Goal: Task Accomplishment & Management: Manage account settings

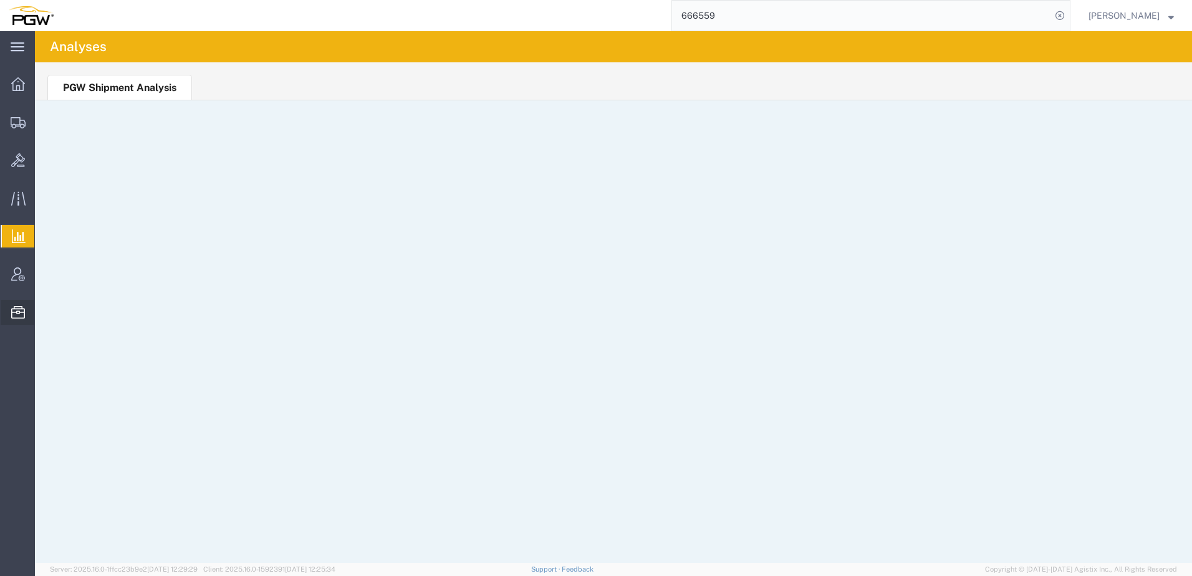
click at [0, 0] on span "Location Appointment" at bounding box center [0, 0] width 0 height 0
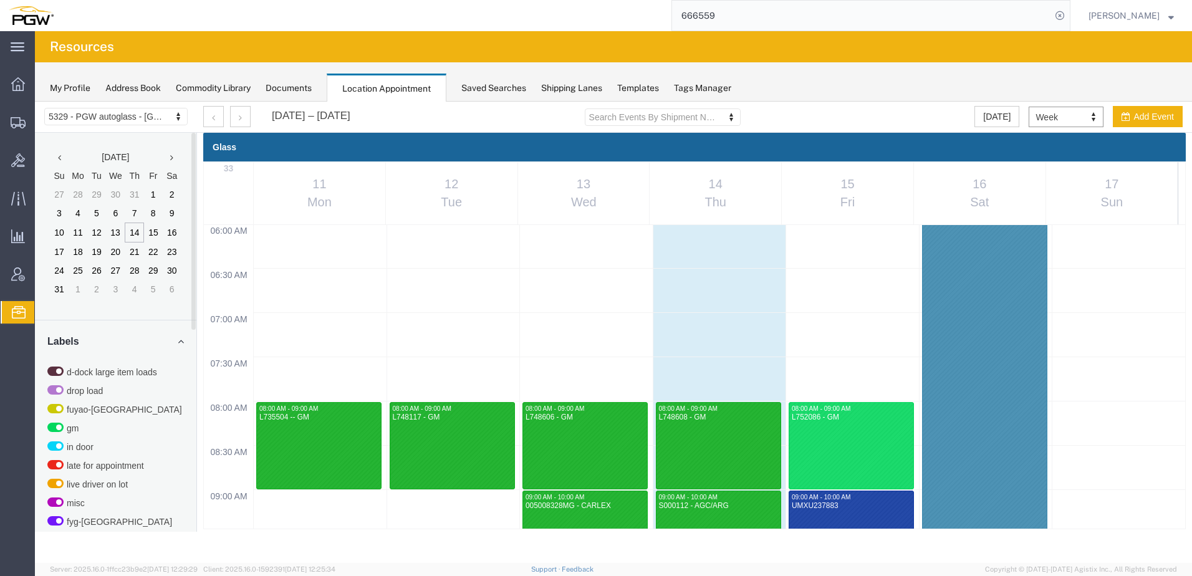
scroll to position [405, 0]
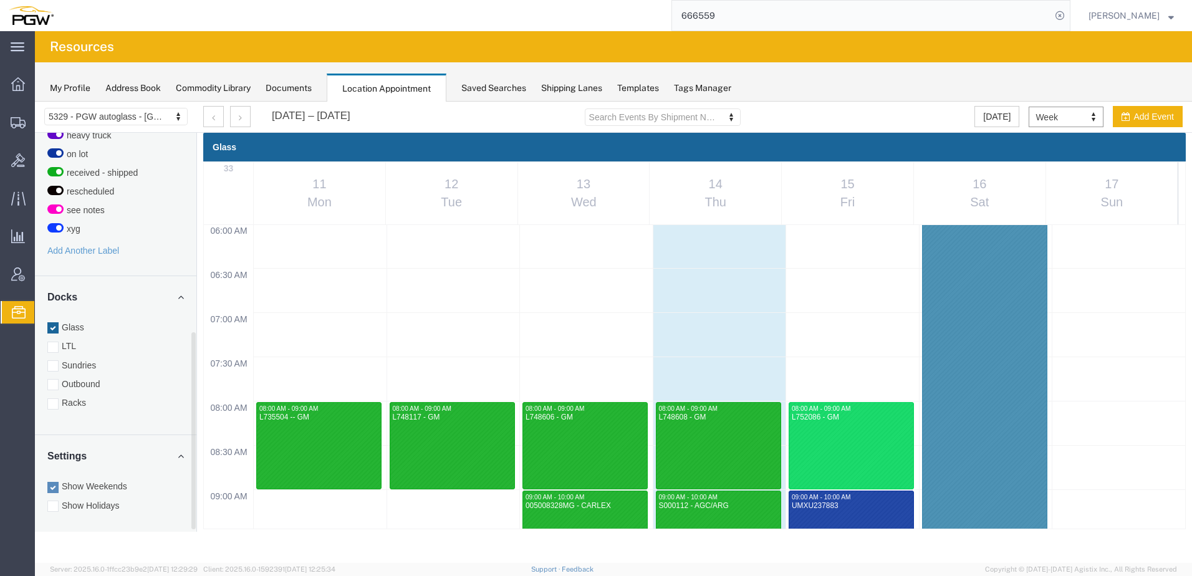
click at [86, 380] on label "Outbound" at bounding box center [115, 384] width 137 height 12
click at [35, 102] on input "Outbound" at bounding box center [35, 102] width 0 height 0
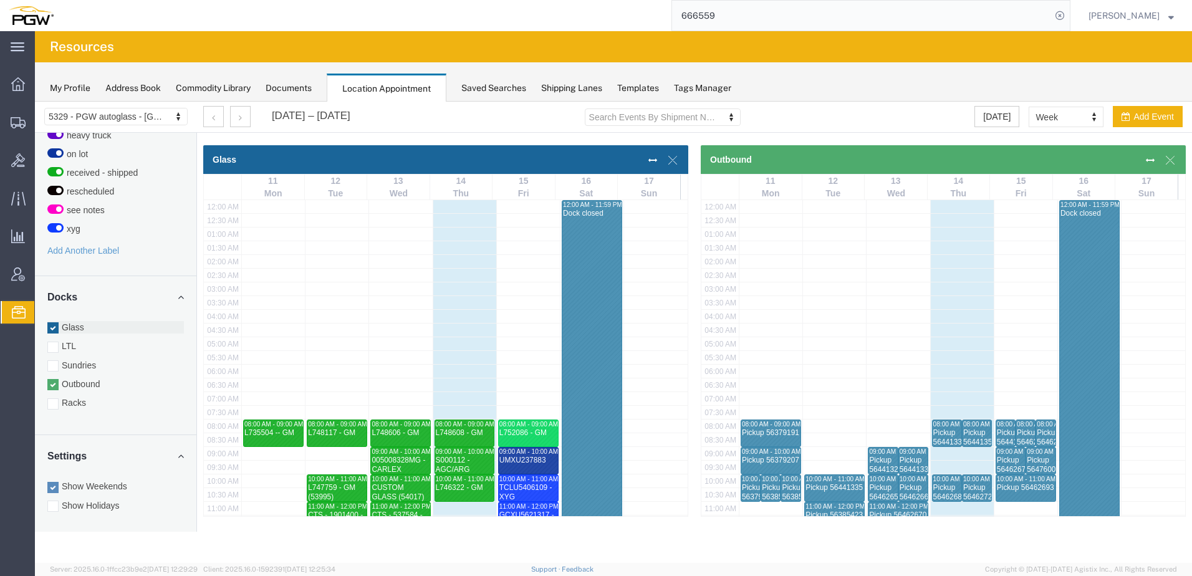
scroll to position [317, 0]
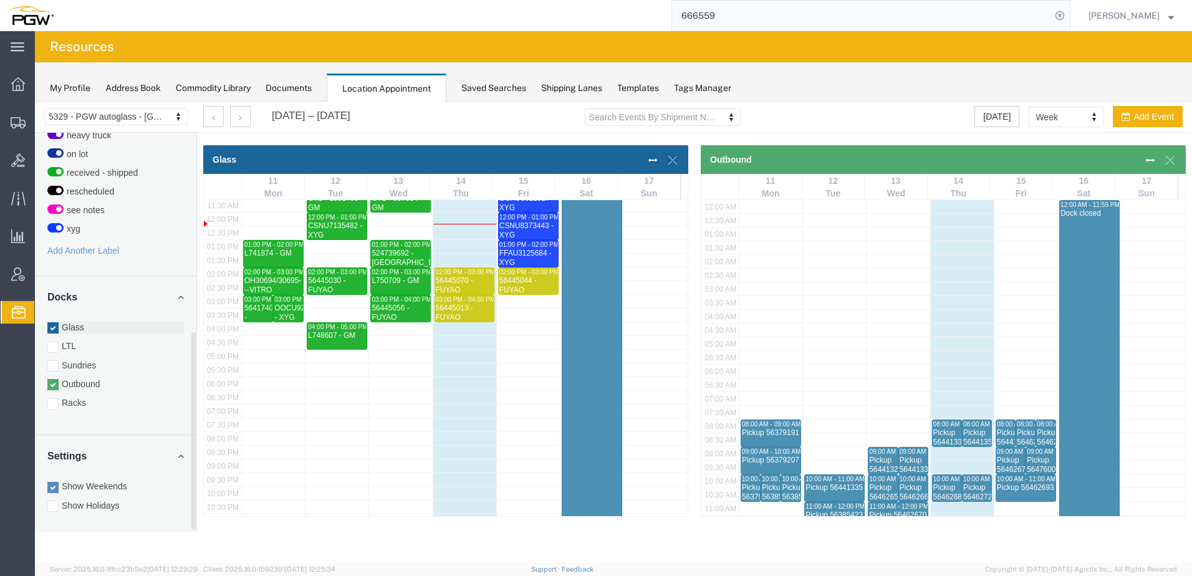
click at [54, 331] on div at bounding box center [52, 327] width 11 height 11
click at [35, 102] on input "Glass" at bounding box center [35, 102] width 0 height 0
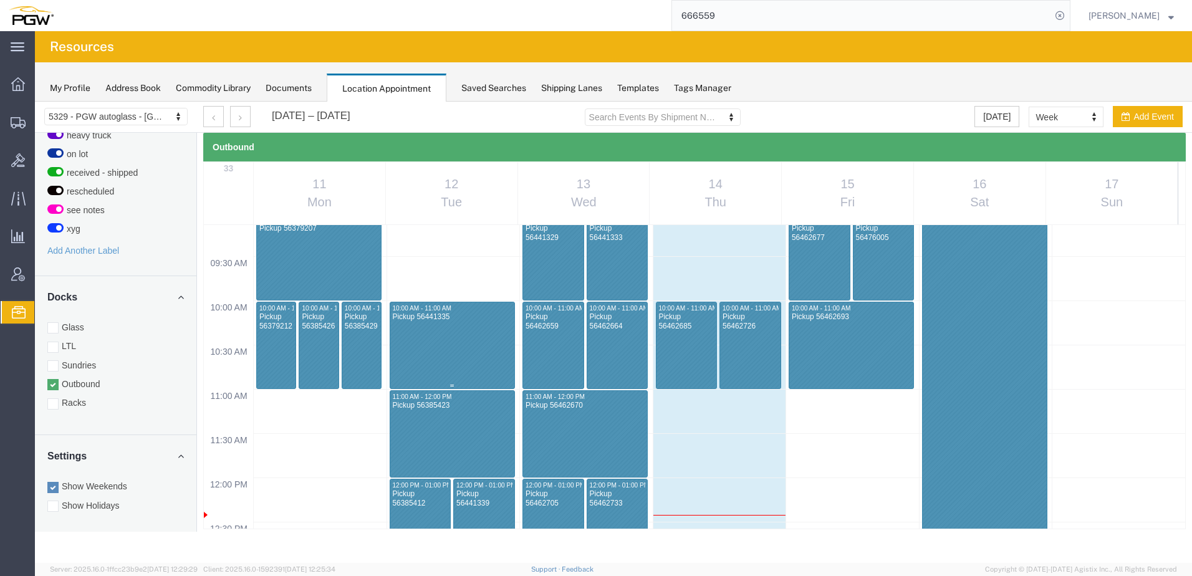
scroll to position [810, 0]
click at [234, 118] on button "button" at bounding box center [240, 116] width 21 height 21
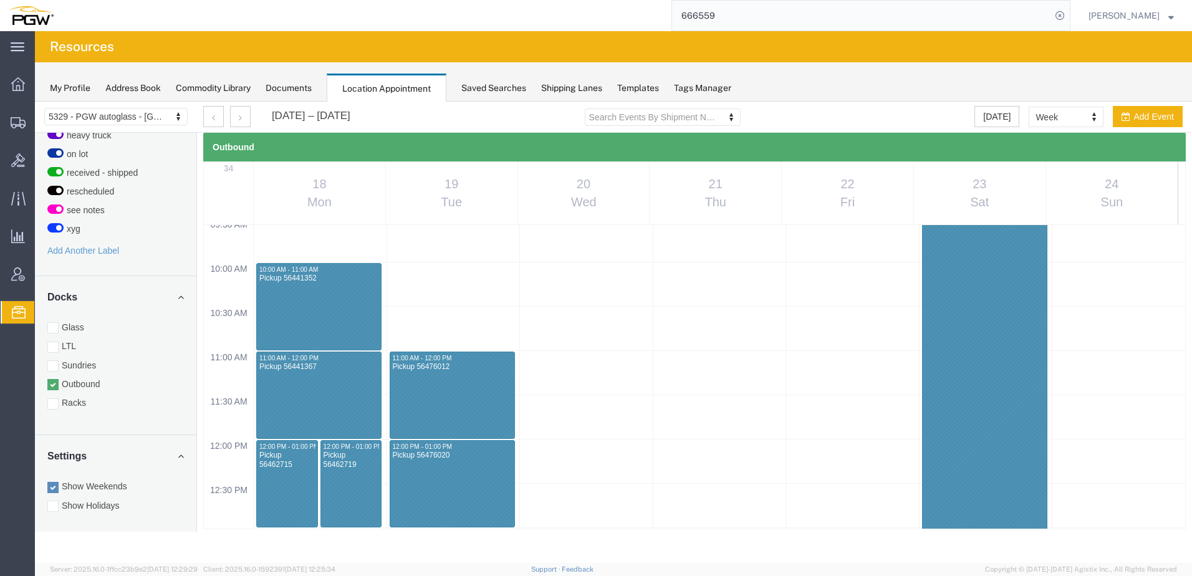
scroll to position [843, 0]
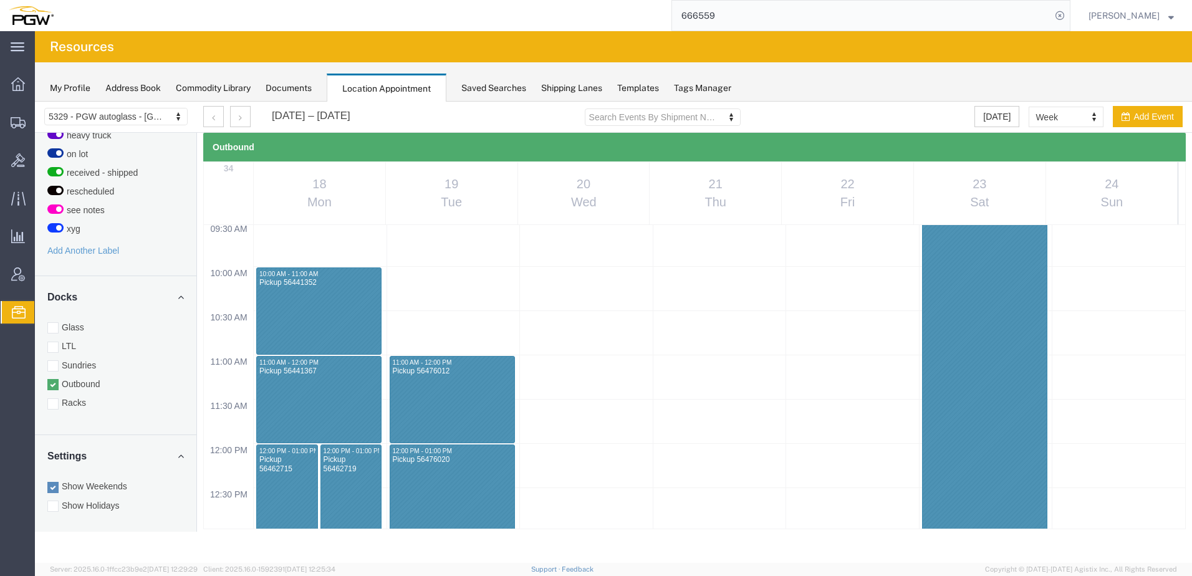
click at [225, 48] on agx-page-header "Resources" at bounding box center [613, 46] width 1157 height 31
click at [242, 117] on button "button" at bounding box center [240, 116] width 21 height 21
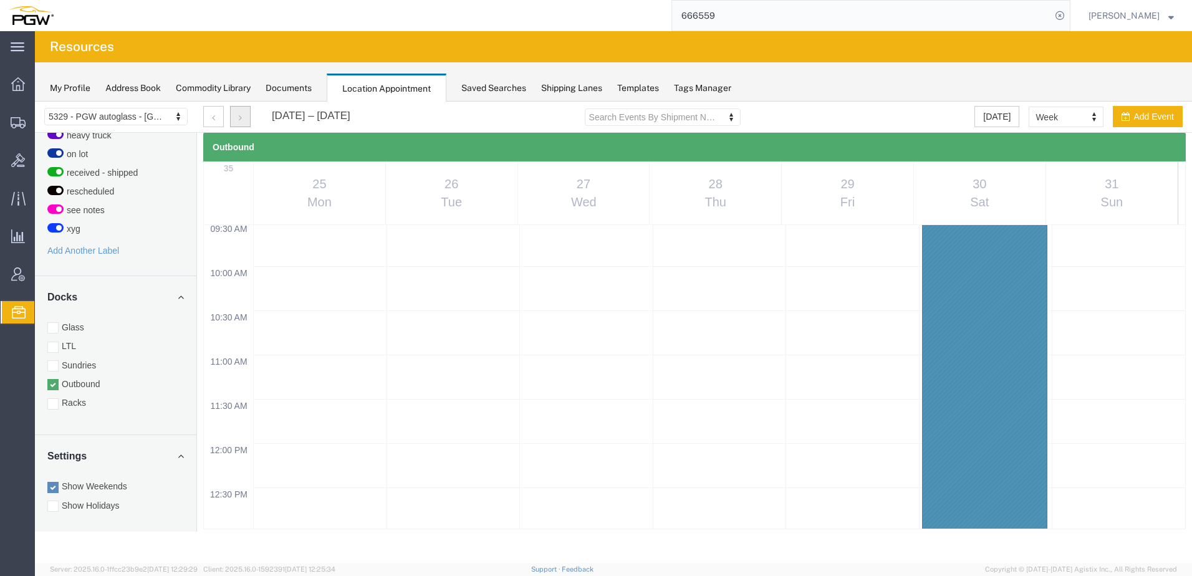
scroll to position [532, 0]
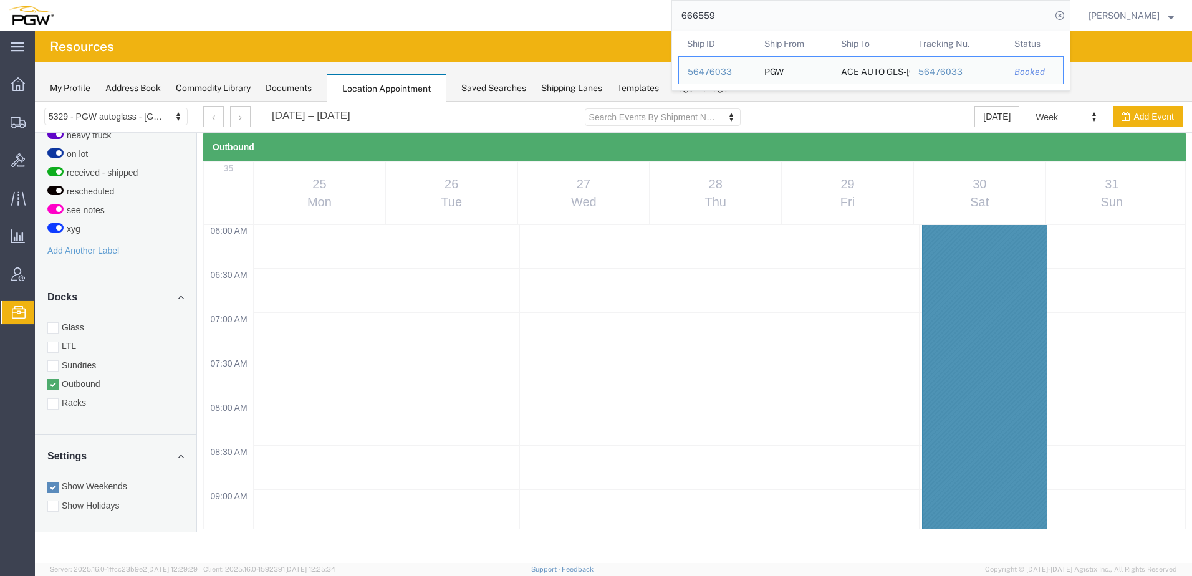
drag, startPoint x: 828, startPoint y: 17, endPoint x: 110, endPoint y: -6, distance: 717.8
click at [110, 0] on html "main_menu Created with Sketch. Collapse Menu Overview Shipments Shipment Manage…" at bounding box center [596, 288] width 1192 height 576
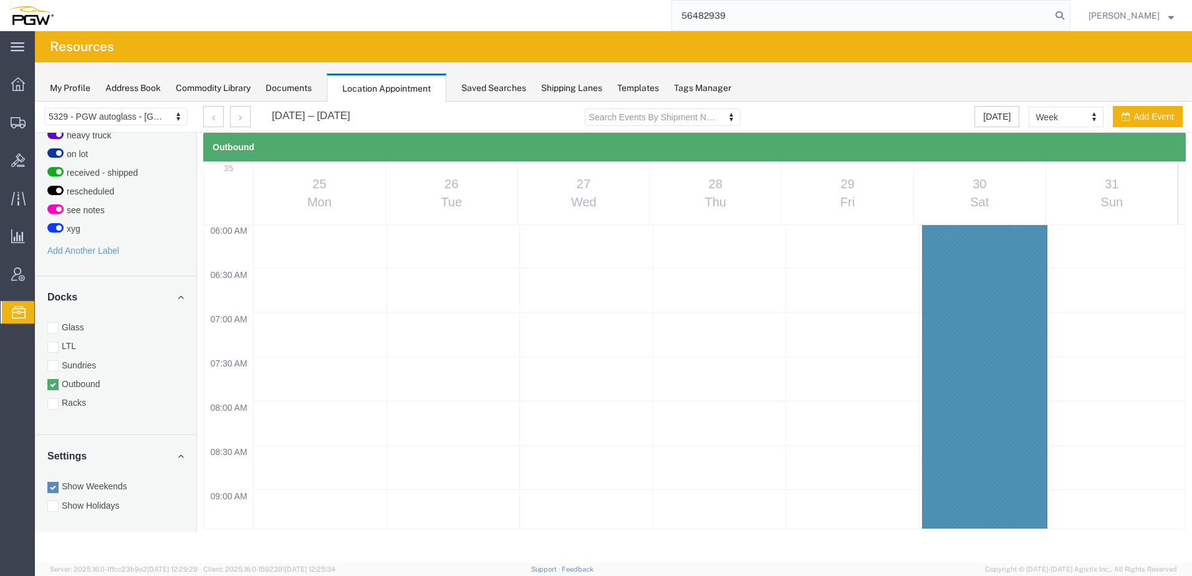
type input "56482939"
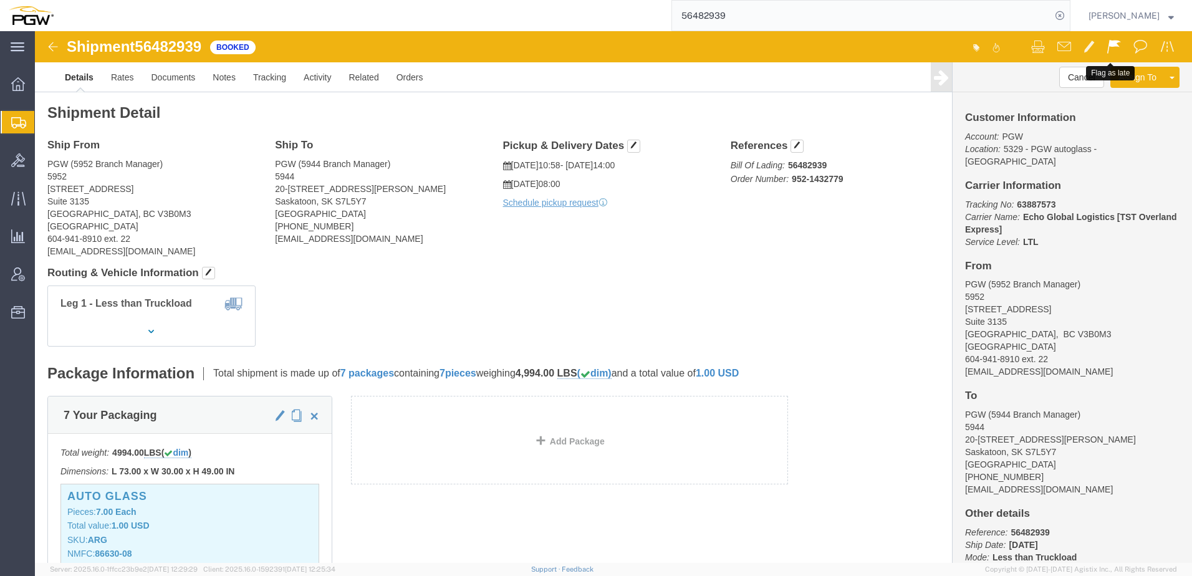
click span
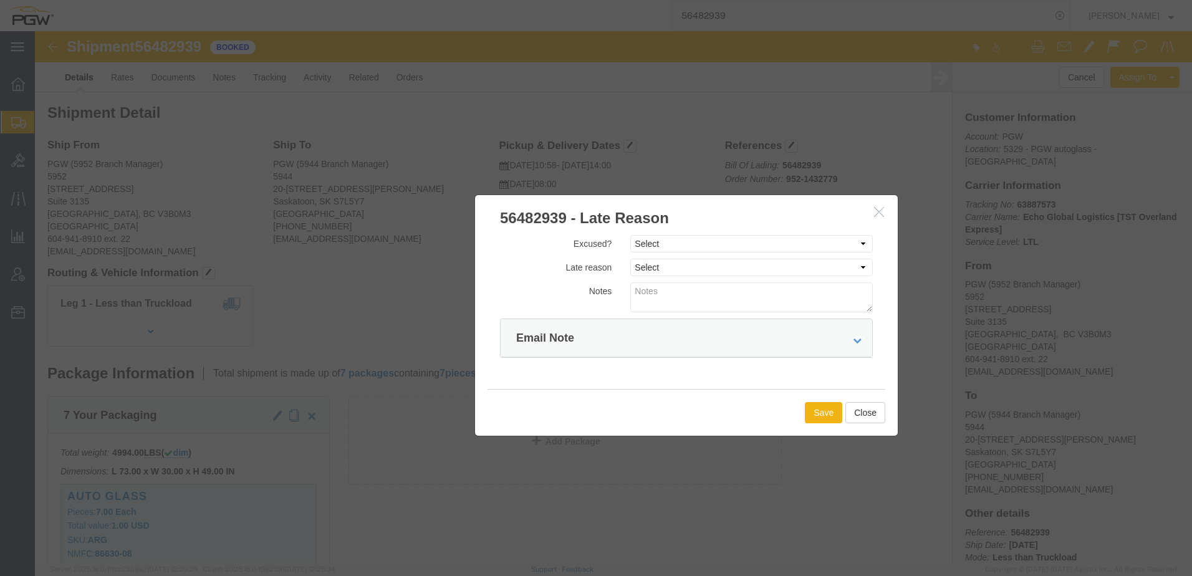
drag, startPoint x: 561, startPoint y: 39, endPoint x: 634, endPoint y: 181, distance: 159.7
click h3 "56482939 - Late Reason"
click select "Select Excused Not Excused"
select select "NOT_EXCUSED"
click select "Select Excused Not Excused"
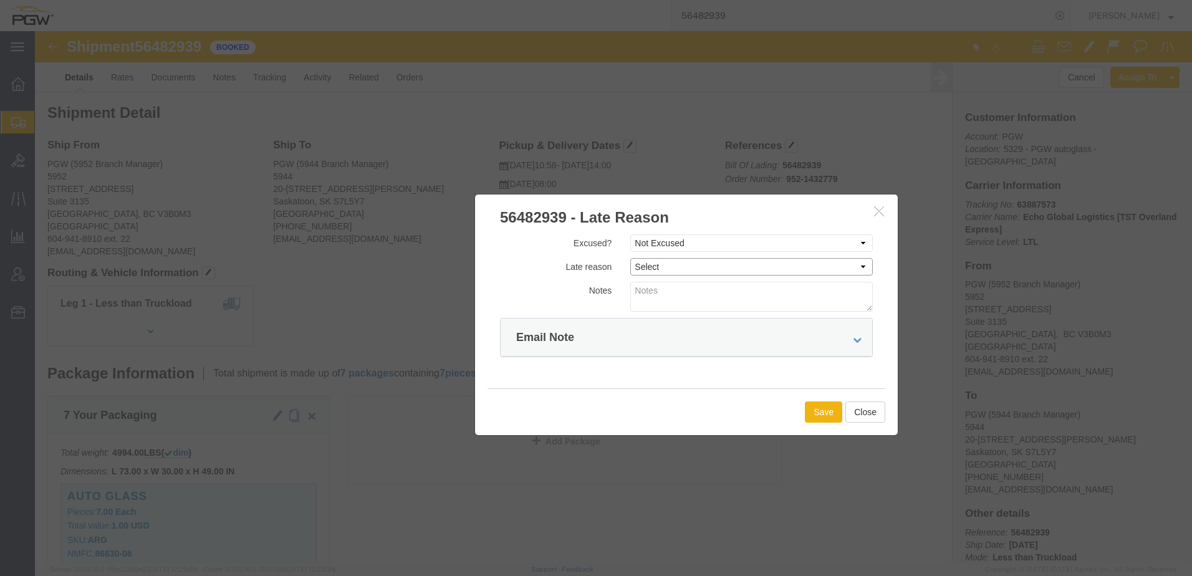
click select "Select Bad Carrier Data Carrier Admin Error Delay Accident Driver Error Lack of…"
select select "OTHER"
click select "Select Bad Carrier Data Carrier Admin Error Delay Accident Driver Error Lack of…"
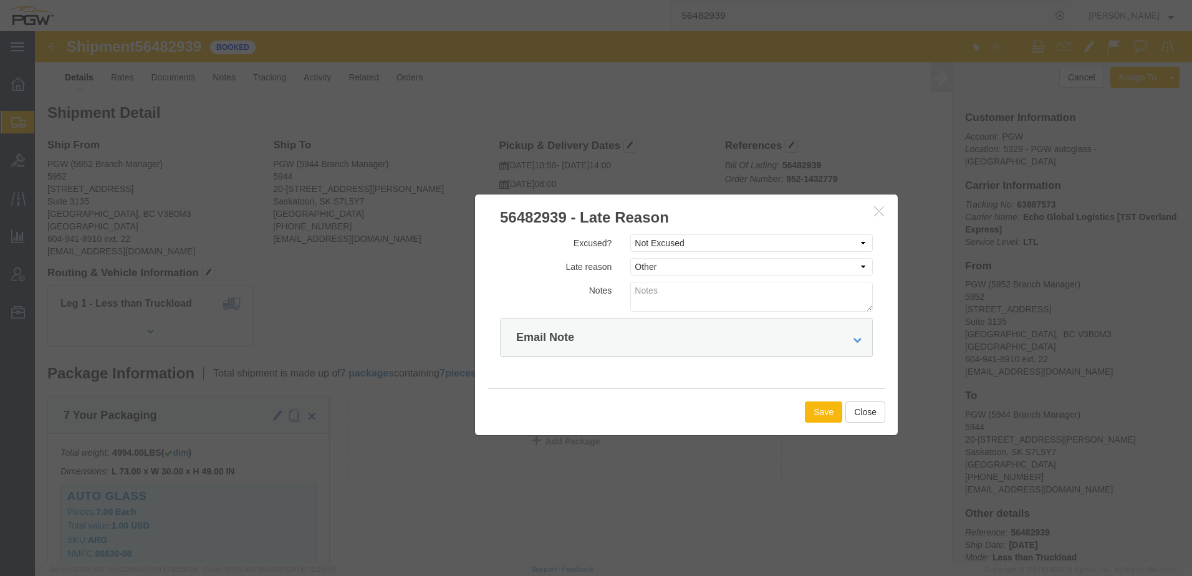
click button "Save"
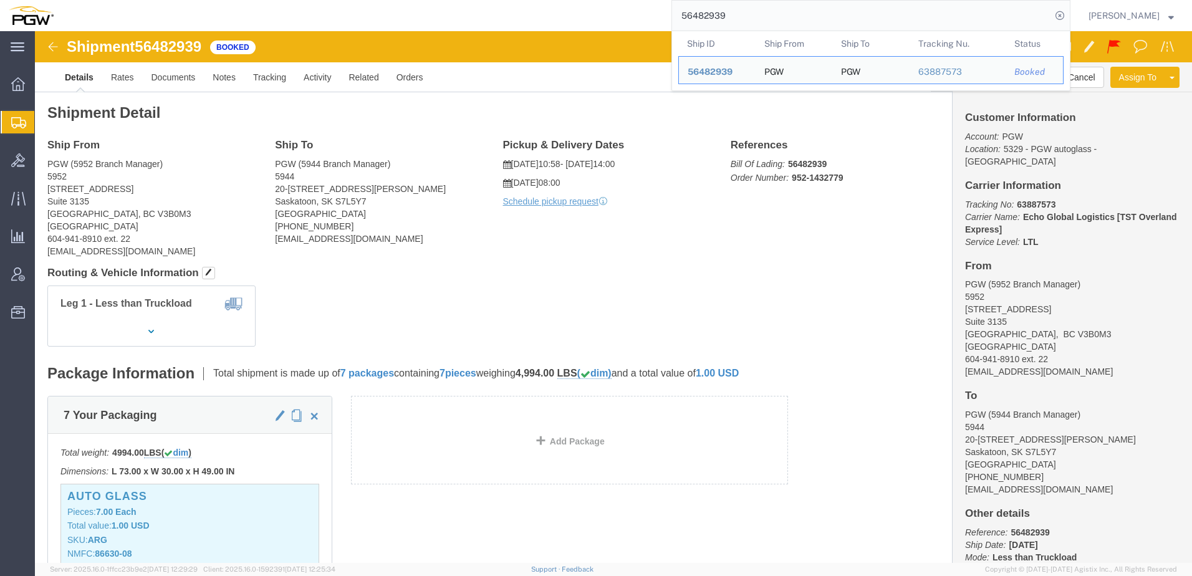
drag, startPoint x: 788, startPoint y: 20, endPoint x: 393, endPoint y: 22, distance: 395.2
click at [415, 22] on div "56482939 Ship ID Ship From Ship To Tracking Nu. Status Ship ID 56482939 Ship Fr…" at bounding box center [566, 15] width 1008 height 31
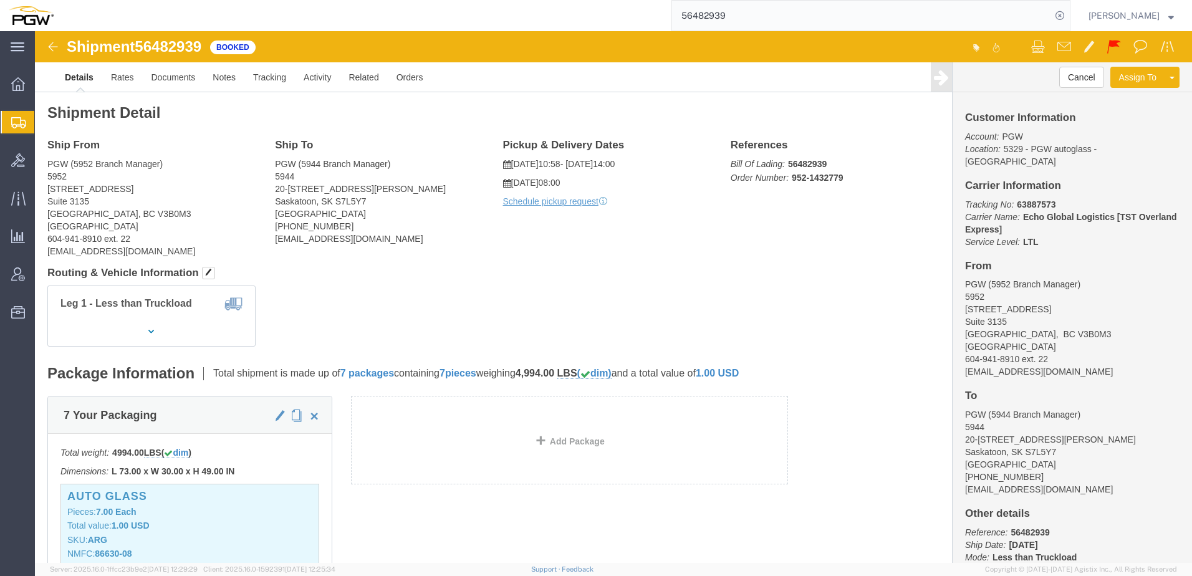
paste input "10"
type input "56482910"
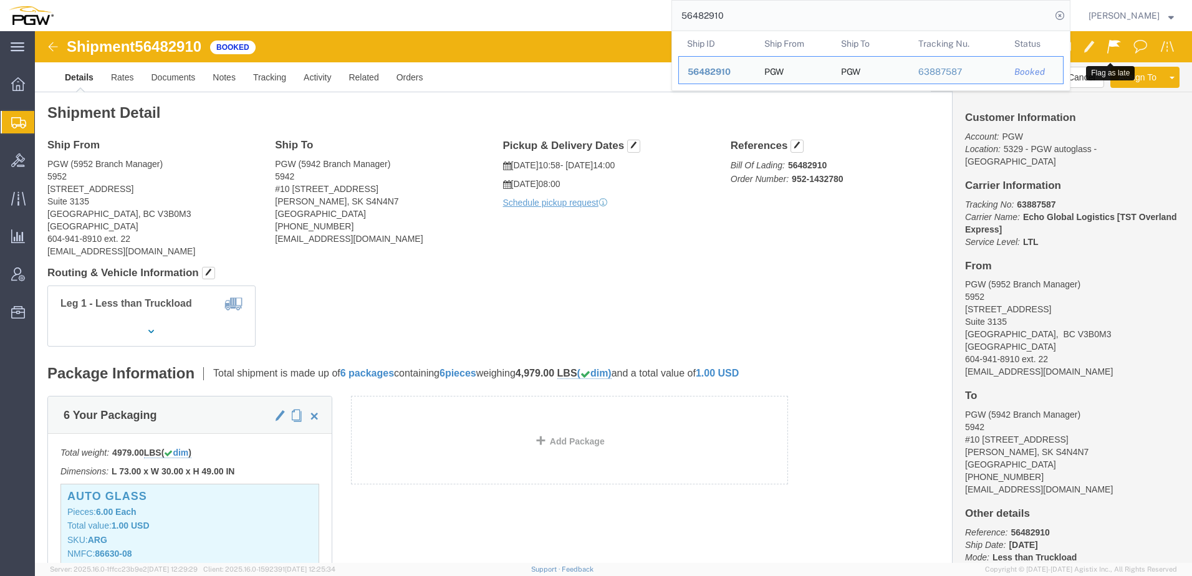
click span
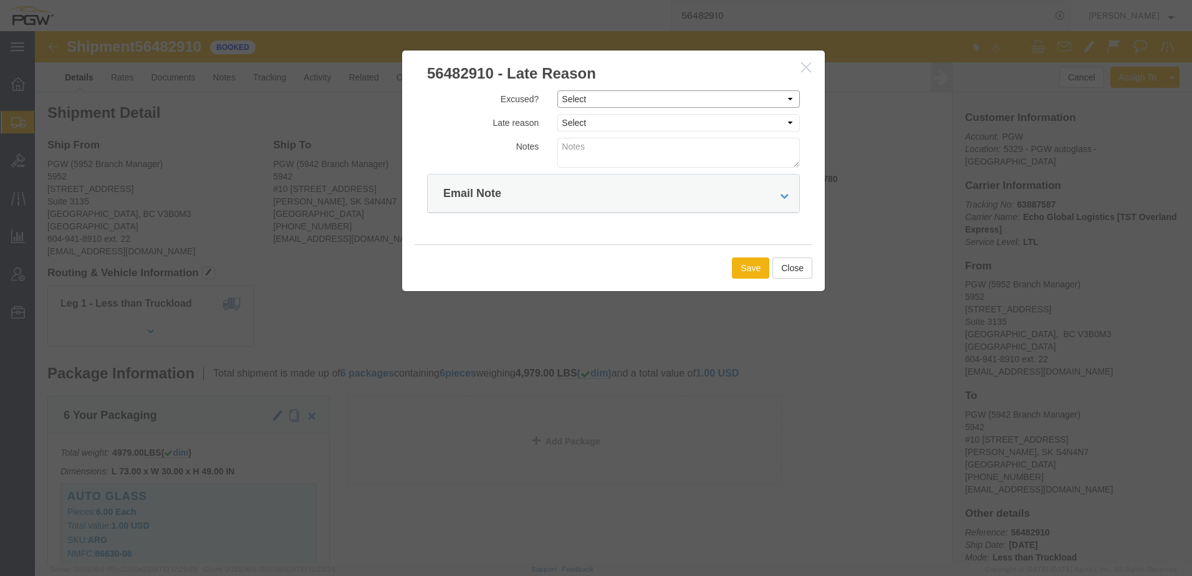
click select "Select Excused Not Excused"
select select "NOT_EXCUSED"
click select "Select Excused Not Excused"
click select "Select Bad Carrier Data Carrier Admin Error Delay Accident Driver Error Lack of…"
select select "OTHER"
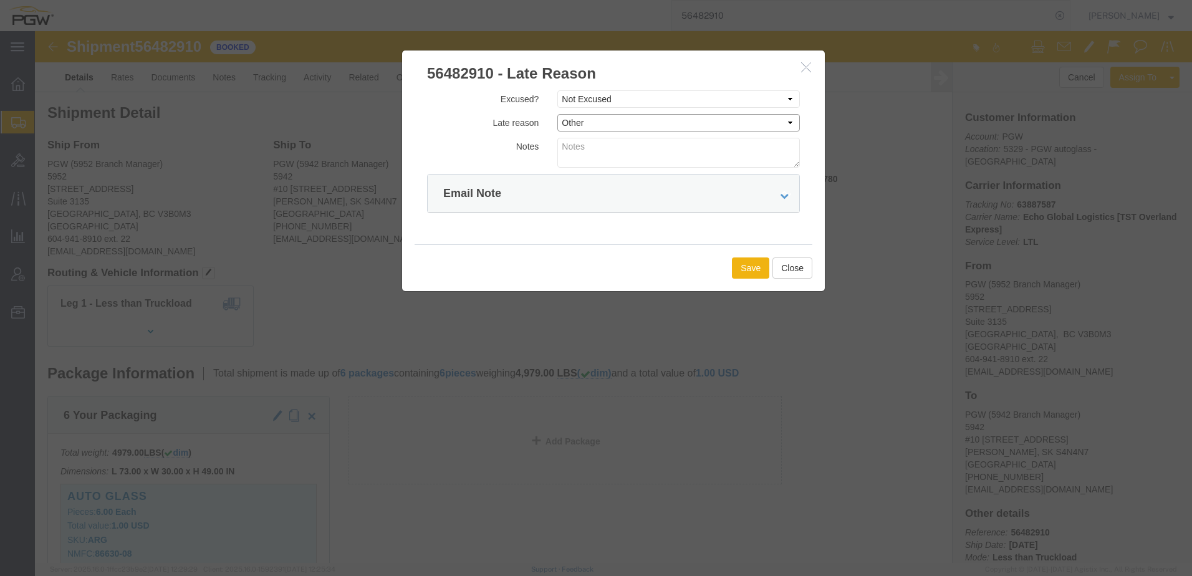
click select "Select Bad Carrier Data Carrier Admin Error Delay Accident Driver Error Lack of…"
click button "Save"
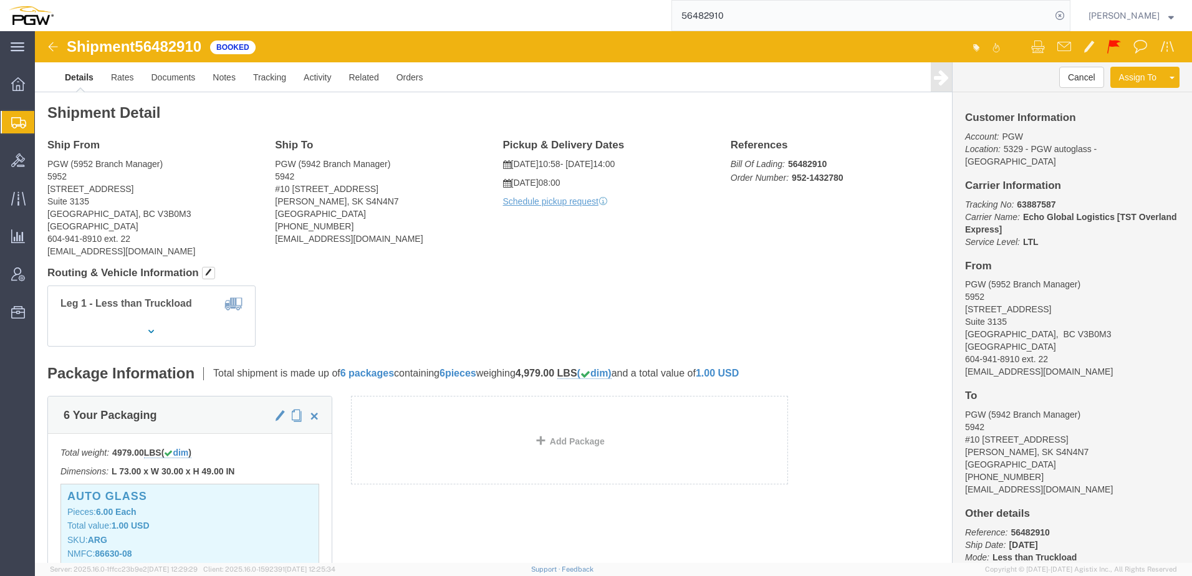
click at [0, 0] on span "Create from Template" at bounding box center [0, 0] width 0 height 0
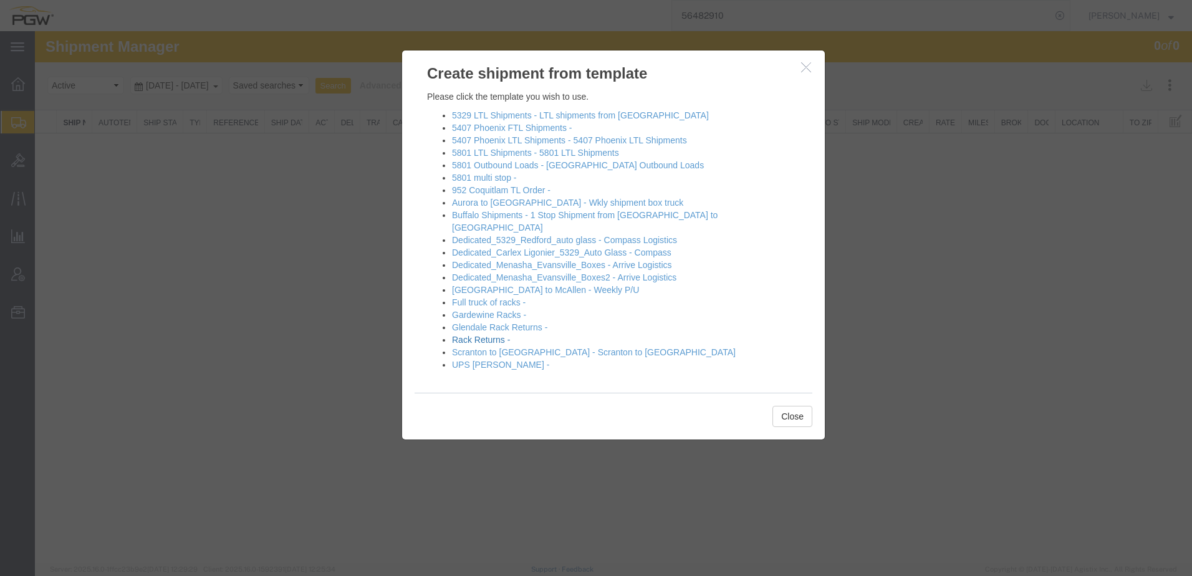
click at [482, 335] on link "Rack Returns -" at bounding box center [481, 340] width 58 height 10
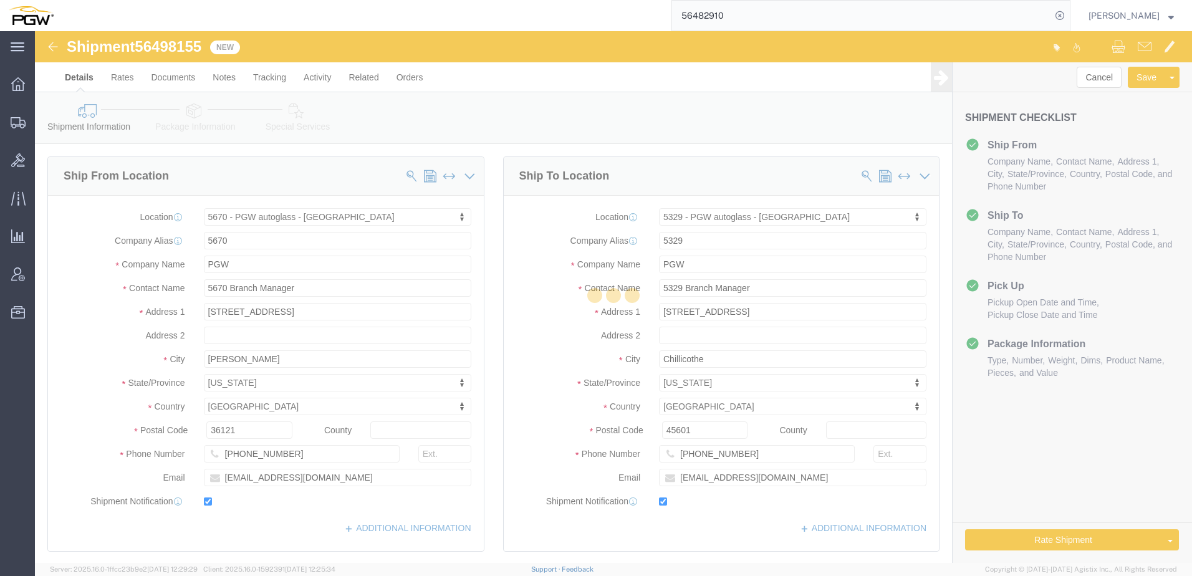
select select "28445"
select select "28253"
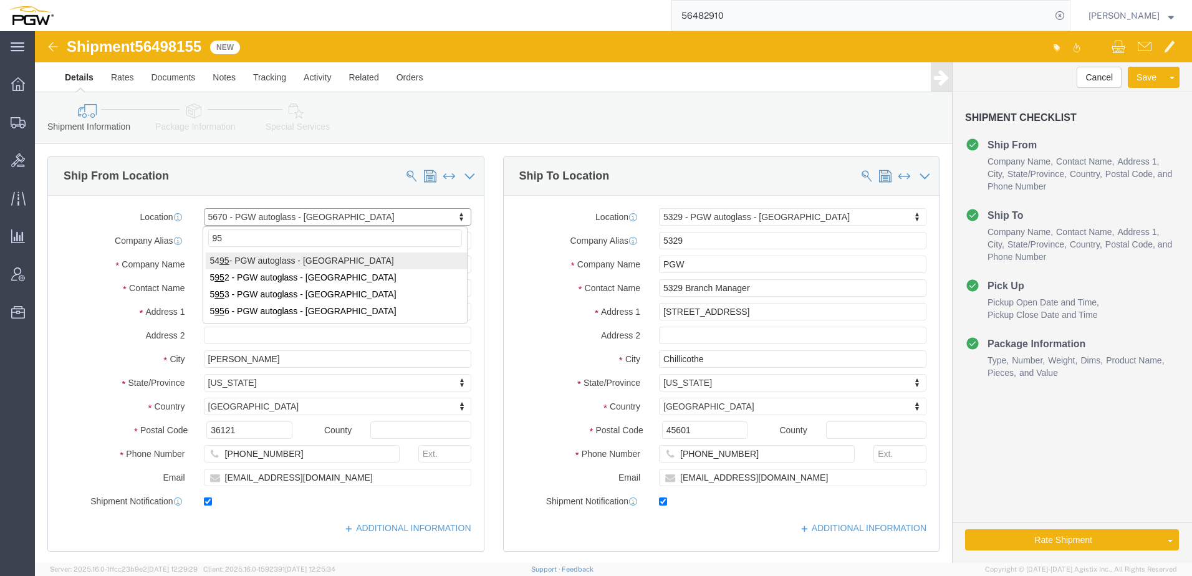
type input "952"
select select "28525"
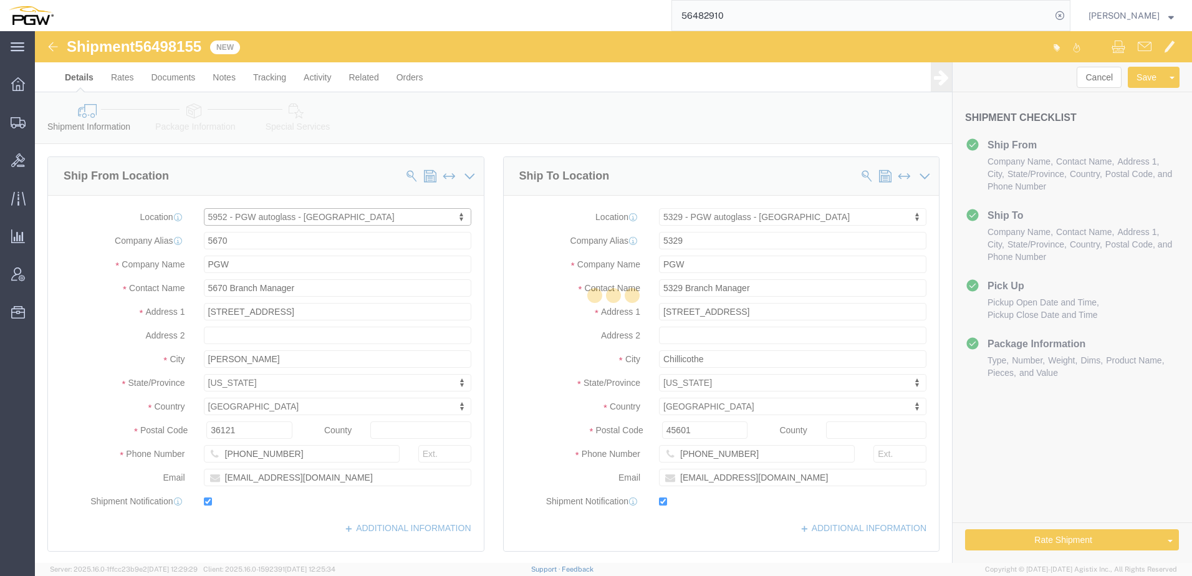
type input "5952"
type input "5952 Branch Manager"
type input "575 Seaborne Avenue"
type input "Suite 3135"
type input "Port Coquitlam"
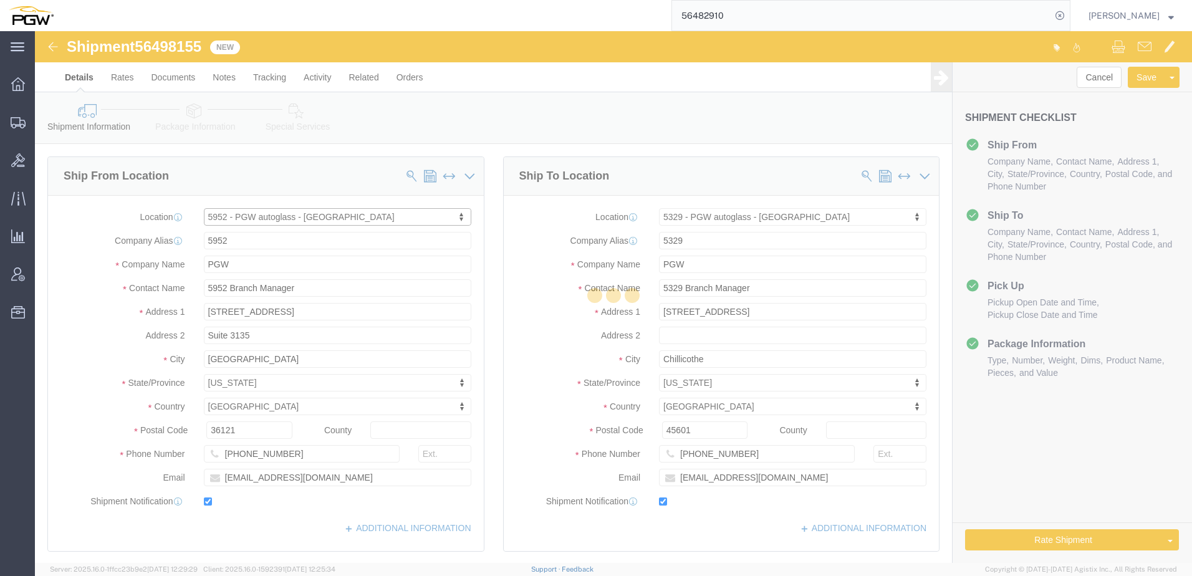
select select "CA"
type input "V3B0M3"
type input "604-941-8910"
type input "22"
type input "lkqsp_o_pm_5952@pgwag.com"
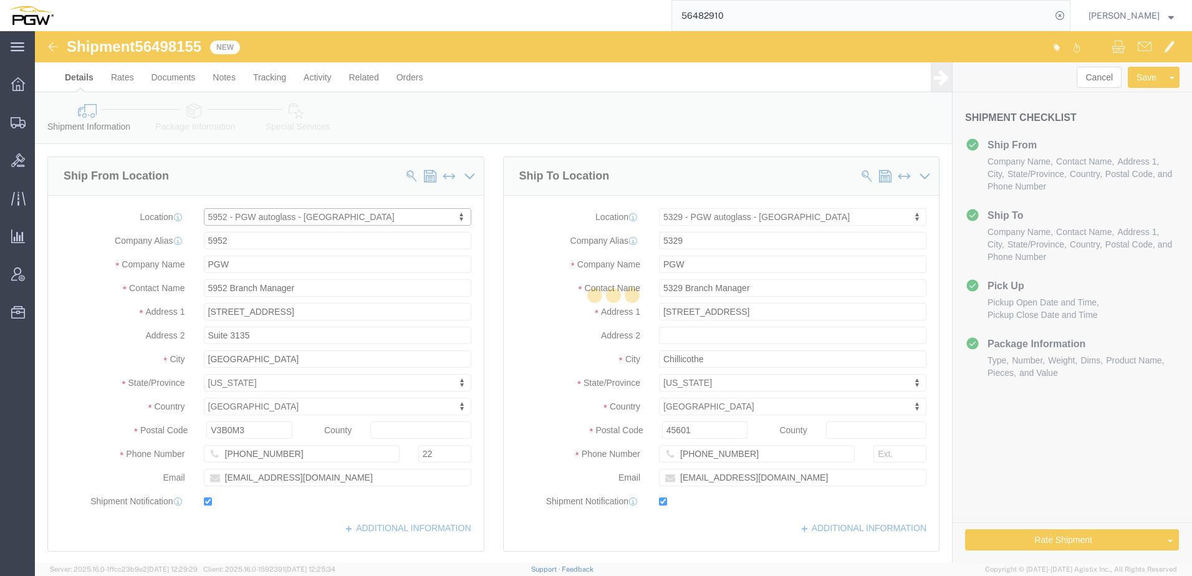
select select "BC"
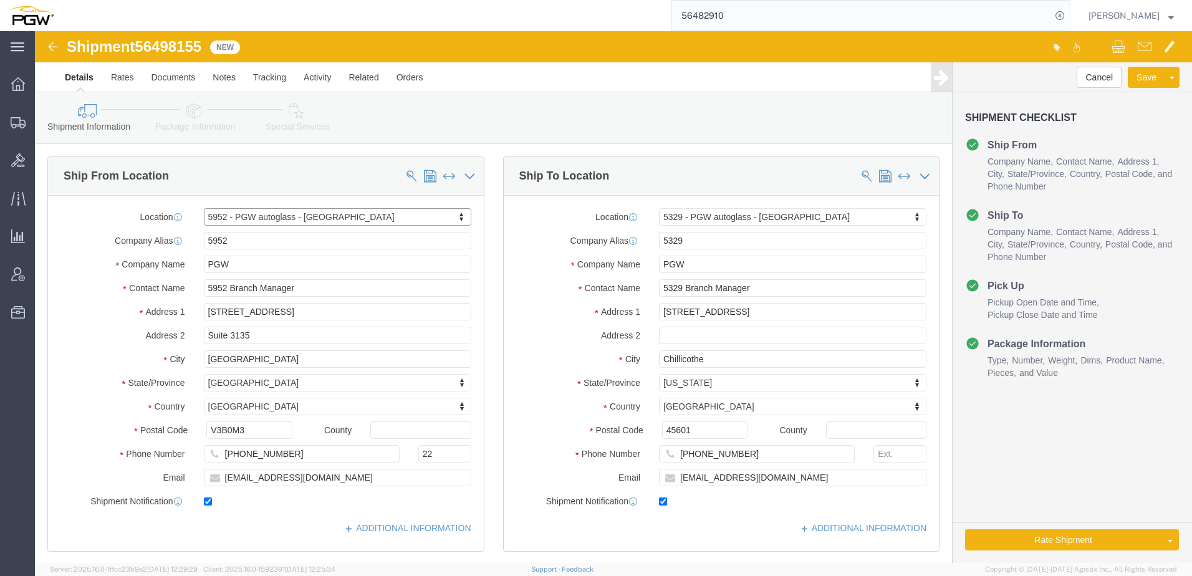
click link "Special Services"
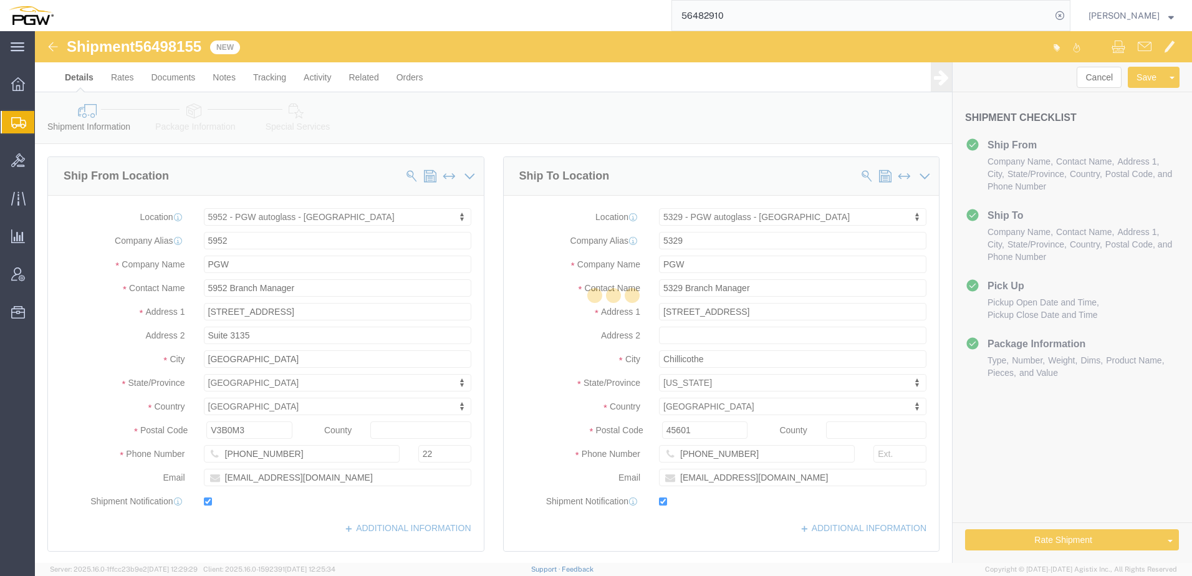
select select
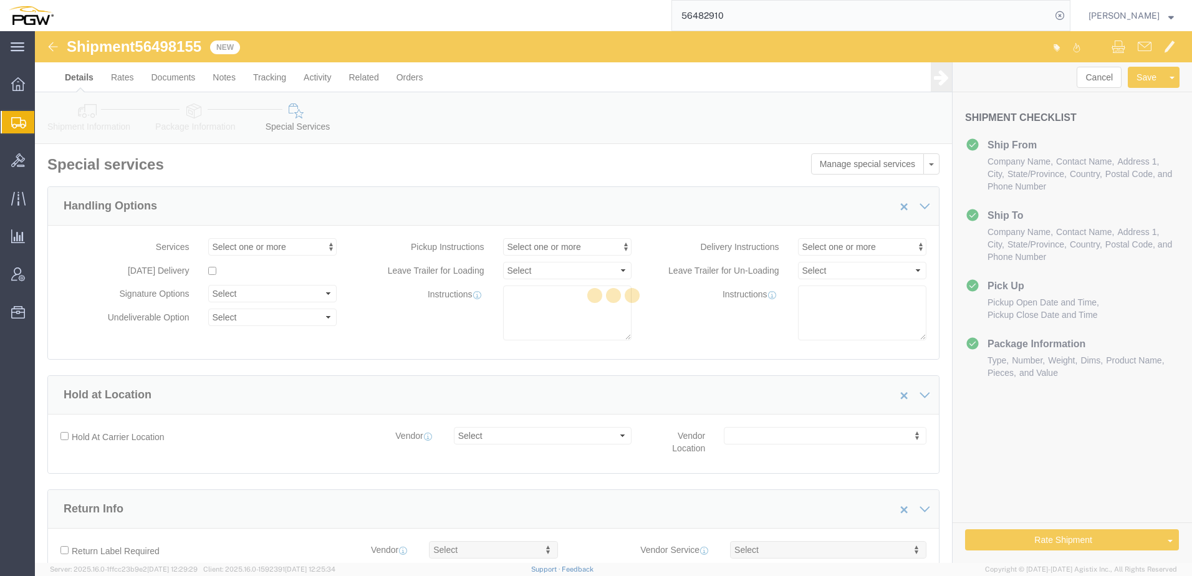
select select "COSTCENTER"
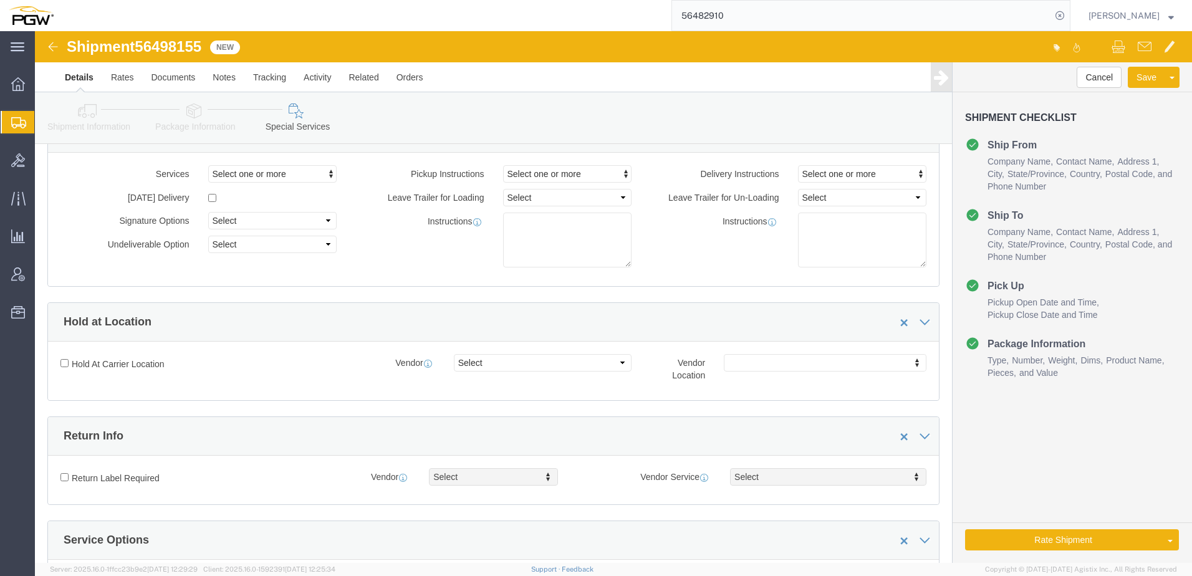
scroll to position [249, 0]
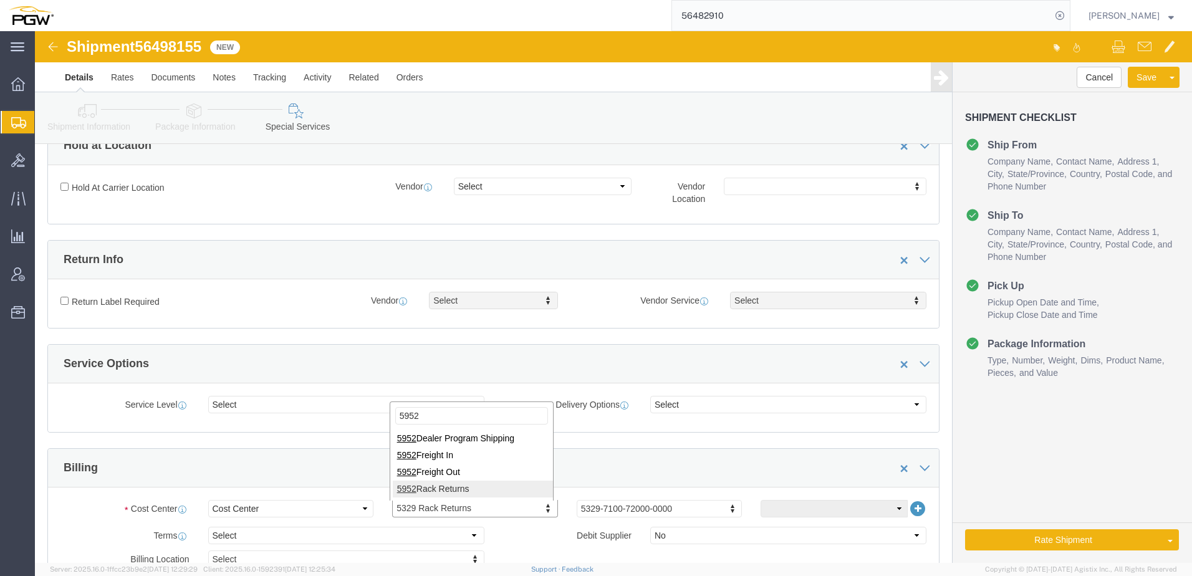
type input "5952"
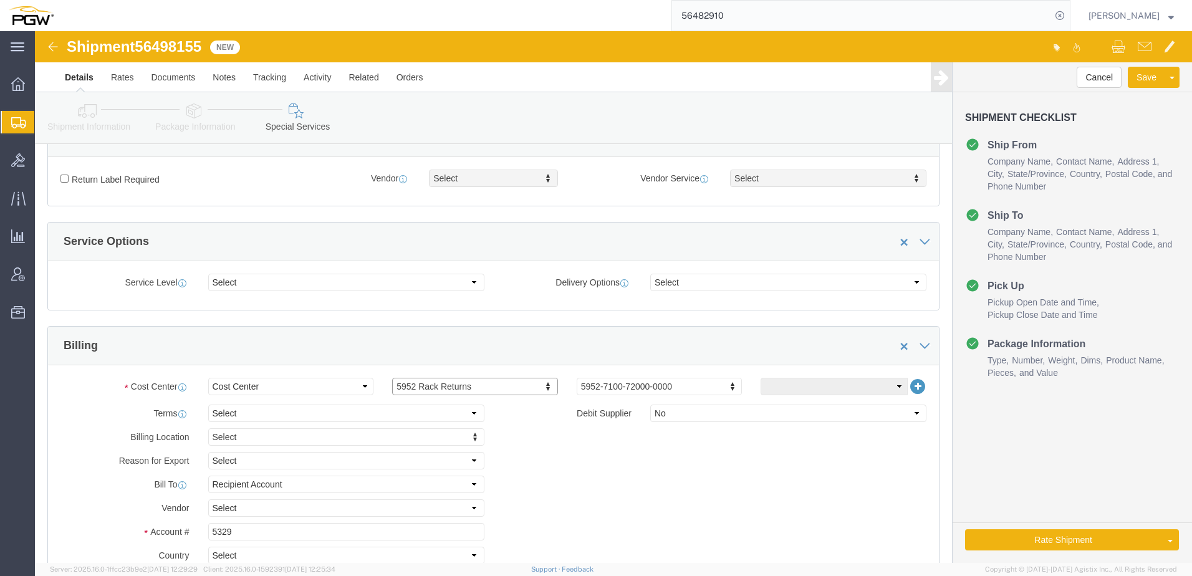
scroll to position [436, 0]
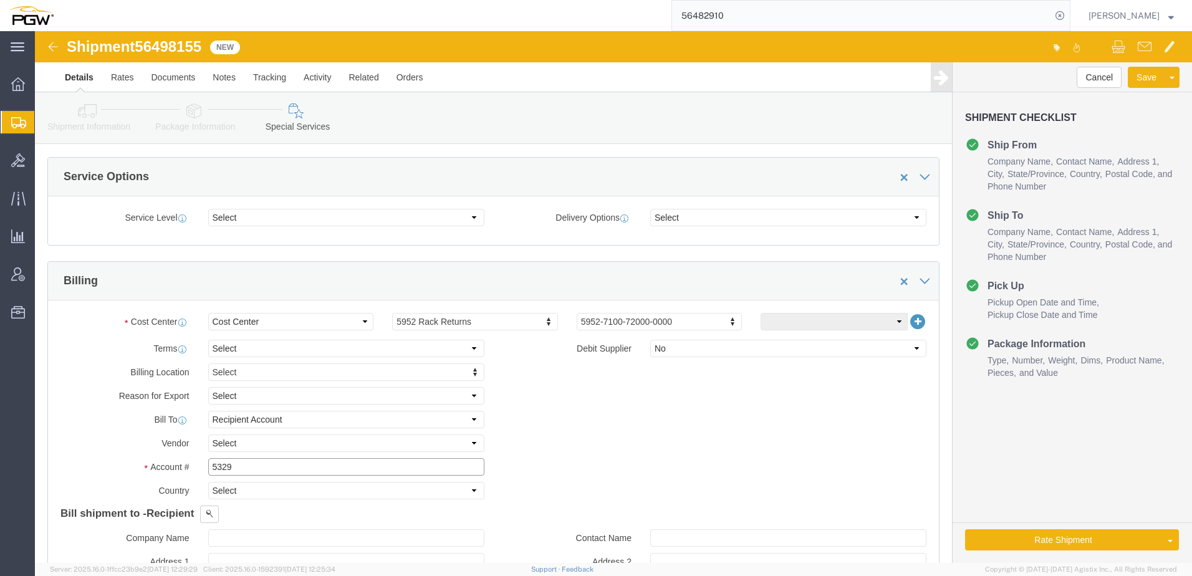
drag, startPoint x: 260, startPoint y: 434, endPoint x: 37, endPoint y: 434, distance: 222.5
click div "Account # 5329"
type input "5952"
click link "Shipment Information"
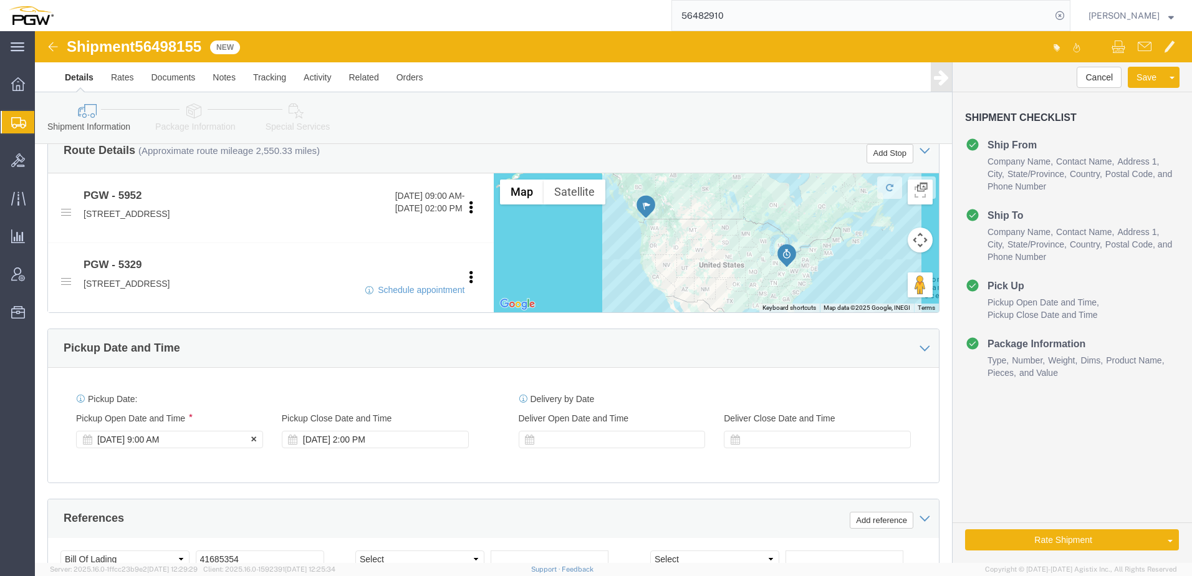
click div "Aug 14 2025 9:00 AM"
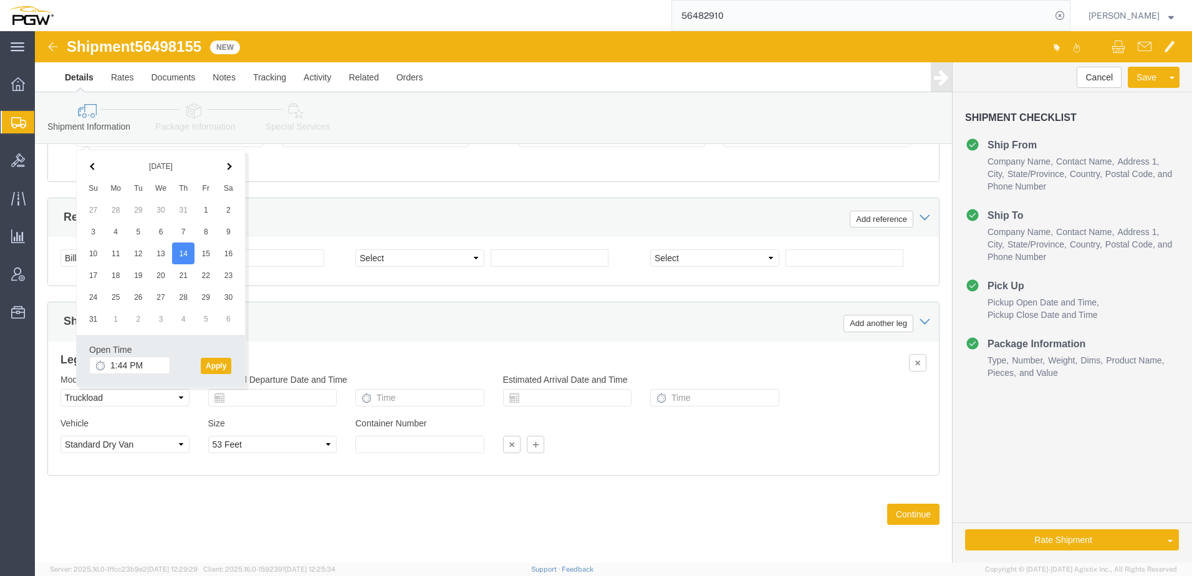
click div "Shipping Mode (Optional) Add another leg"
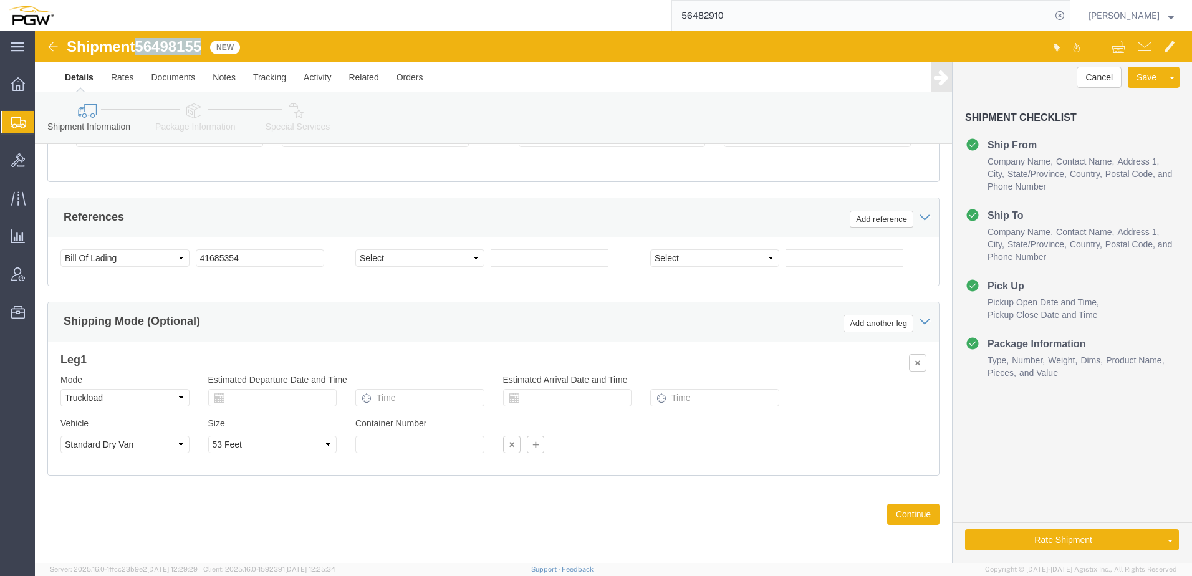
drag, startPoint x: 107, startPoint y: 17, endPoint x: 168, endPoint y: 17, distance: 61.1
click span "56498155"
copy span "56498155"
drag, startPoint x: 244, startPoint y: 229, endPoint x: 100, endPoint y: 211, distance: 145.2
click div "Select Account Type Activity ID Airline Appointment Number ASN Batch Request # …"
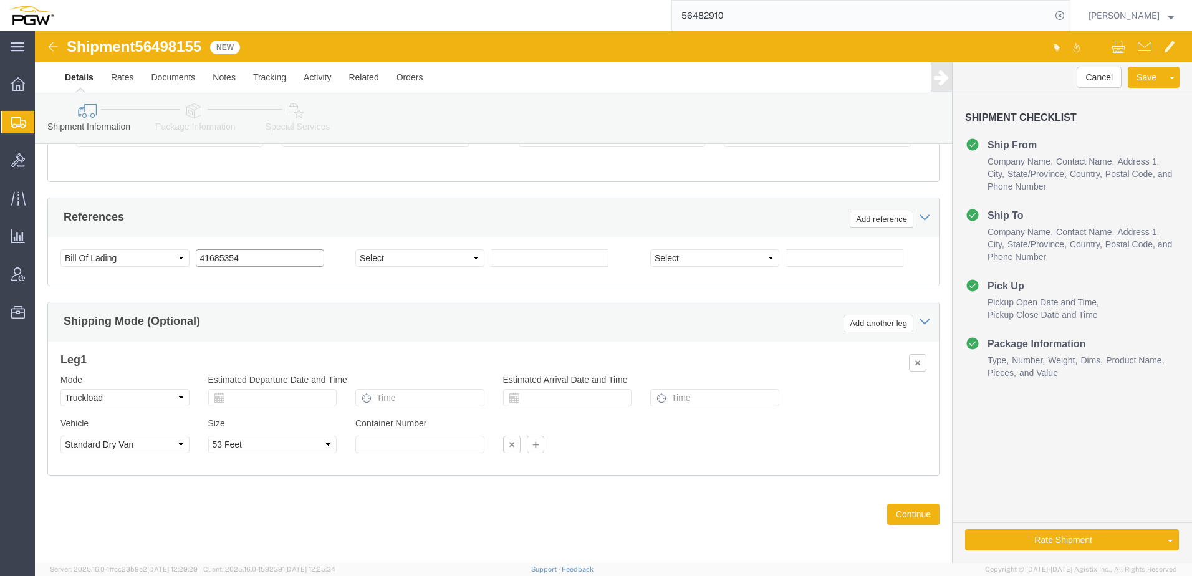
paste input "56498155"
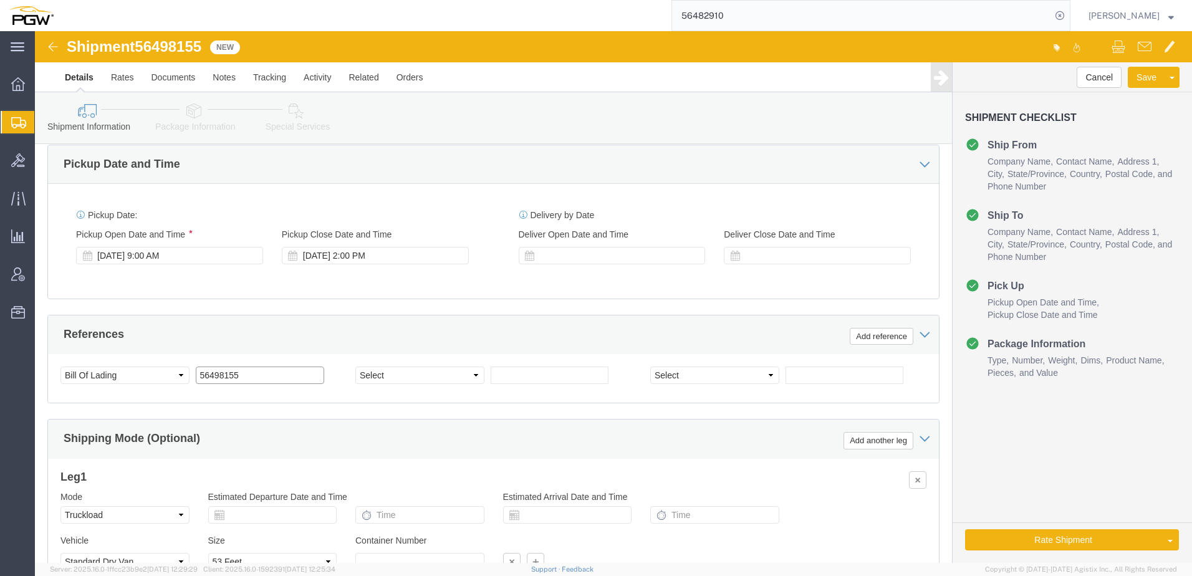
scroll to position [488, 0]
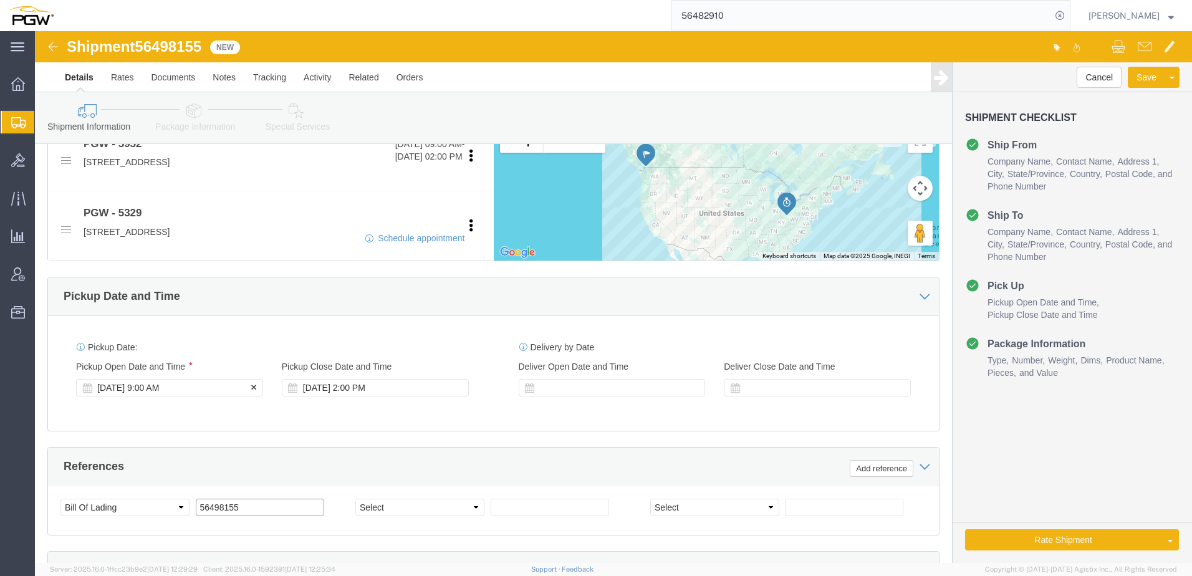
type input "56498155"
click div "Aug 14 2025 9:00 AM"
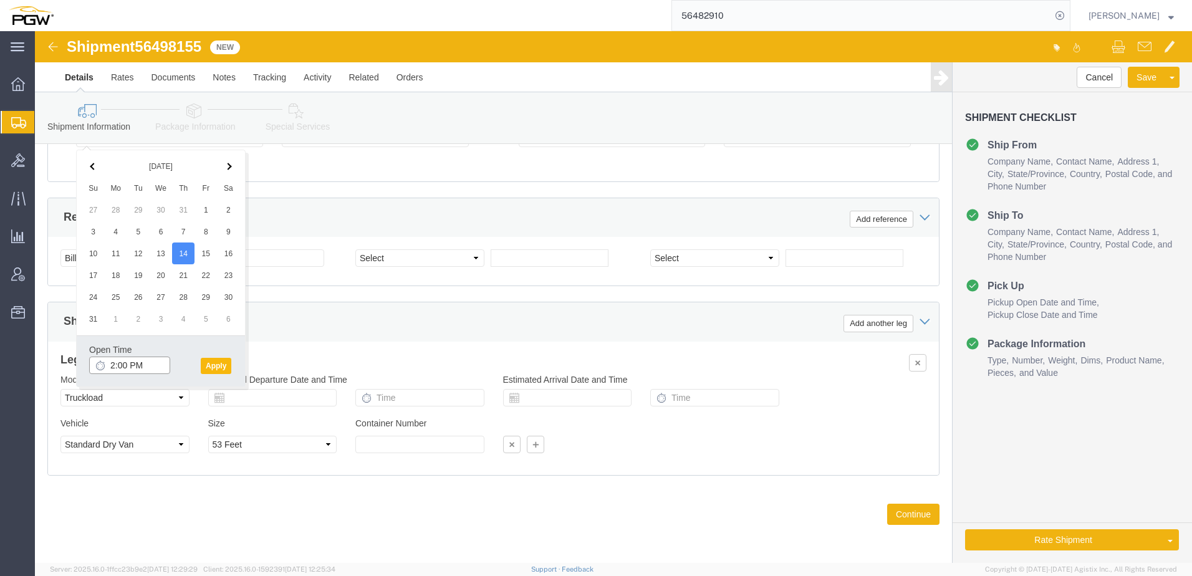
type input "2:00 PM"
click button "Apply"
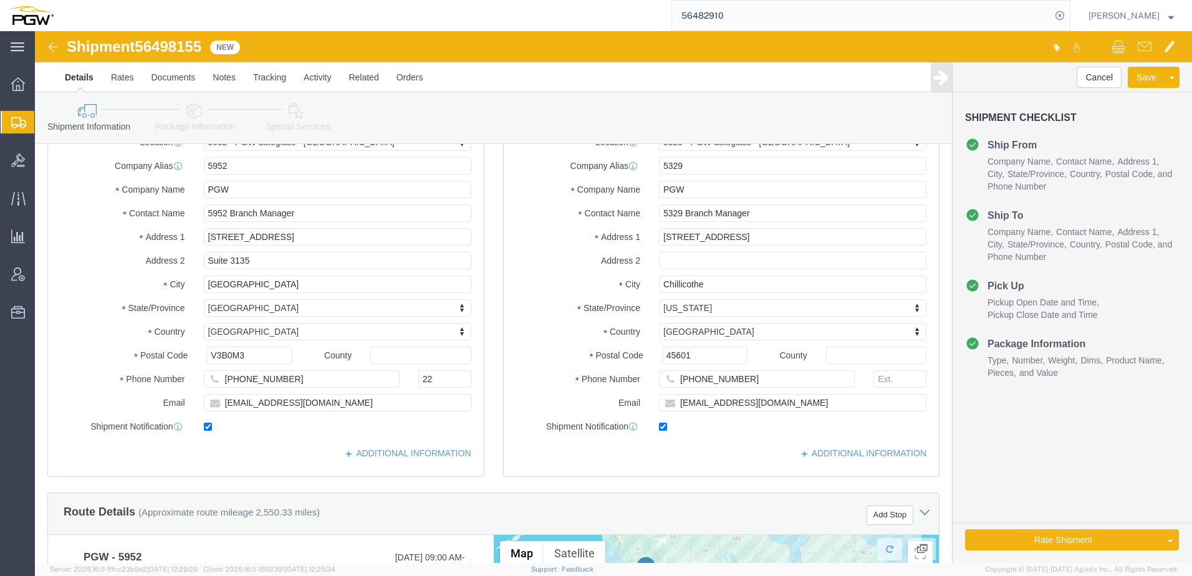
scroll to position [0, 0]
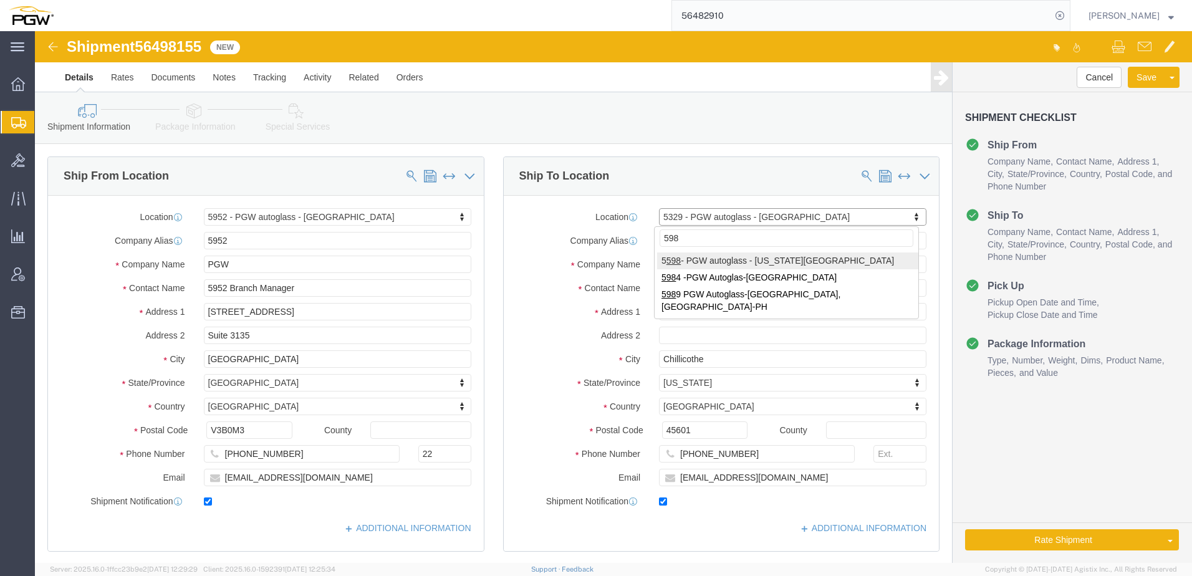
type input "5984"
select select "70231"
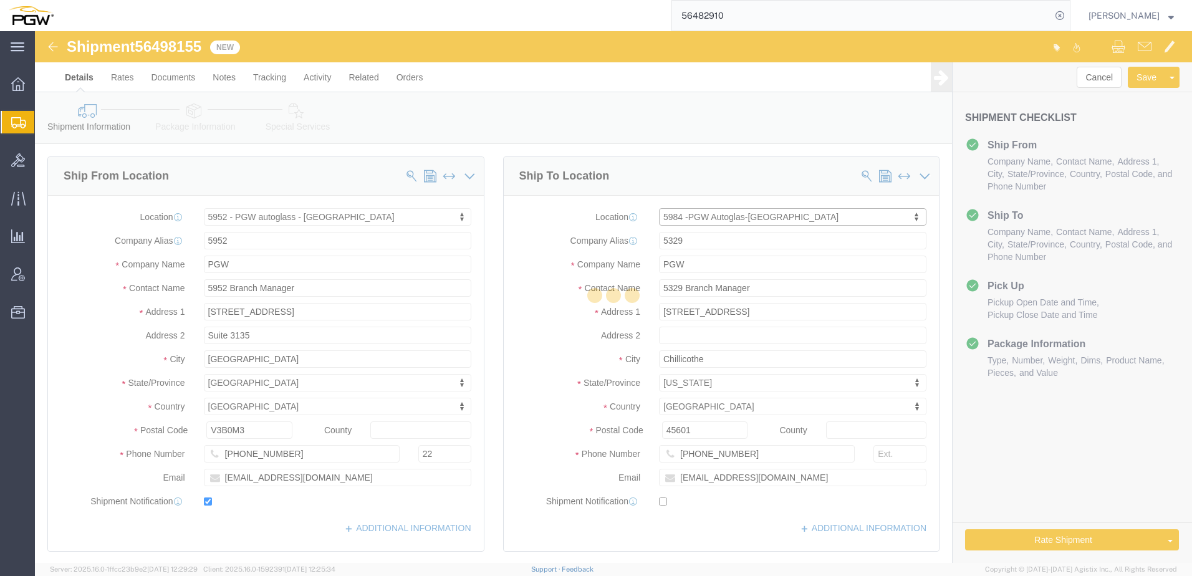
type input "5984"
type input "2635 Rang St-Joseph"
type input "Sainte-Perpetue"
select select "CA"
type input "J0C 1R0"
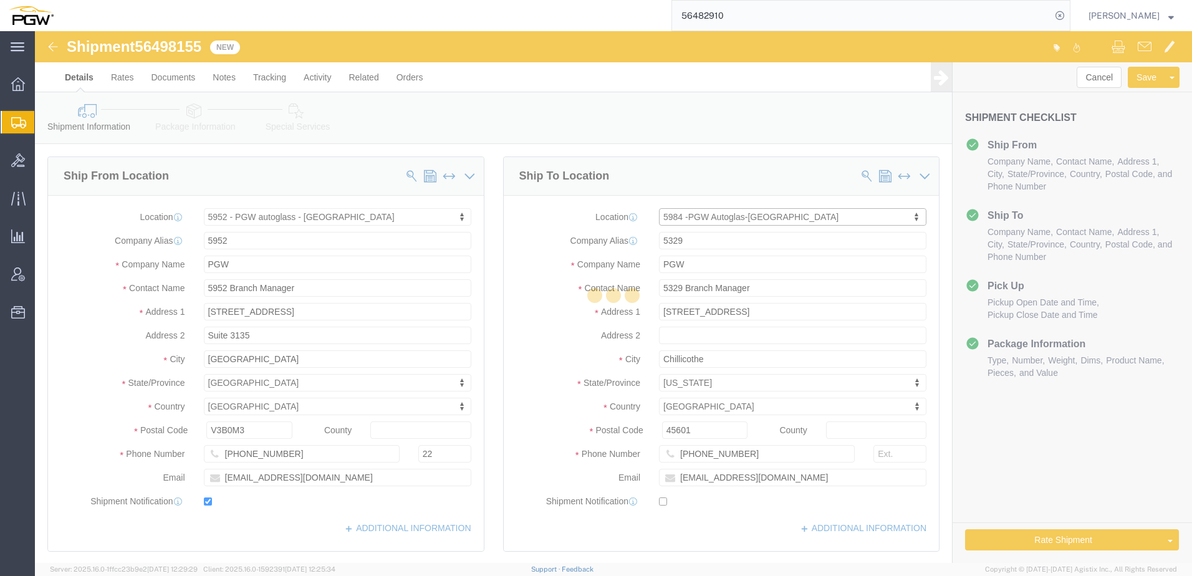
checkbox input "false"
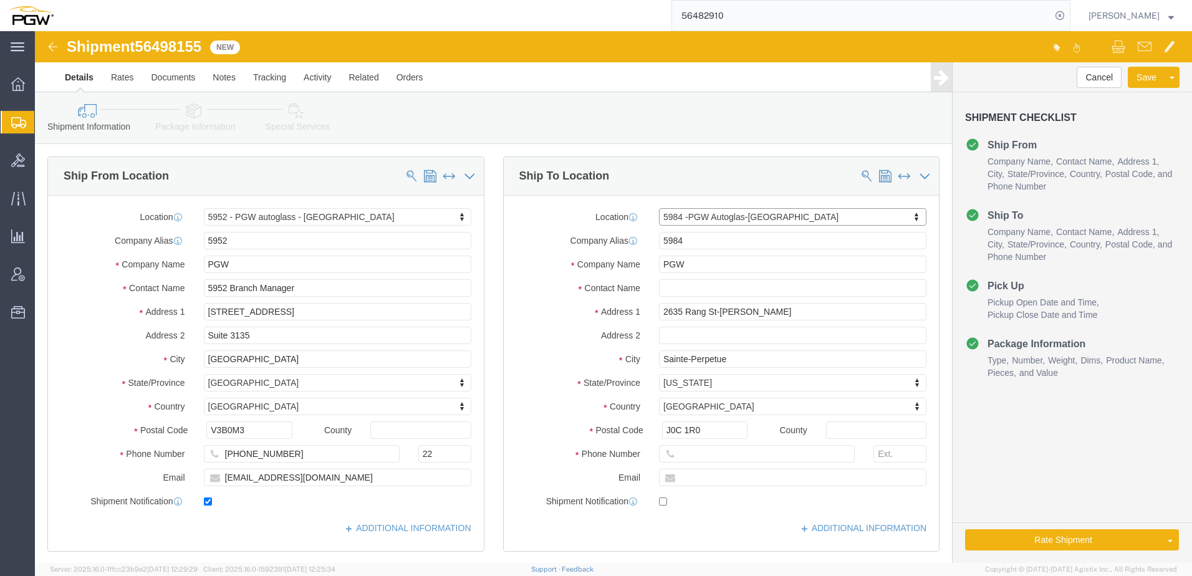
select select "QC"
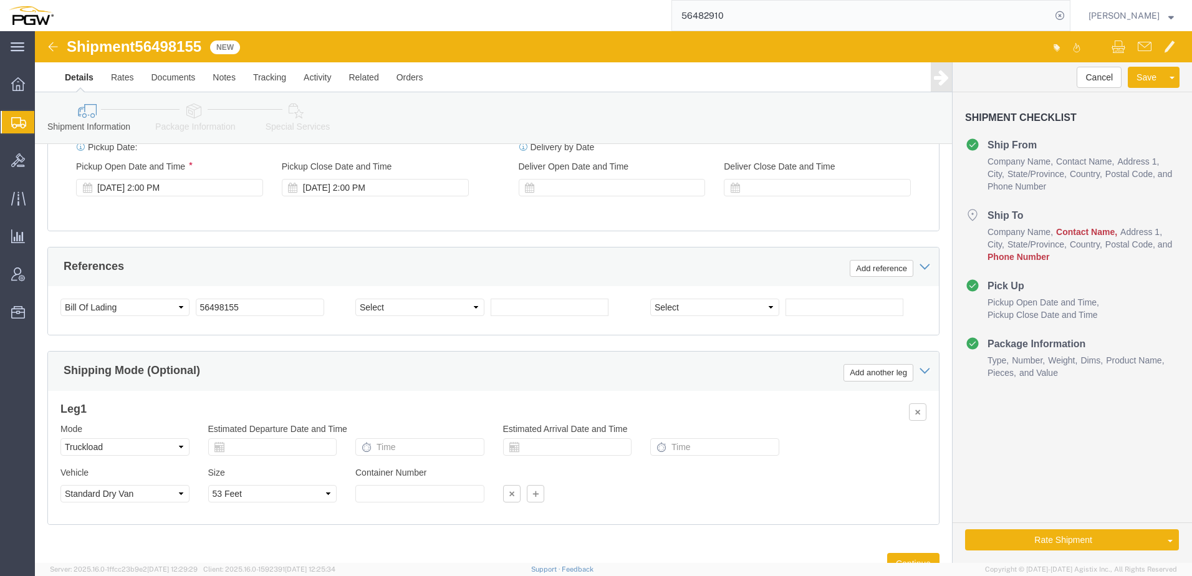
scroll to position [737, 0]
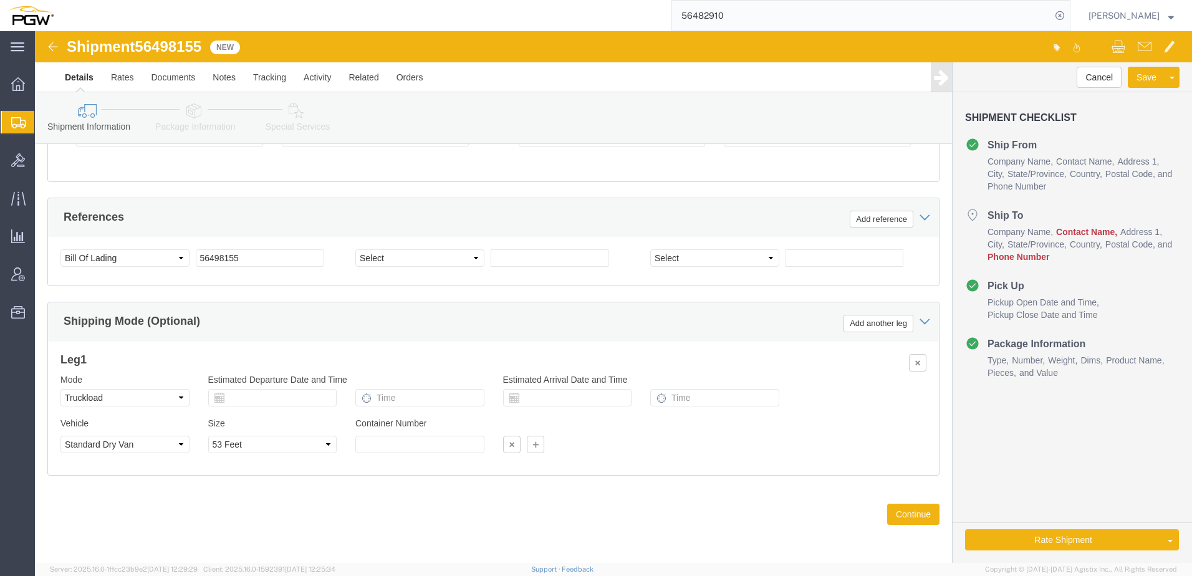
click icon
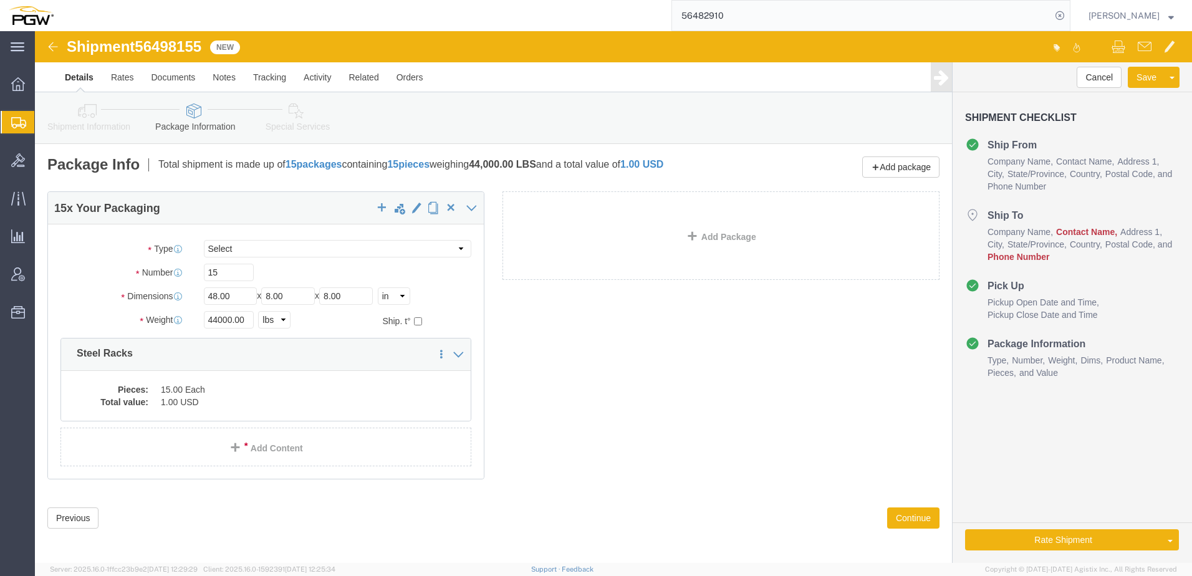
click icon
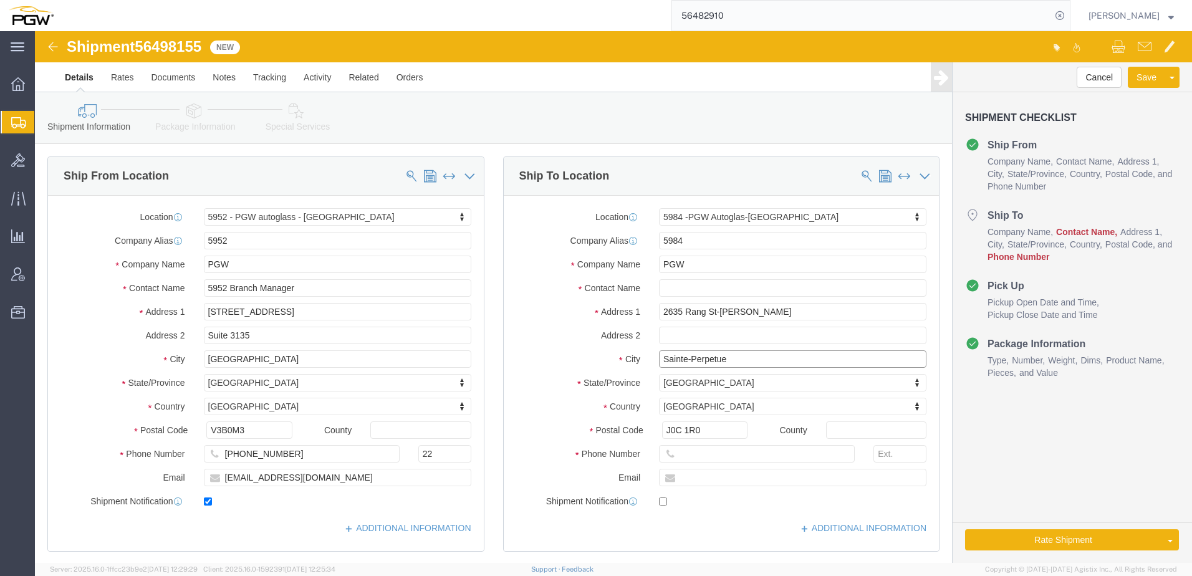
drag, startPoint x: 724, startPoint y: 333, endPoint x: 411, endPoint y: 301, distance: 314.5
click div "Ship From Location Location 5952 - PGW autoglass - Coquitlam My Profile Locatio…"
click div "Company Alias 5952"
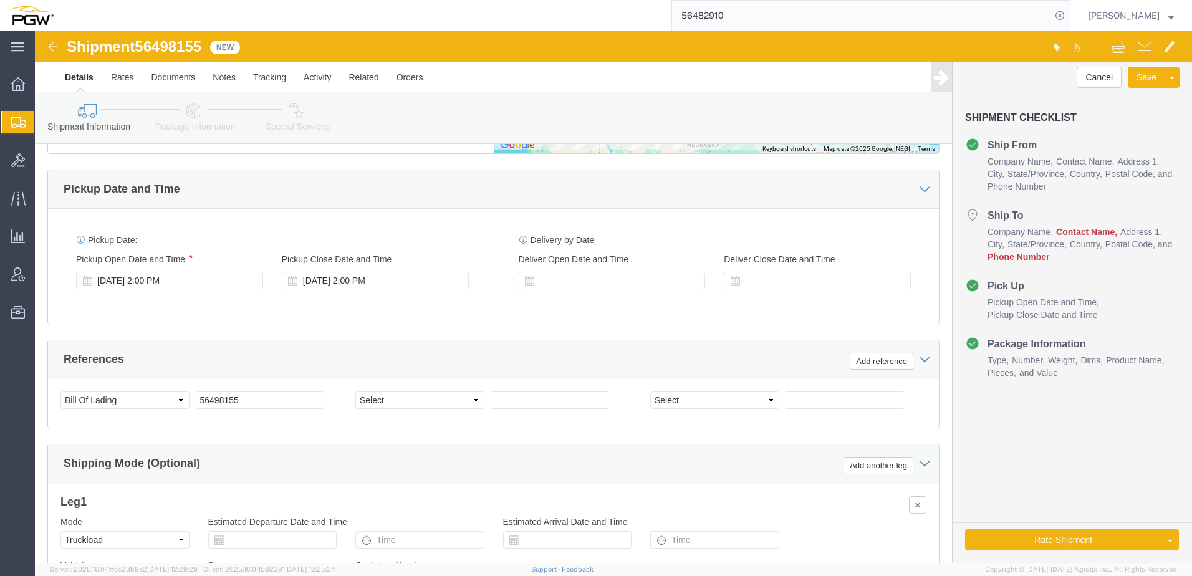
scroll to position [623, 0]
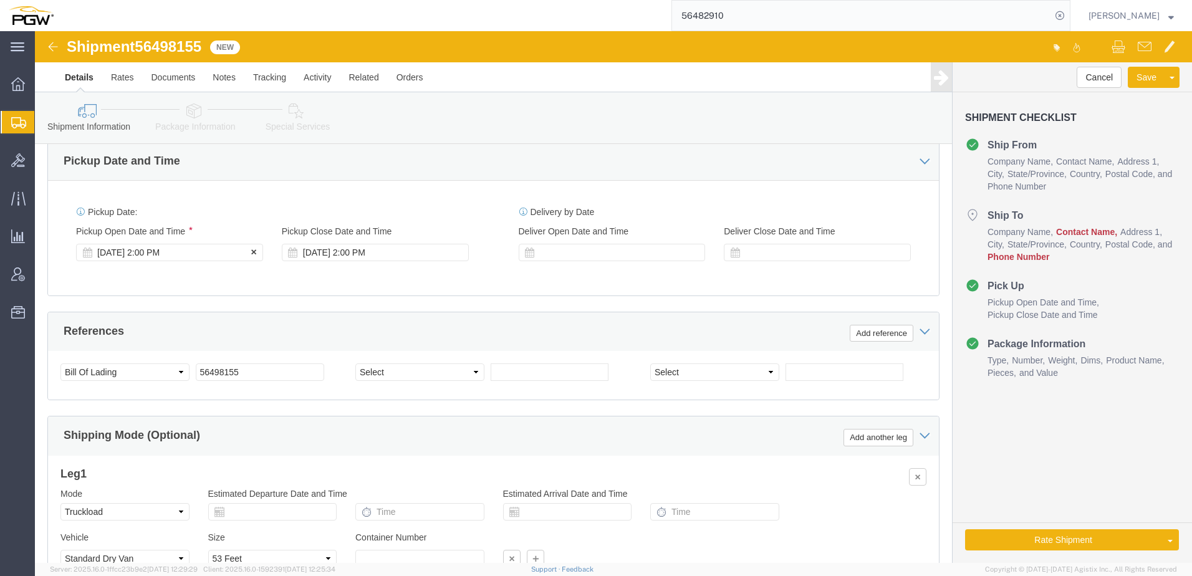
click div "Aug 14 2025 2:00 PM"
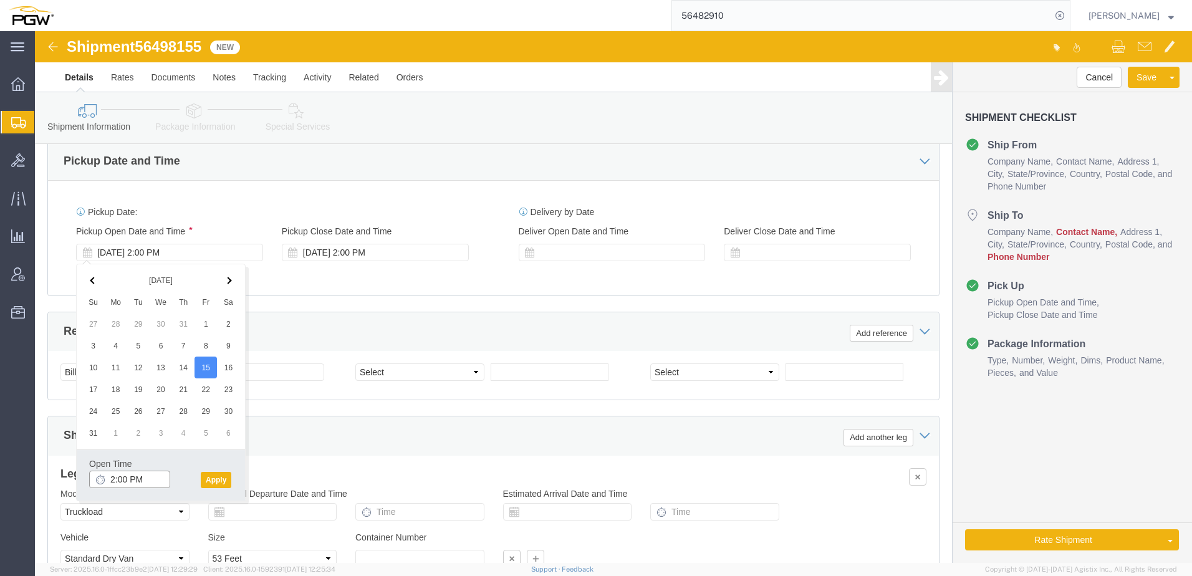
click input "2:00 PM"
type input "8:00 AM"
click button "Apply"
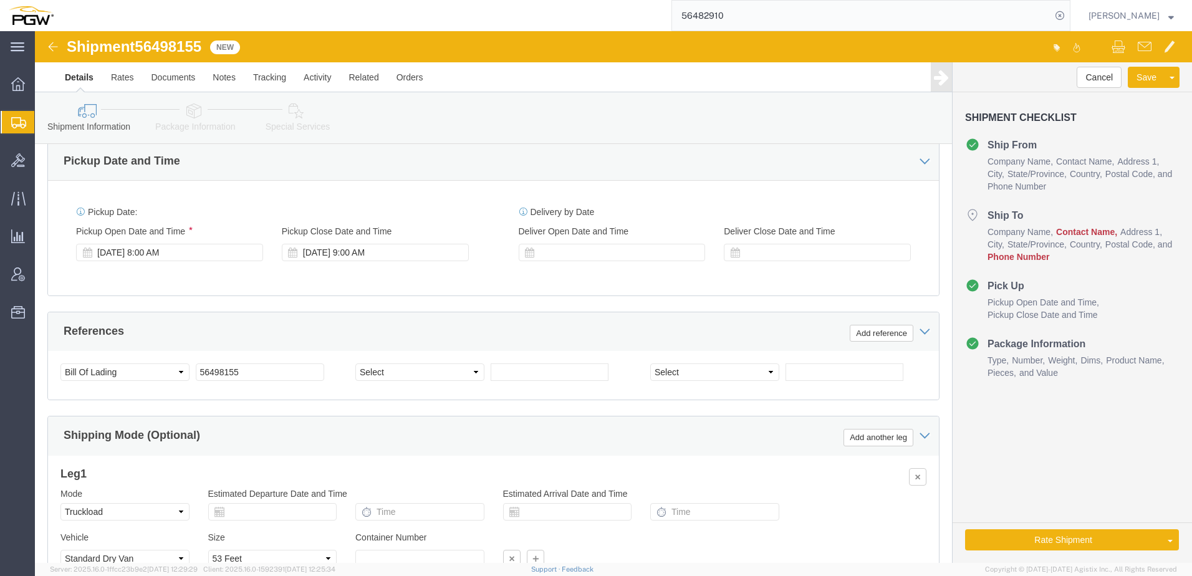
click div "Pickup Date and Time"
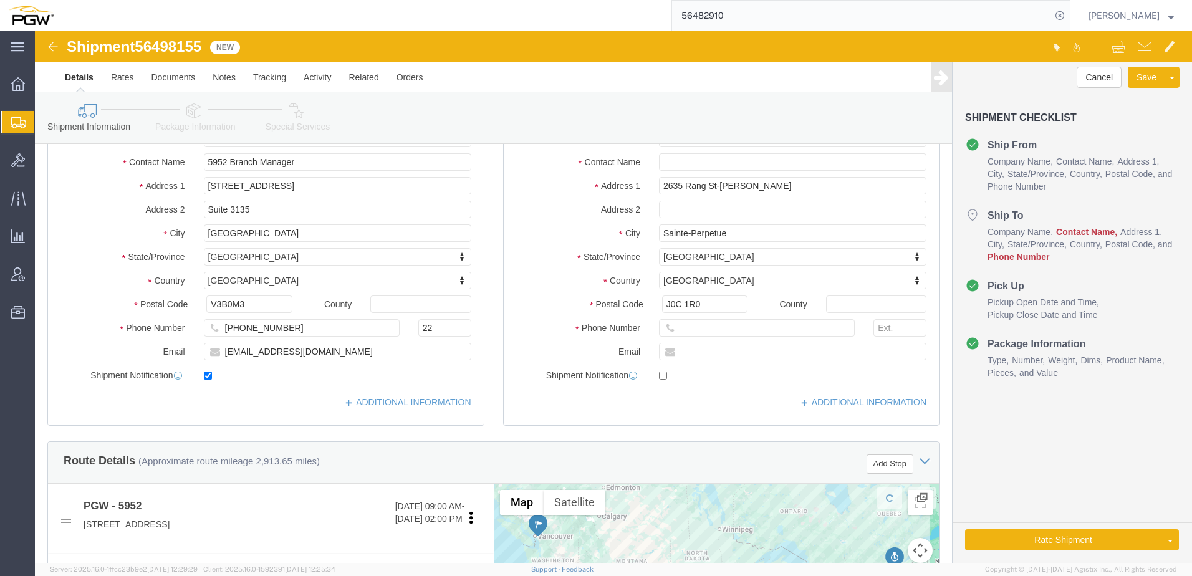
scroll to position [0, 0]
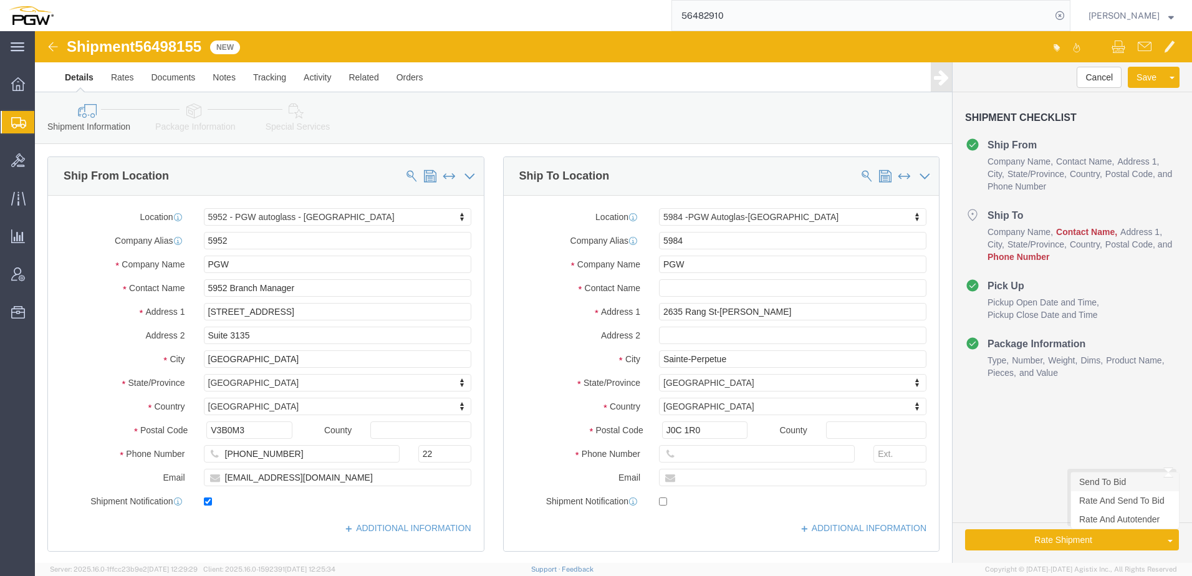
click link "Send To Bid"
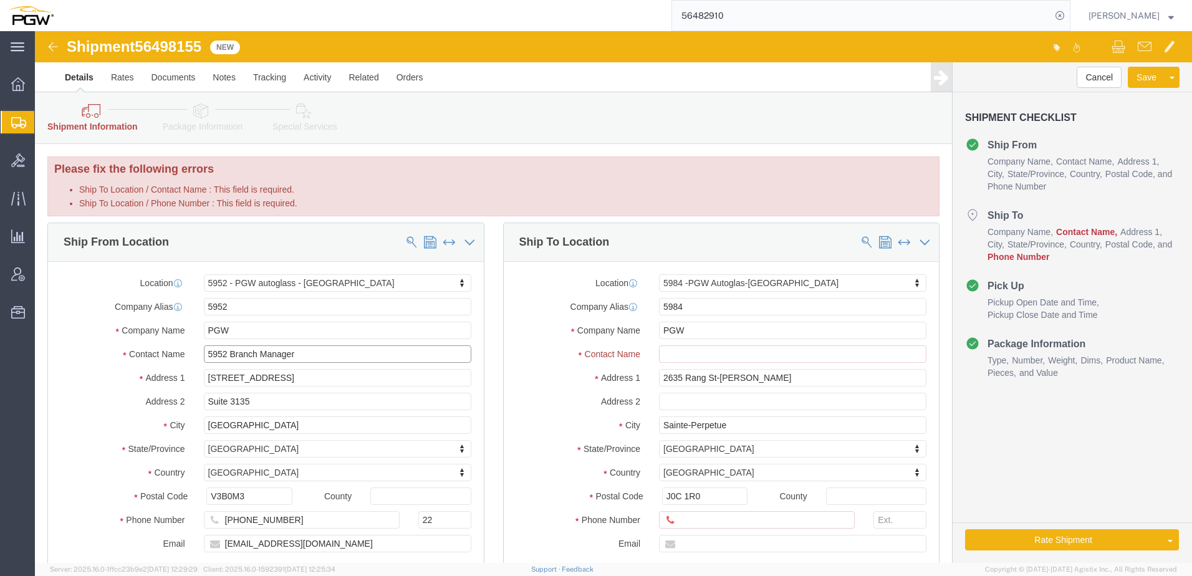
drag, startPoint x: 194, startPoint y: 325, endPoint x: 304, endPoint y: 322, distance: 109.1
click input "5952 Branch Manager"
click input "Ship To Location / Contact Name : This field is required."
paste input "Branch Manager"
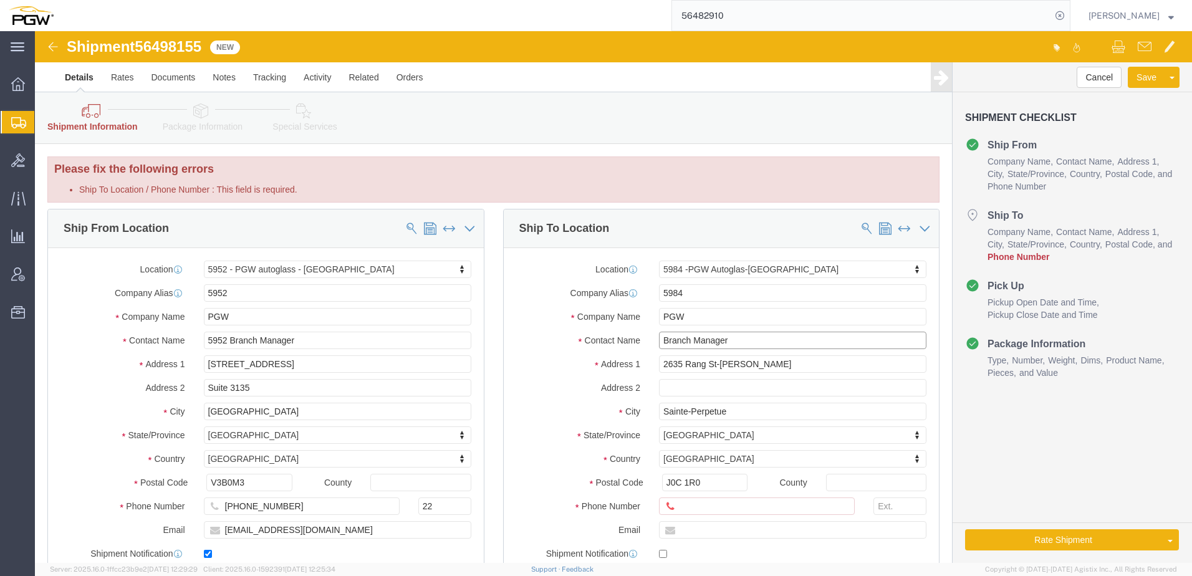
type input "Branch Manager"
click input "Ship To Location / Phone Number : This field is required."
paste input "819-473-0167"
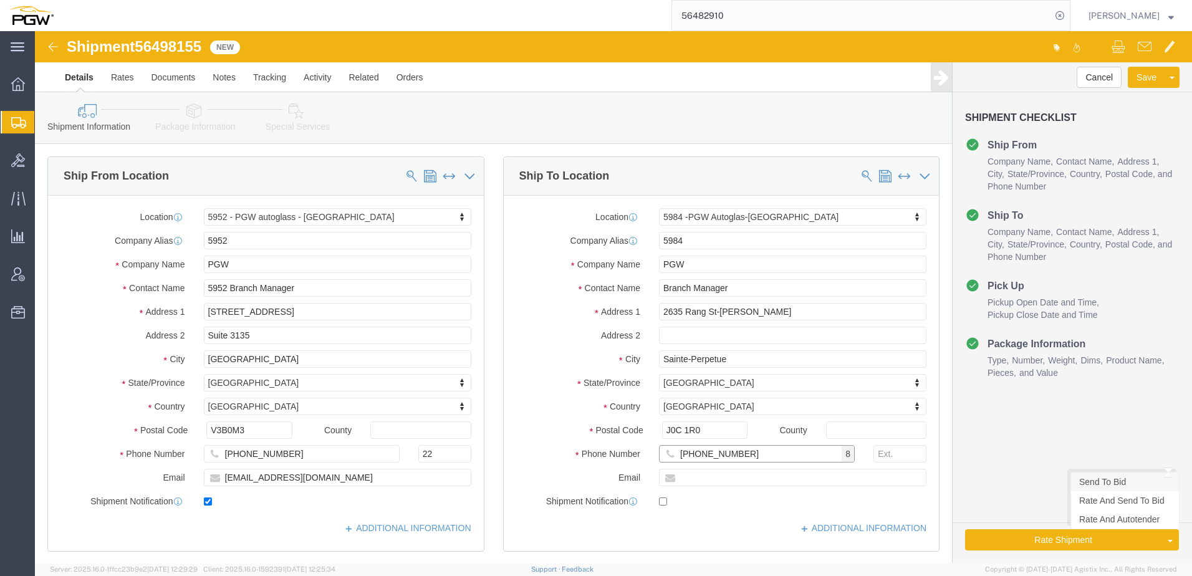
type input "819-473-0167"
click link "Send To Bid"
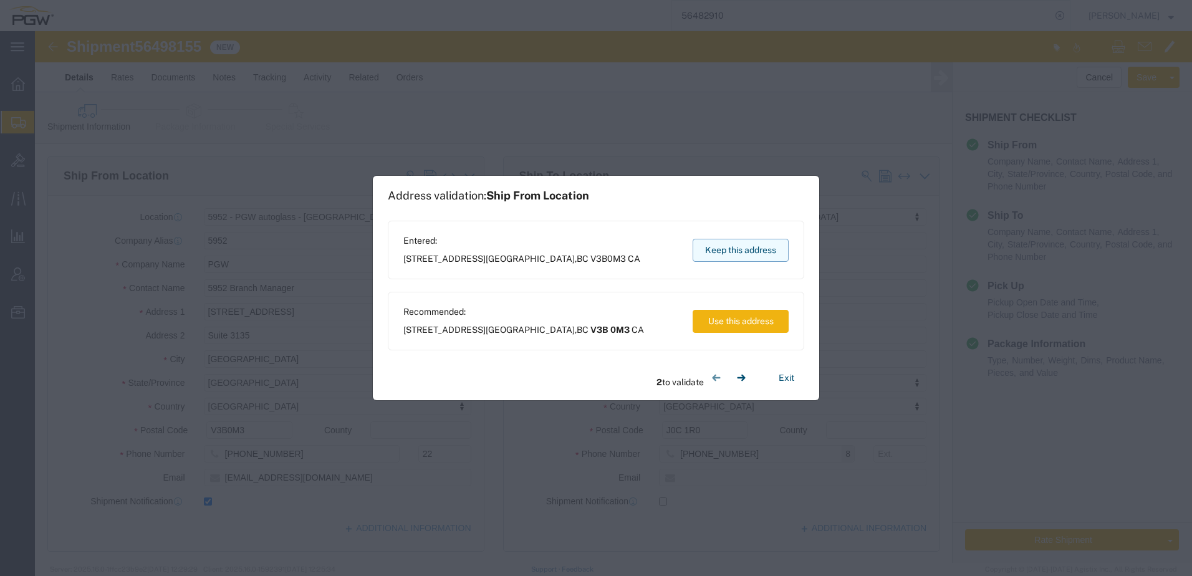
click at [741, 252] on button "Keep this address" at bounding box center [740, 250] width 96 height 23
click at [724, 260] on button "Keep this address" at bounding box center [740, 250] width 96 height 23
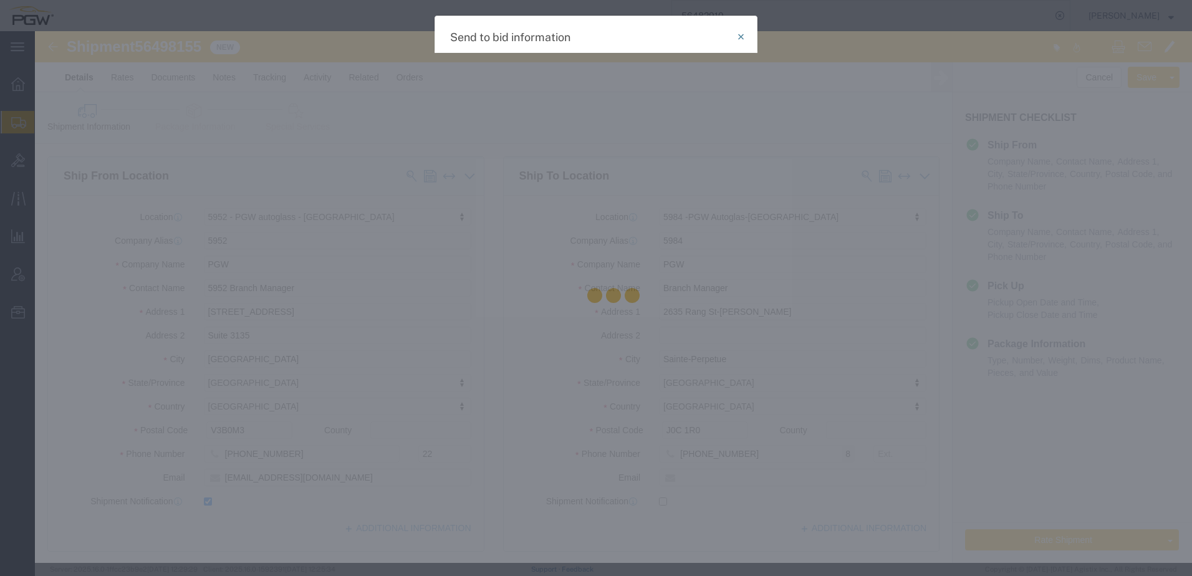
select select "TL"
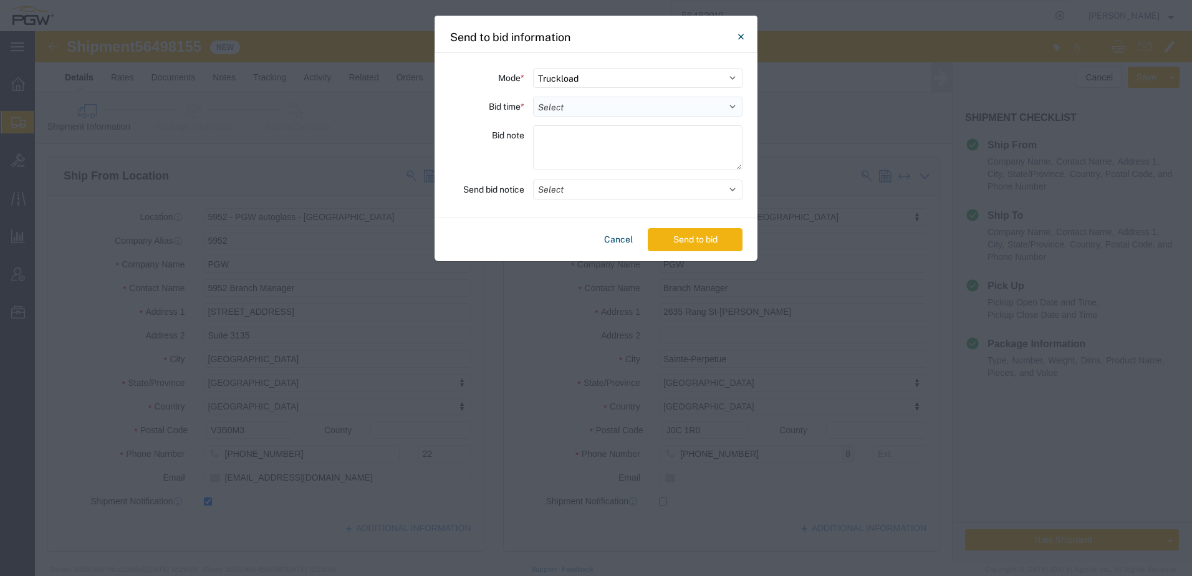
click at [564, 107] on select "Select 30 Min (Rush) 1 Hour (Rush) 2 Hours (Rush) 4 Hours (Rush) 8 Hours (Rush)…" at bounding box center [637, 107] width 209 height 20
click at [533, 97] on select "Select 30 Min (Rush) 1 Hour (Rush) 2 Hours (Rush) 4 Hours (Rush) 8 Hours (Rush)…" at bounding box center [637, 107] width 209 height 20
click at [691, 236] on button "Send to bid" at bounding box center [695, 239] width 95 height 23
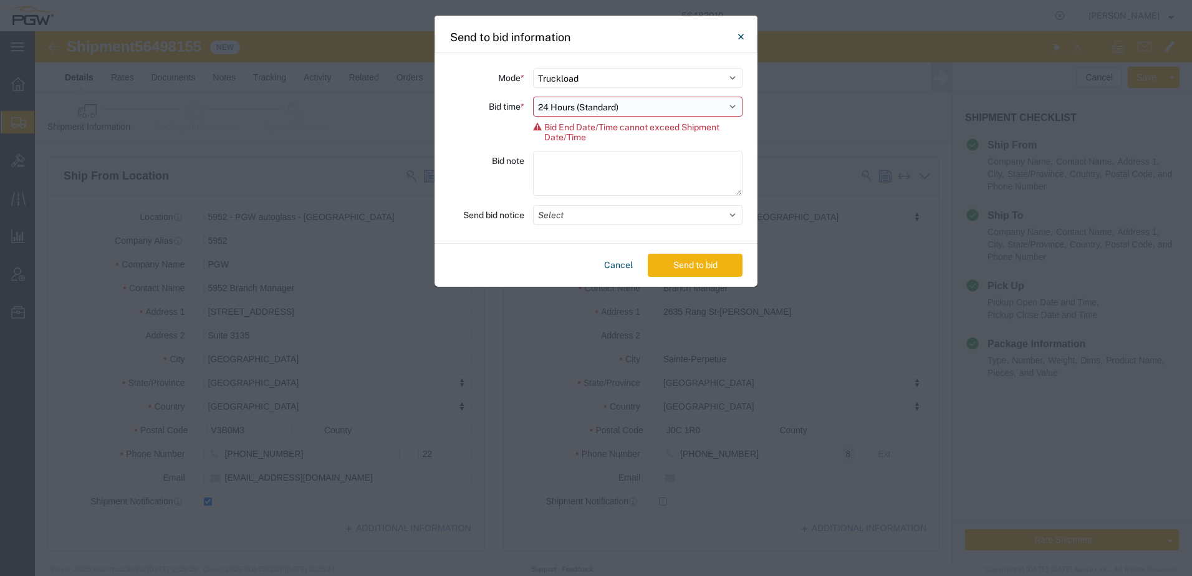
click at [640, 112] on select "Select 30 Min (Rush) 1 Hour (Rush) 2 Hours (Rush) 4 Hours (Rush) 8 Hours (Rush)…" at bounding box center [637, 107] width 209 height 20
select select "16"
click at [533, 97] on select "Select 30 Min (Rush) 1 Hour (Rush) 2 Hours (Rush) 4 Hours (Rush) 8 Hours (Rush)…" at bounding box center [637, 107] width 209 height 20
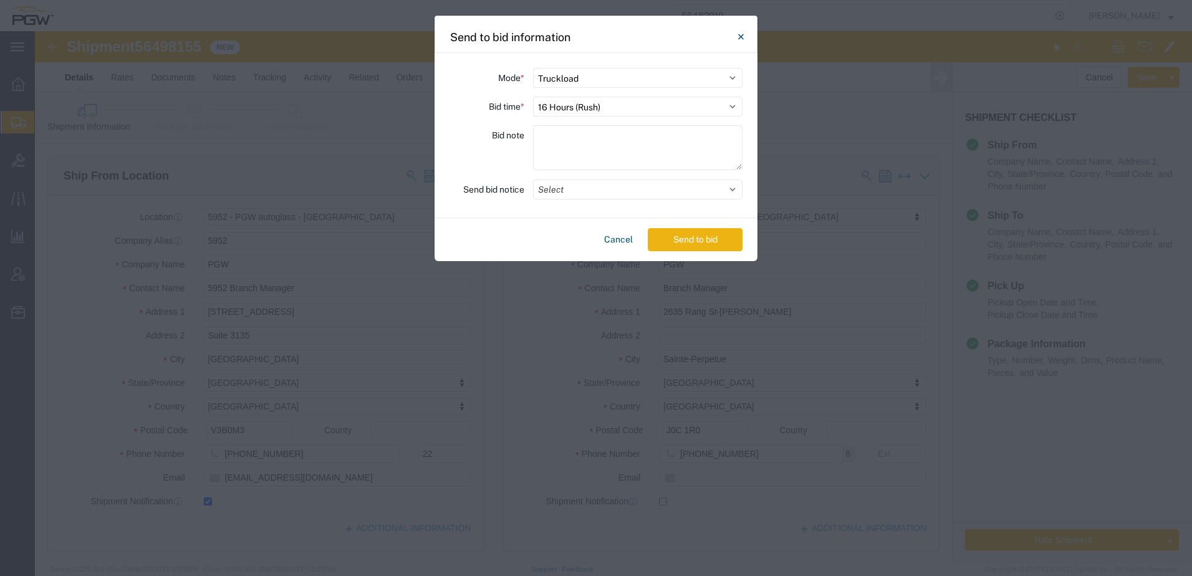
click at [709, 237] on button "Send to bid" at bounding box center [695, 239] width 95 height 23
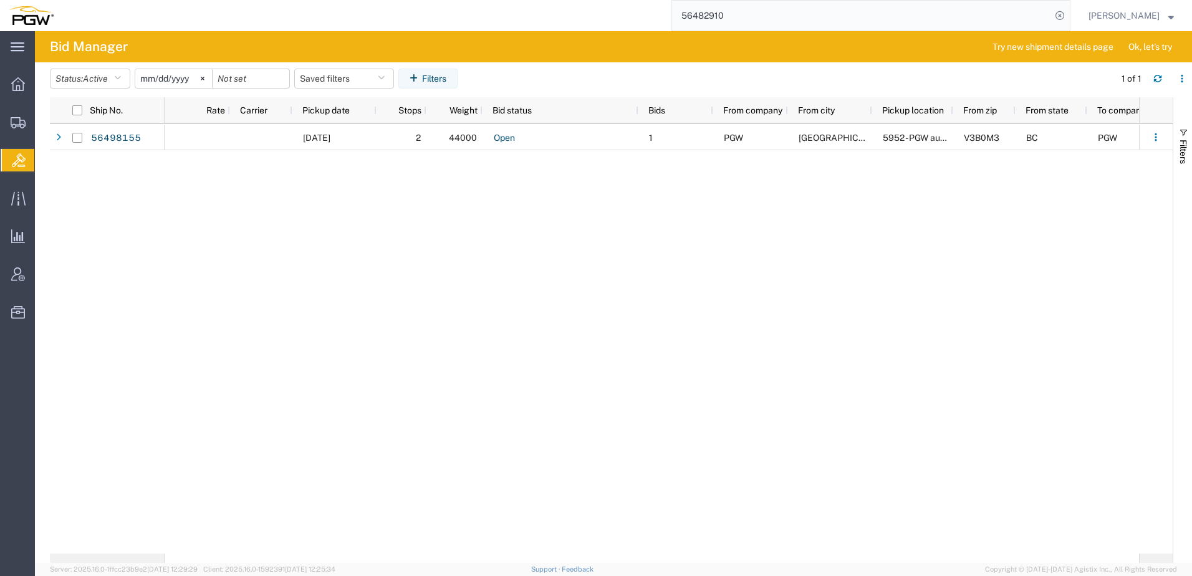
drag, startPoint x: 70, startPoint y: 144, endPoint x: 249, endPoint y: 2, distance: 227.6
click at [0, 0] on span "Shipment Manager" at bounding box center [0, 0] width 0 height 0
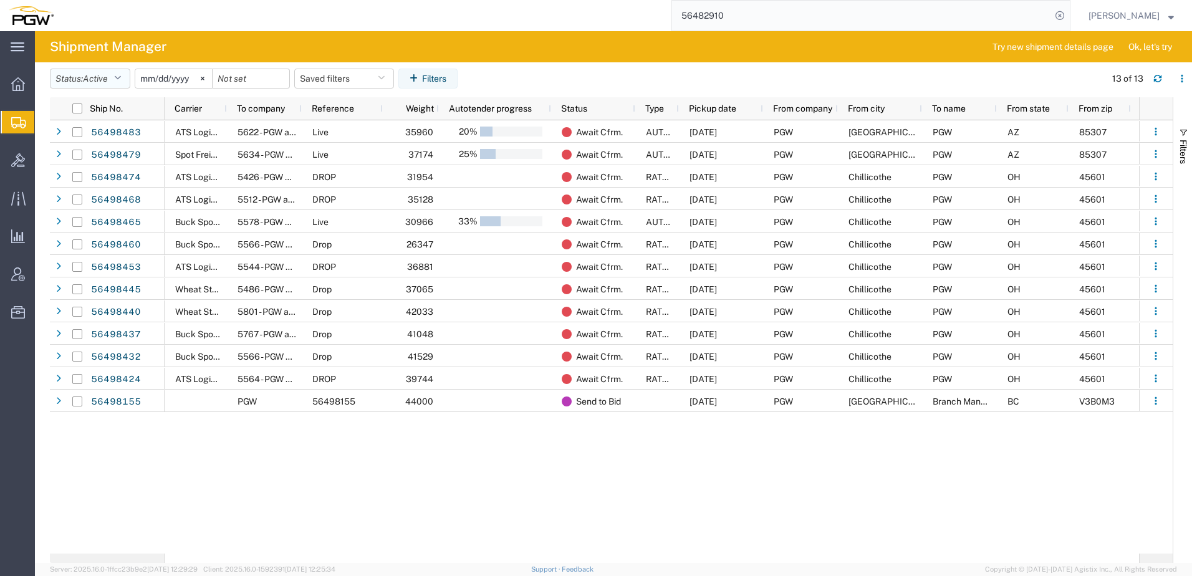
click at [80, 76] on button "Status: Active" at bounding box center [90, 79] width 80 height 20
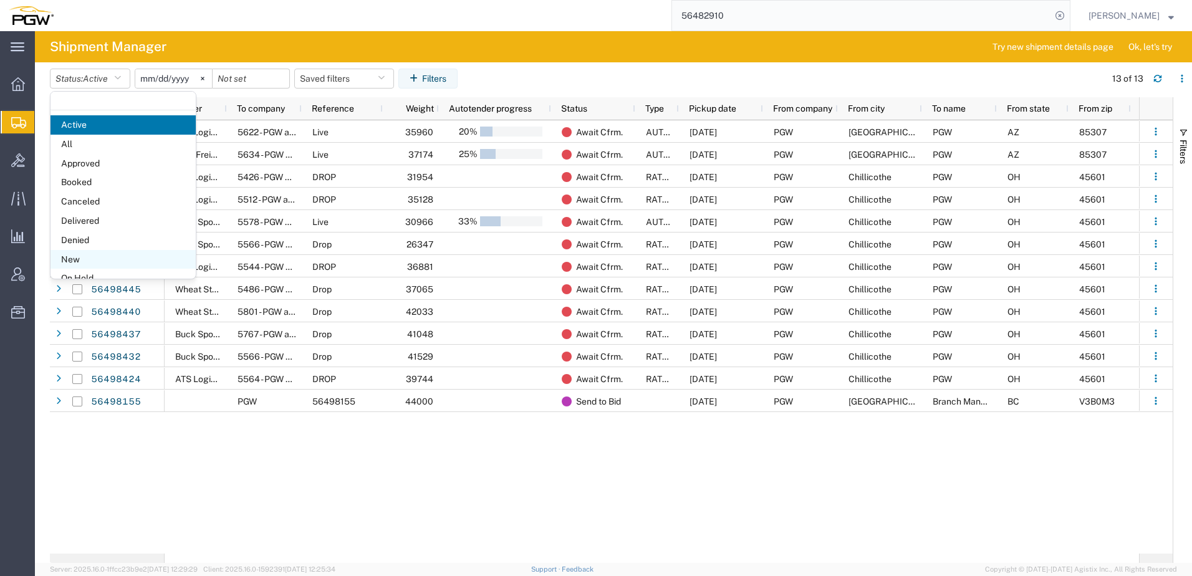
click at [83, 263] on span "New" at bounding box center [122, 259] width 145 height 19
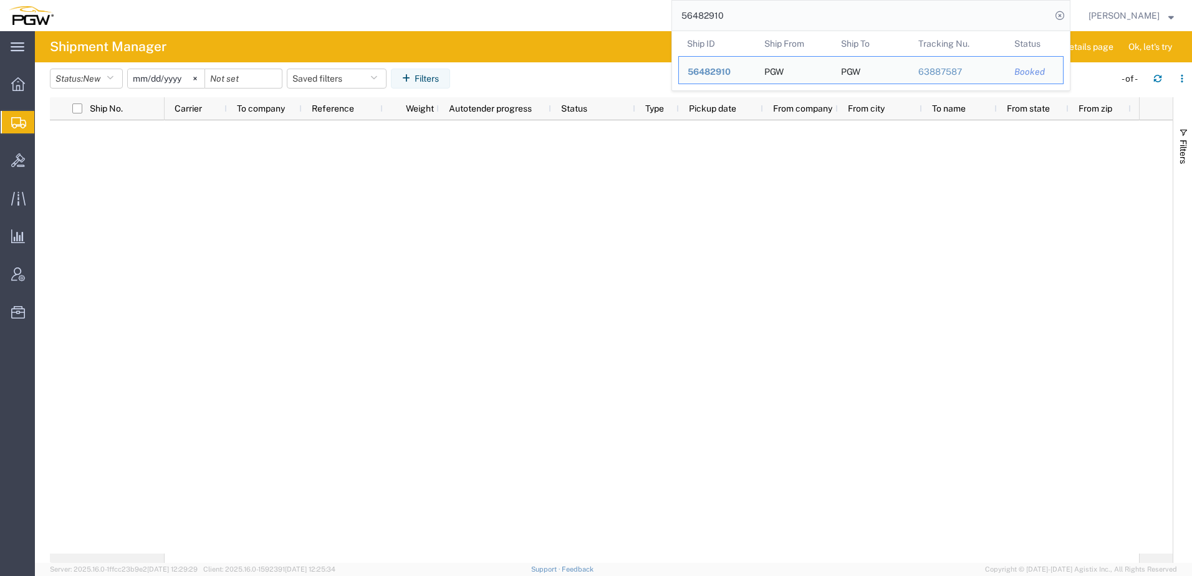
drag, startPoint x: 761, startPoint y: 16, endPoint x: 204, endPoint y: -49, distance: 560.4
click at [204, 0] on html "main_menu Created with Sketch. Collapse Menu Overview Shipments Shipment Manage…" at bounding box center [596, 288] width 1192 height 576
paste input "99381"
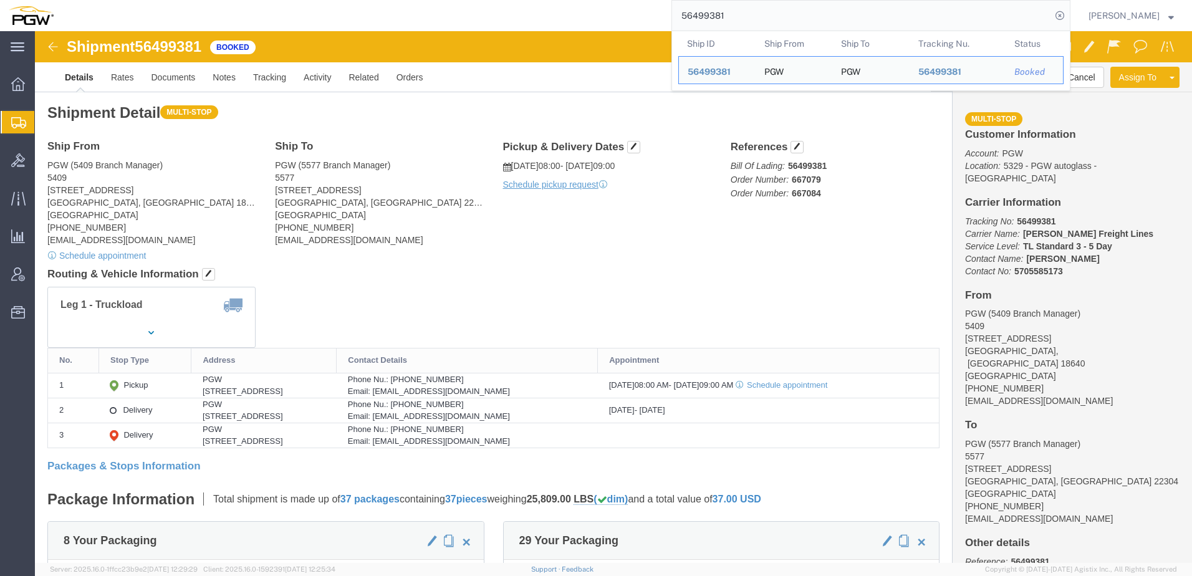
drag, startPoint x: 769, startPoint y: 16, endPoint x: 105, endPoint y: 12, distance: 663.2
click at [120, 14] on div "56499381 Ship ID Ship From Ship To Tracking Nu. Status Ship ID 56499381 Ship Fr…" at bounding box center [566, 15] width 1008 height 31
paste input "search"
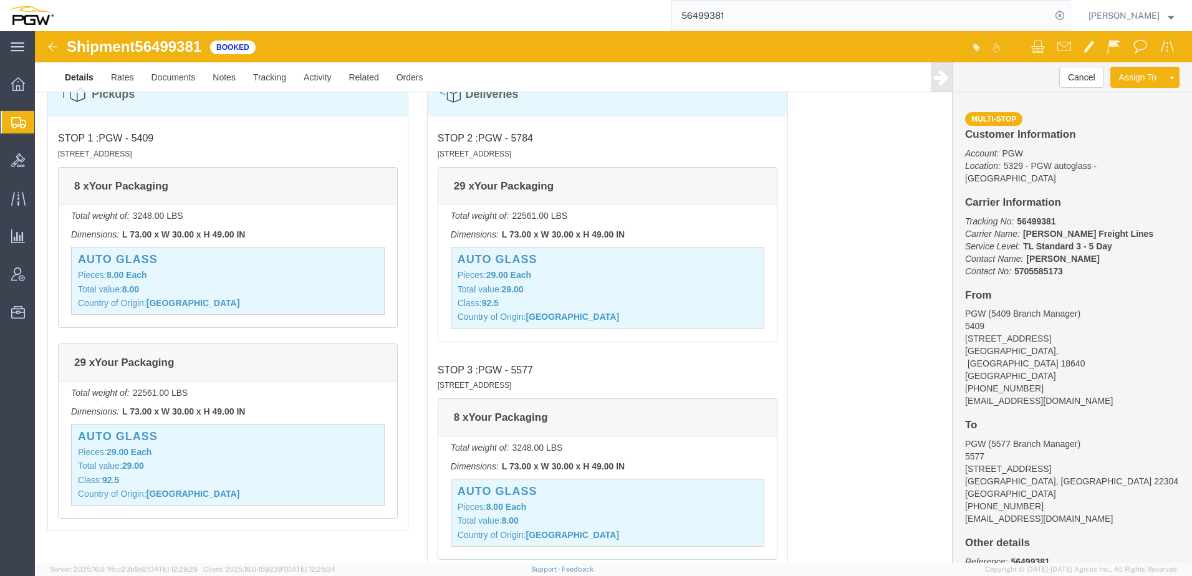
scroll to position [1184, 0]
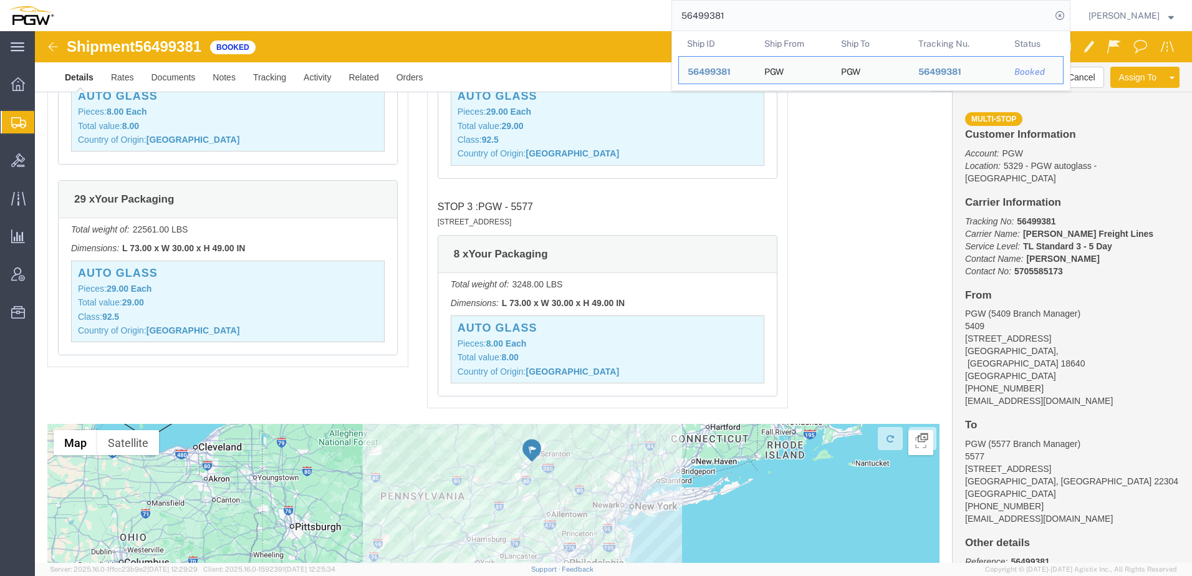
drag, startPoint x: 761, startPoint y: 14, endPoint x: 424, endPoint y: 18, distance: 336.6
click at [424, 18] on div "56499381 Ship ID Ship From Ship To Tracking Nu. Status Ship ID 56499381 Ship Fr…" at bounding box center [566, 15] width 1008 height 31
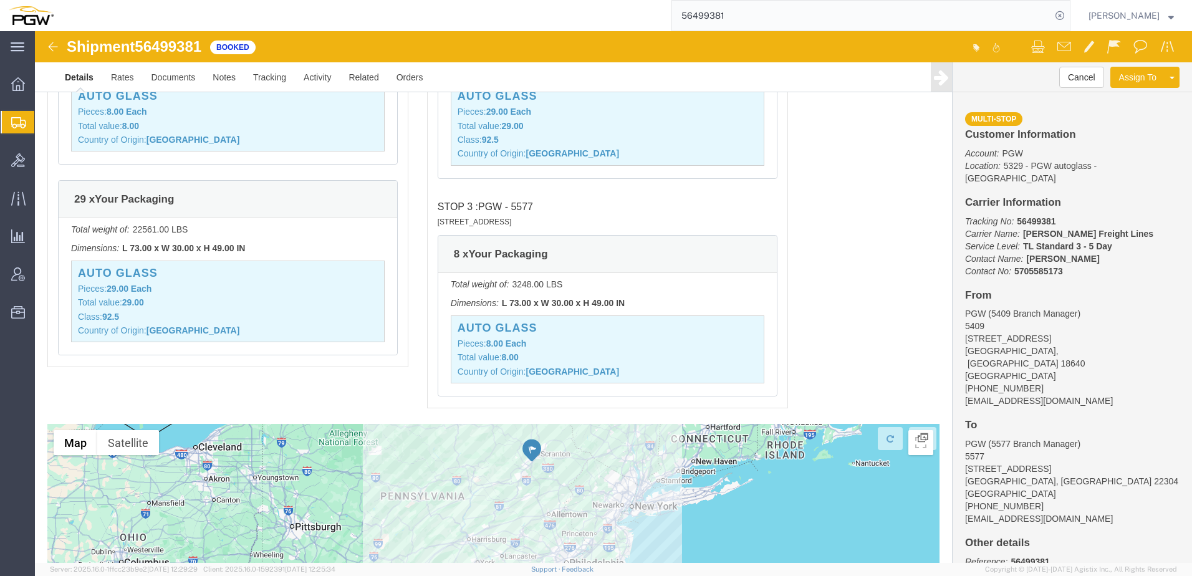
paste input "597"
type input "56499597"
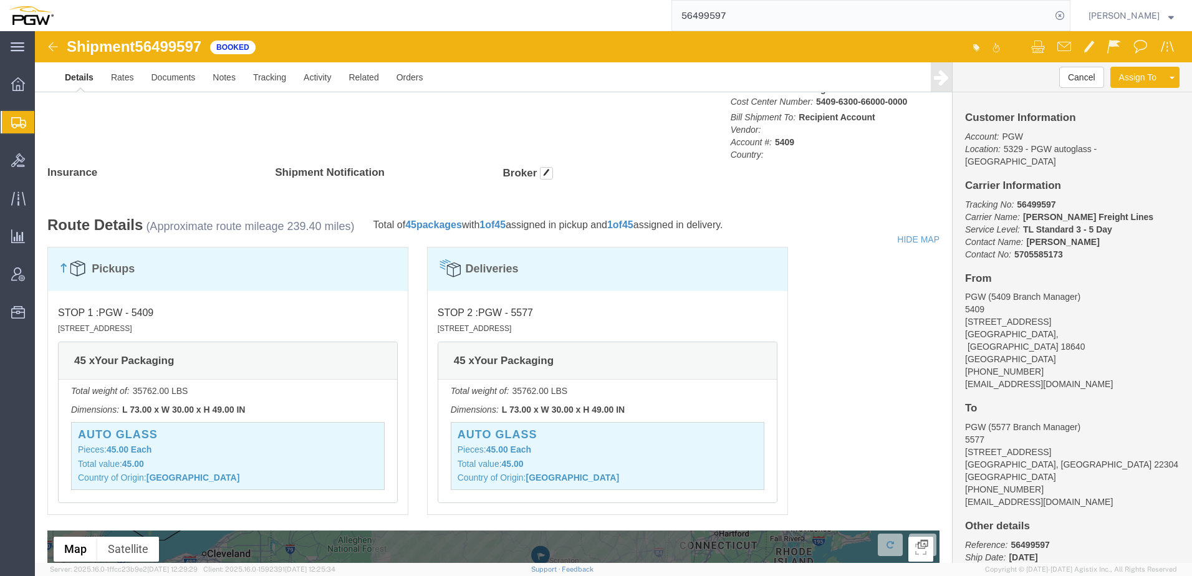
scroll to position [571, 0]
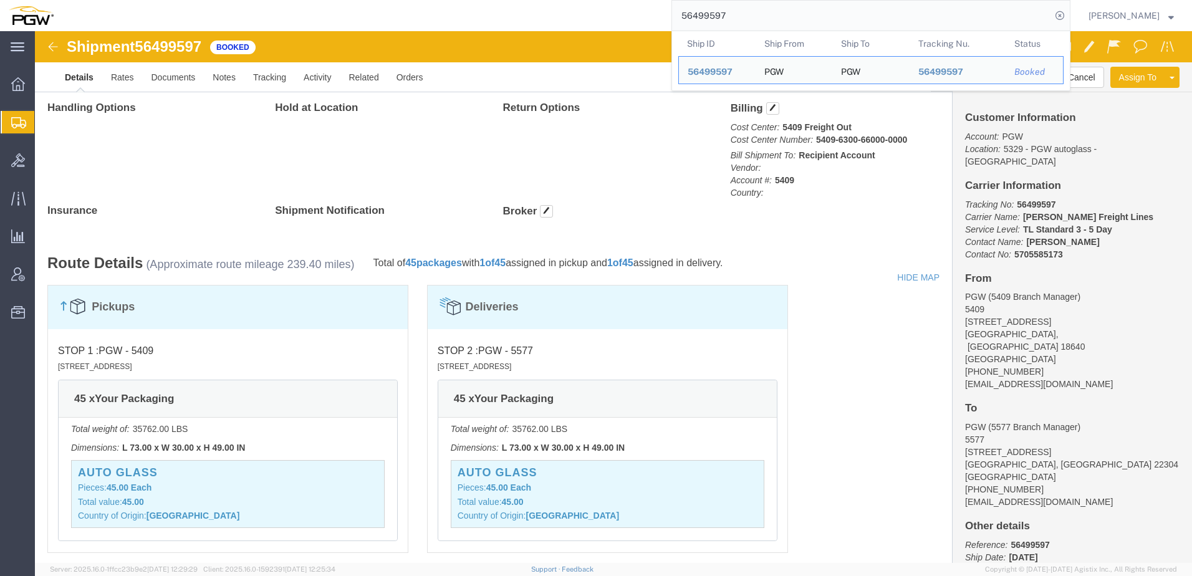
drag, startPoint x: 782, startPoint y: 12, endPoint x: 584, endPoint y: 19, distance: 198.3
click at [584, 19] on div "56499597 Ship ID Ship From Ship To Tracking Nu. Status Ship ID 56499597 Ship Fr…" at bounding box center [566, 15] width 1008 height 31
click at [0, 0] on span "Shipment Manager" at bounding box center [0, 0] width 0 height 0
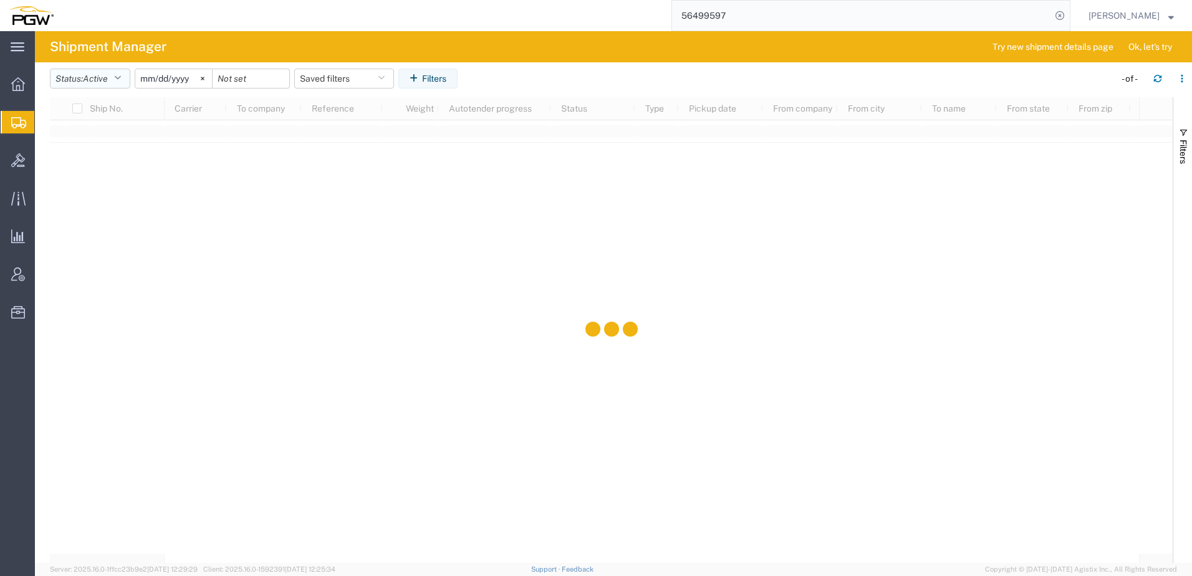
click at [91, 77] on span "Active" at bounding box center [95, 79] width 25 height 10
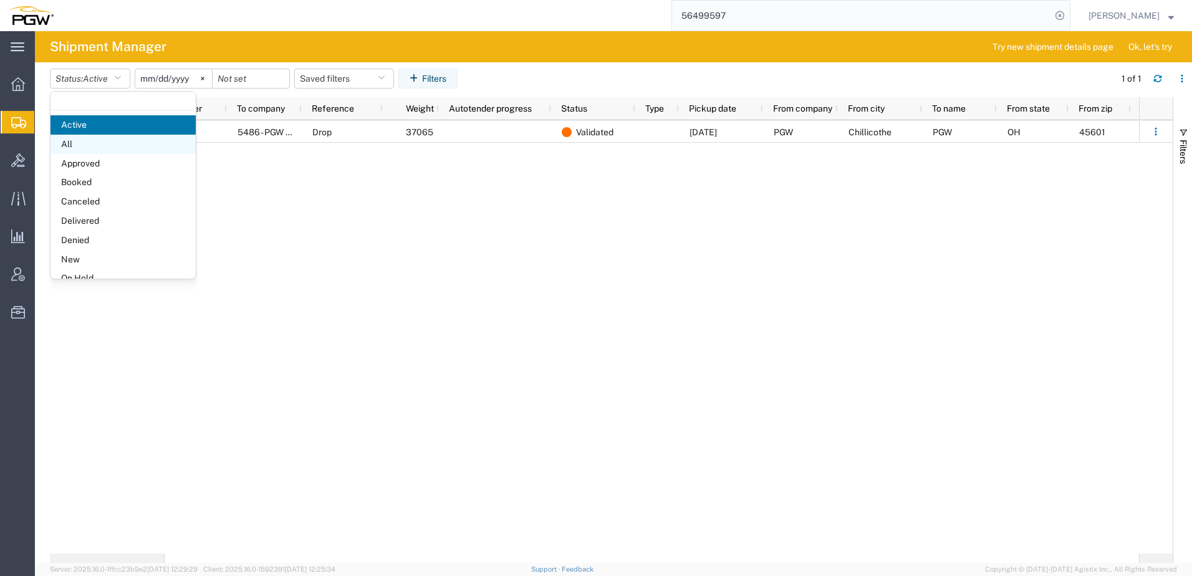
click at [85, 148] on span "All" at bounding box center [122, 144] width 145 height 19
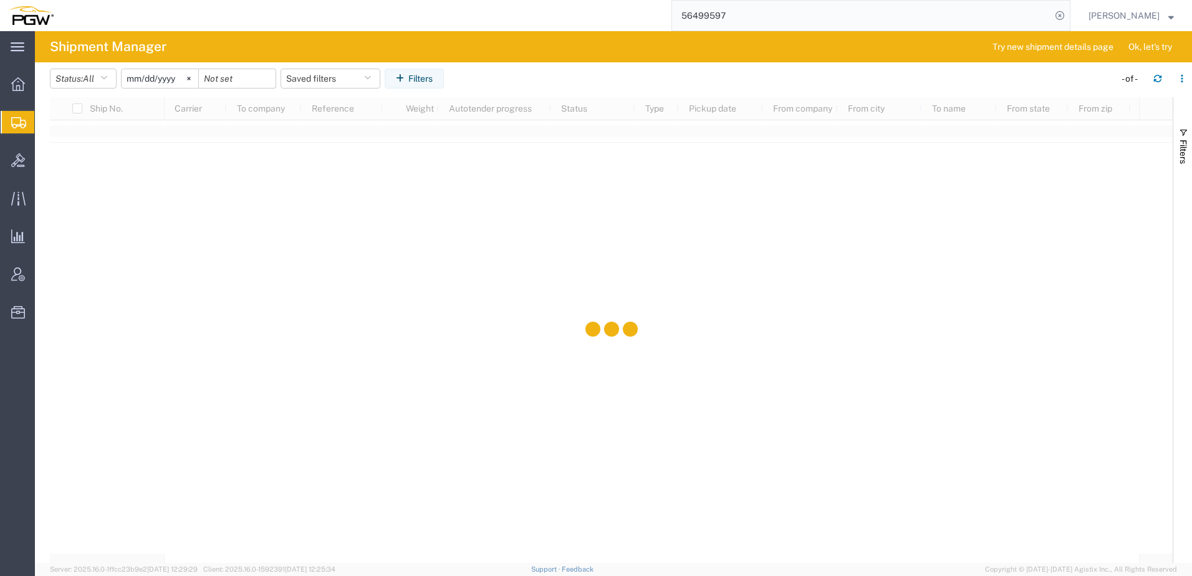
click at [168, 77] on input "2025-07-14" at bounding box center [160, 78] width 77 height 19
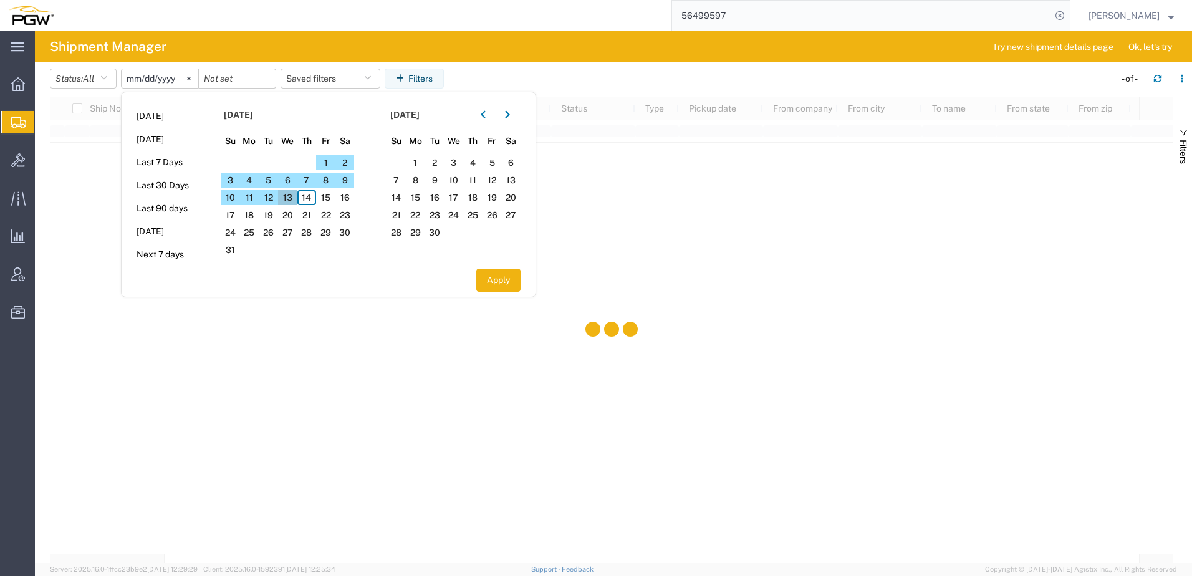
click at [294, 194] on span "13" at bounding box center [287, 197] width 19 height 15
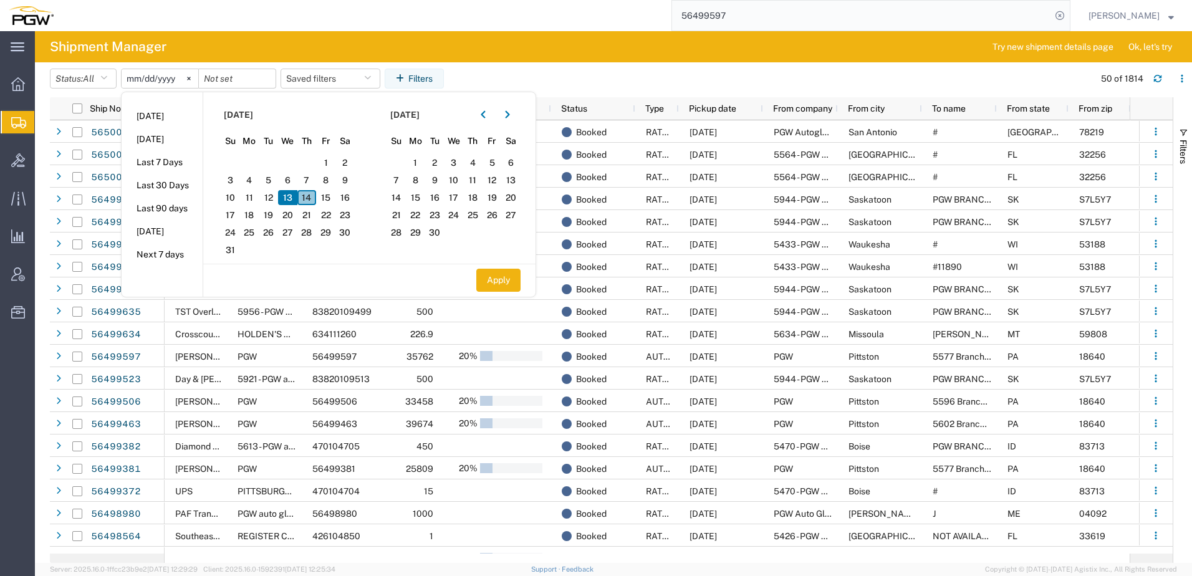
click at [310, 195] on span "14" at bounding box center [306, 197] width 19 height 15
click at [505, 287] on button "Apply" at bounding box center [498, 280] width 44 height 23
type input "2025-08-13"
type input "2025-08-14"
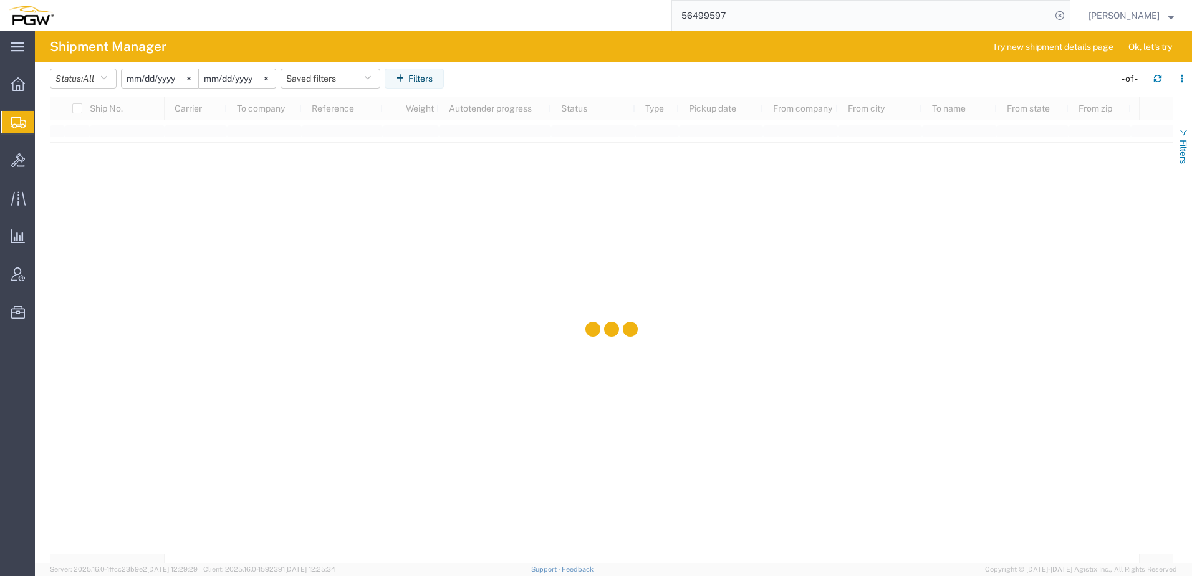
click at [1187, 151] on span "Filters" at bounding box center [1183, 152] width 10 height 24
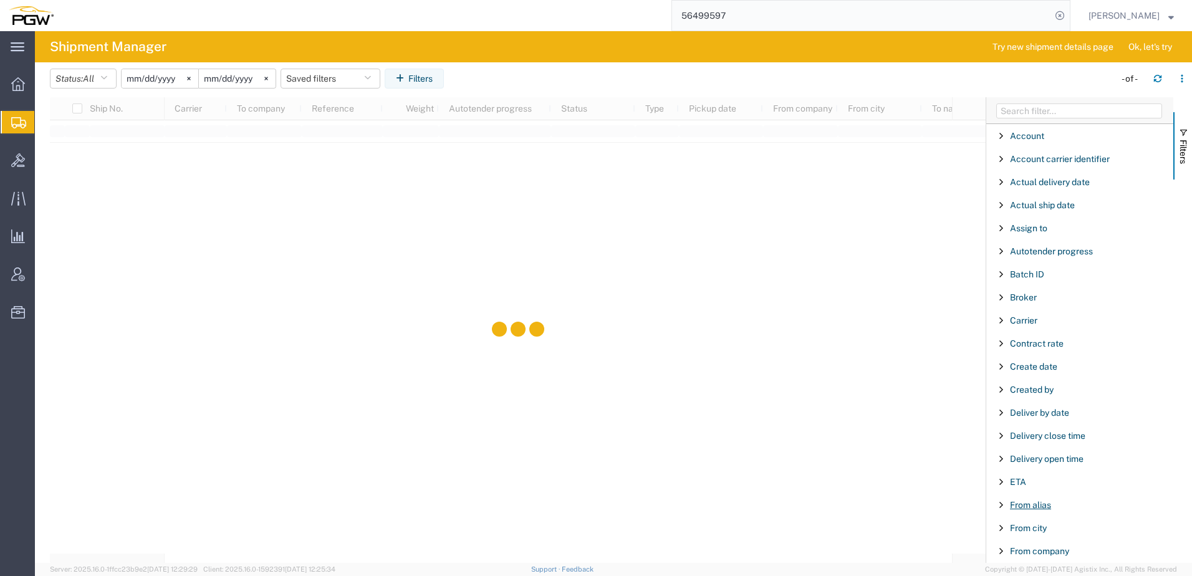
click at [1027, 504] on span "From alias" at bounding box center [1030, 505] width 41 height 10
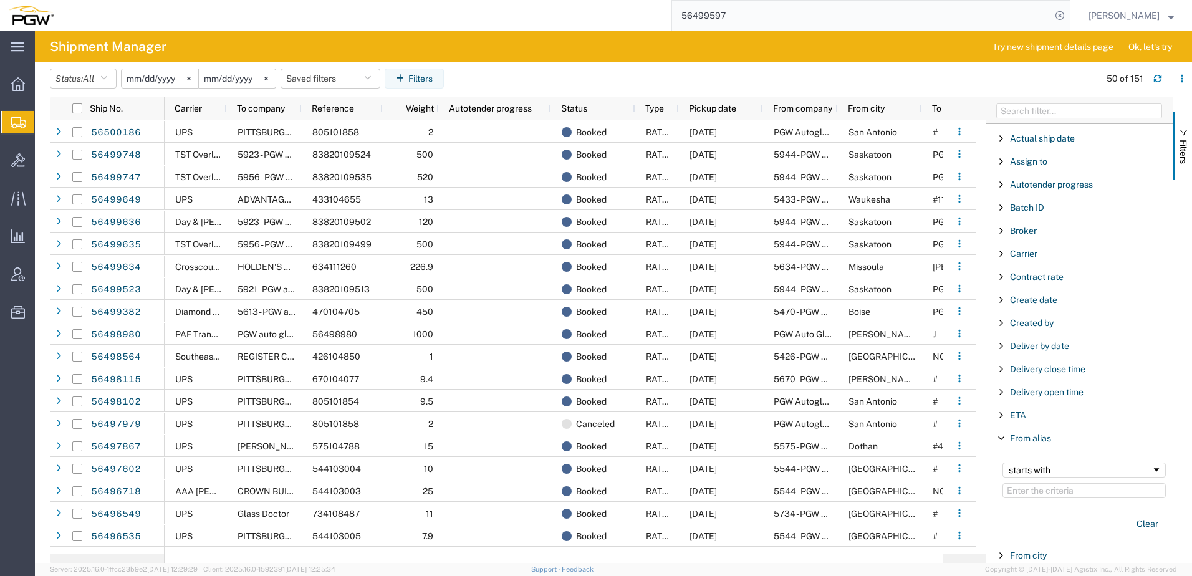
scroll to position [187, 0]
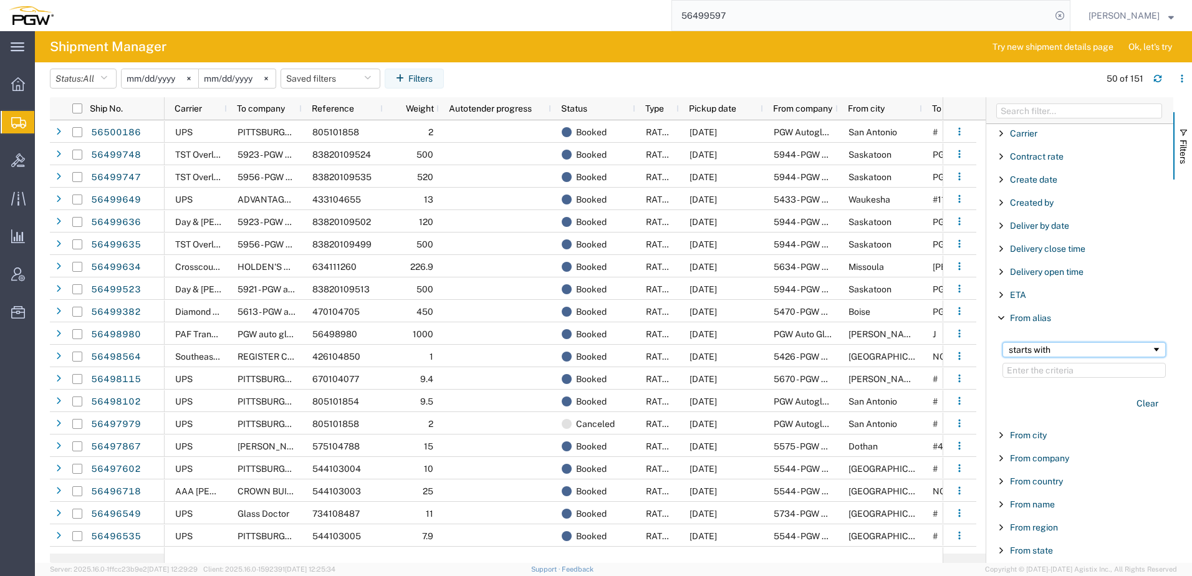
click at [1023, 348] on div "starts with" at bounding box center [1080, 350] width 143 height 10
click at [1040, 368] on input "Filter Value" at bounding box center [1083, 370] width 163 height 15
type input "577"
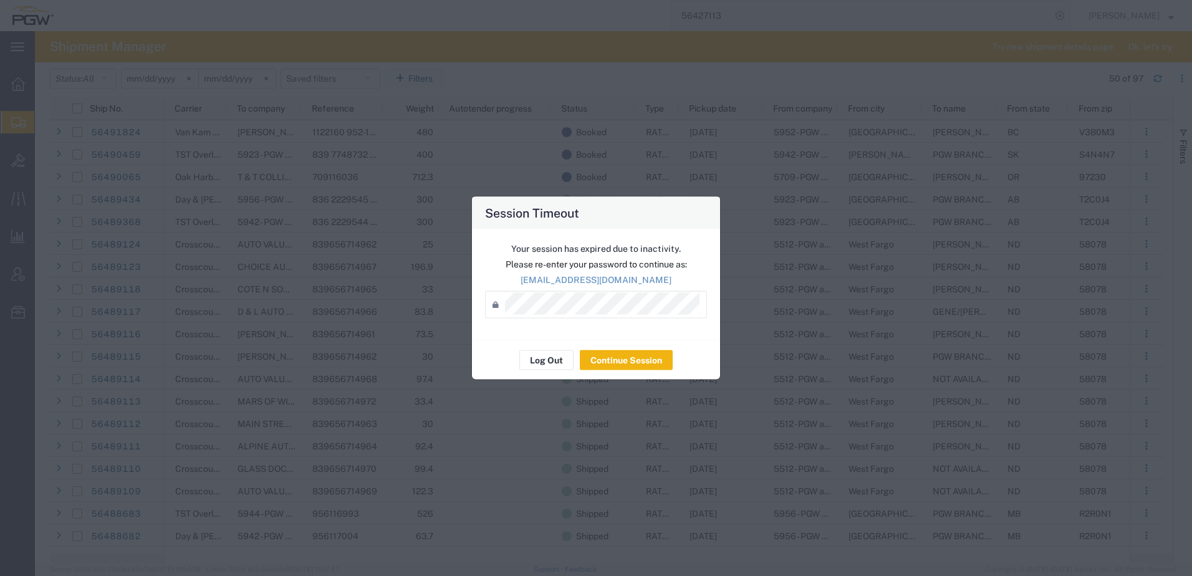
click at [137, 162] on div "Session Timeout Your session has expired due to inactivity. Please re-enter you…" at bounding box center [596, 288] width 1192 height 576
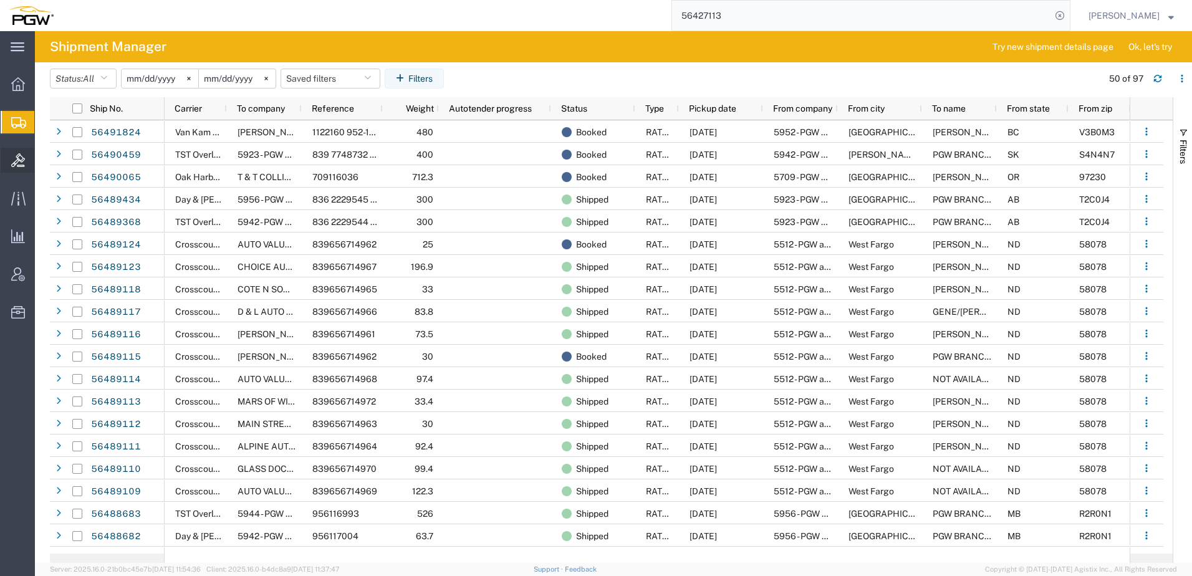
click at [43, 161] on span "Bids" at bounding box center [38, 160] width 9 height 25
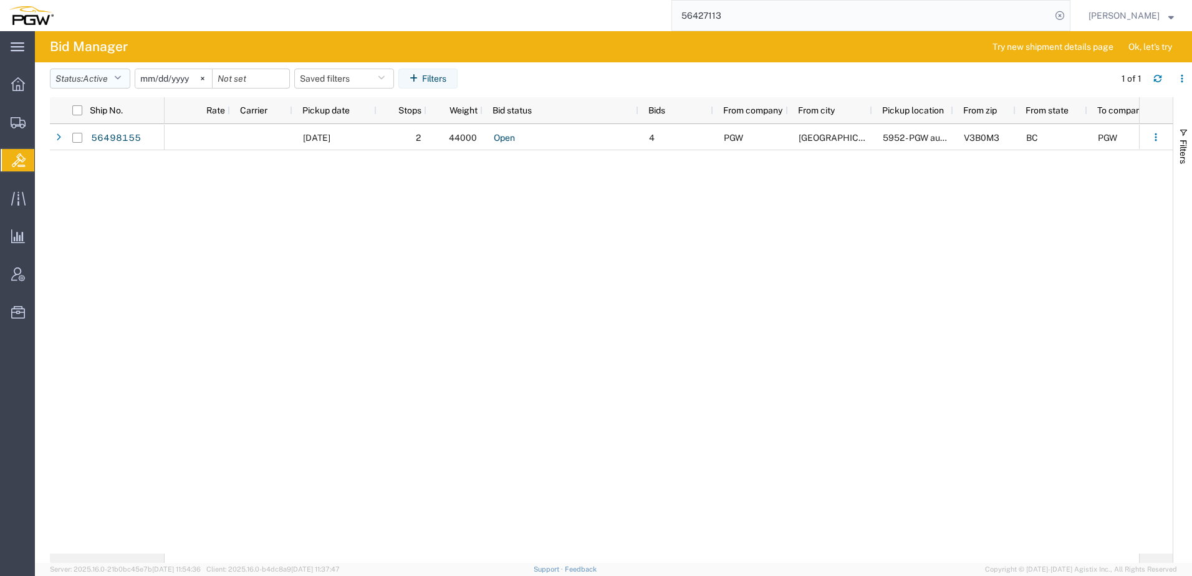
click at [73, 80] on button "Status: Active" at bounding box center [90, 79] width 80 height 20
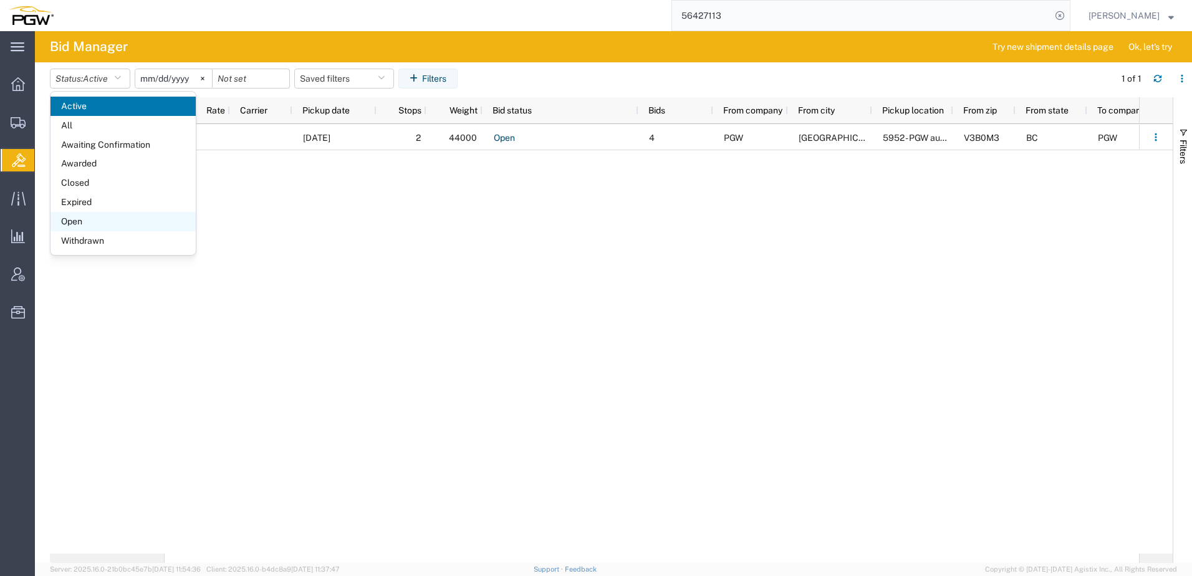
click at [72, 222] on span "Open" at bounding box center [122, 221] width 145 height 19
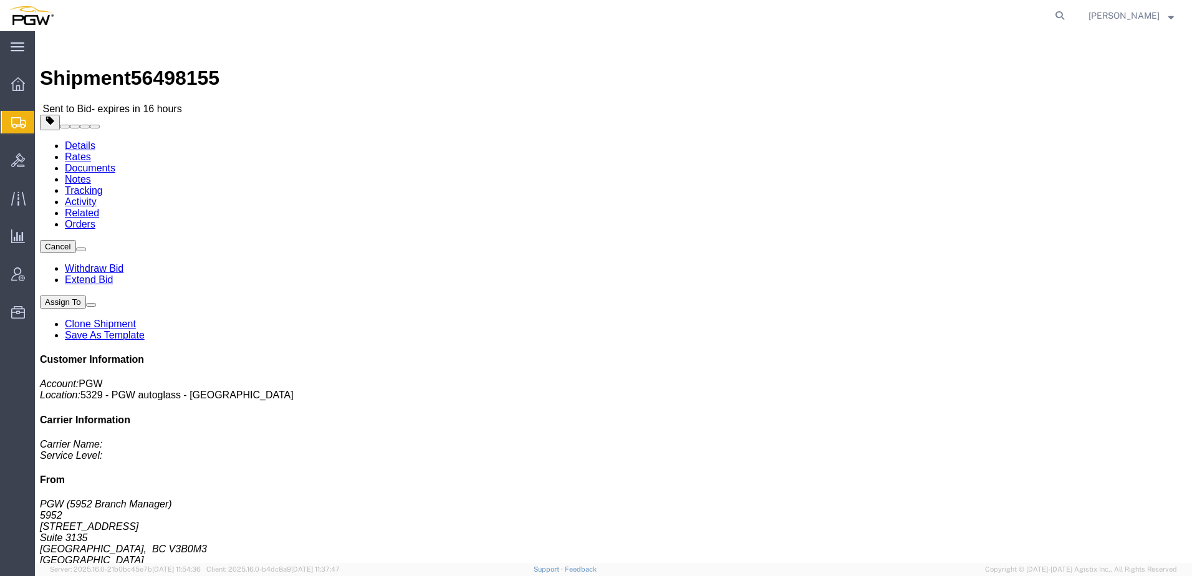
click link "Rates"
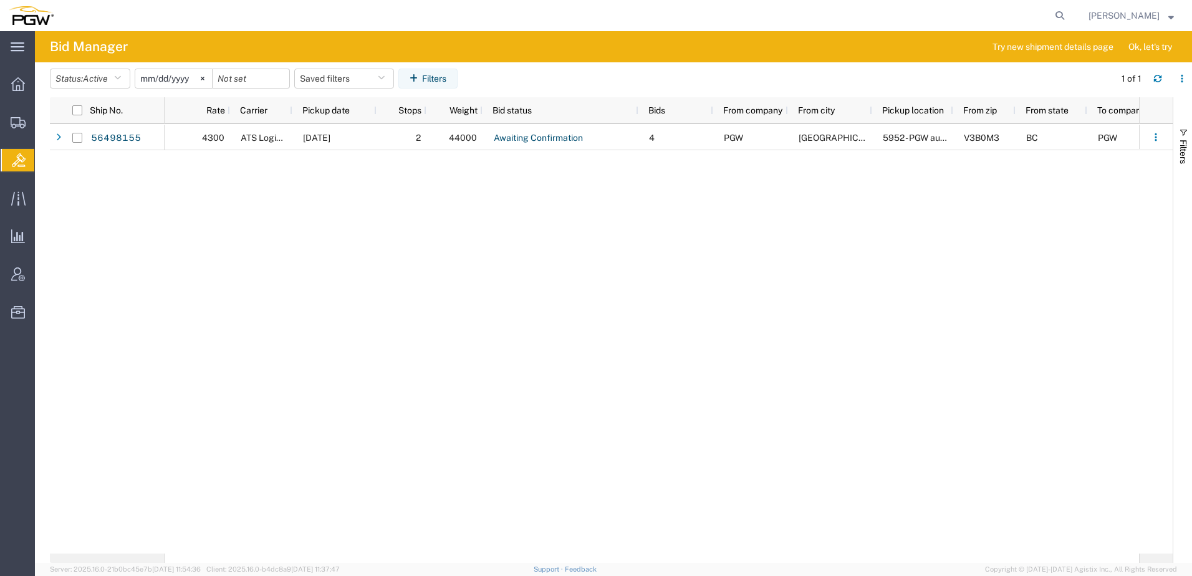
click at [180, 285] on div "4300 ATS Logistics 08/15/2025 2 44000 Awaiting Confirmation 4 PGW Port Coquitla…" at bounding box center [652, 338] width 974 height 429
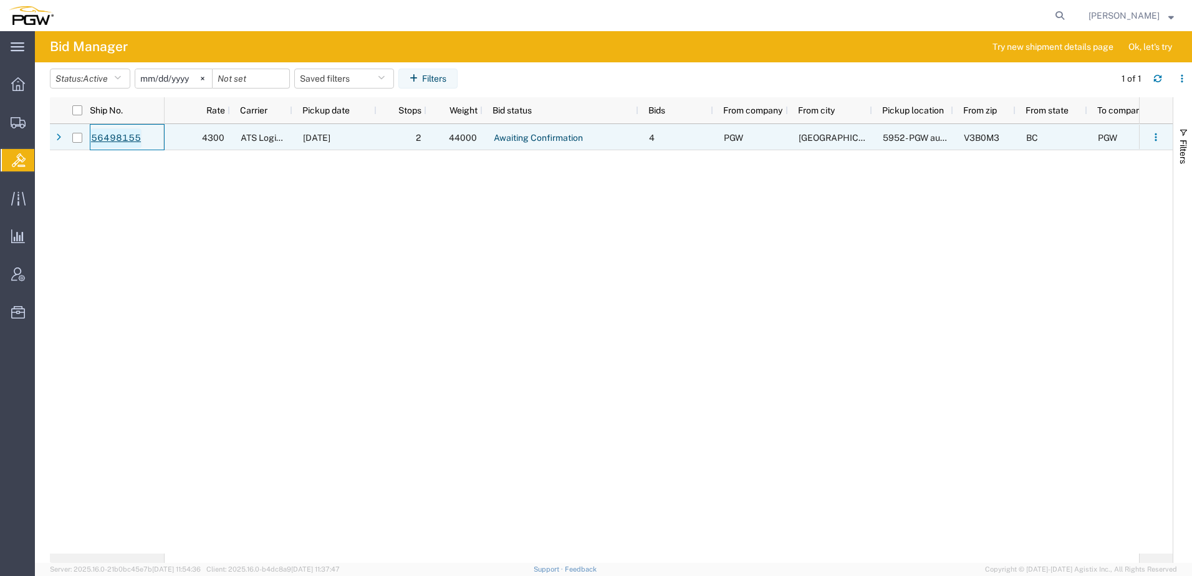
click at [108, 135] on link "56498155" at bounding box center [115, 138] width 51 height 20
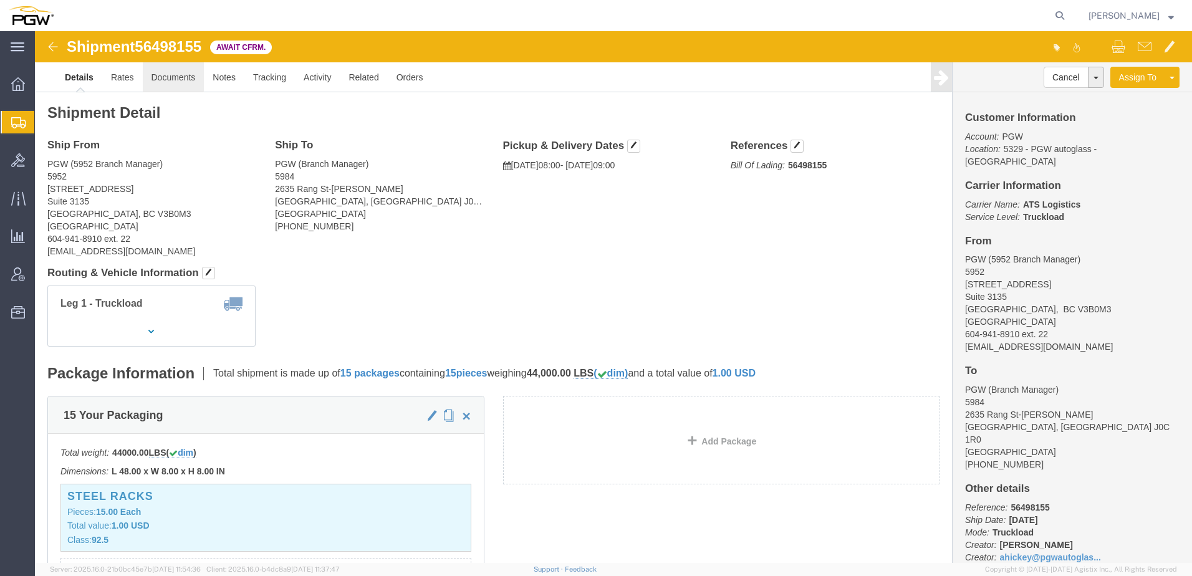
click link "Documents"
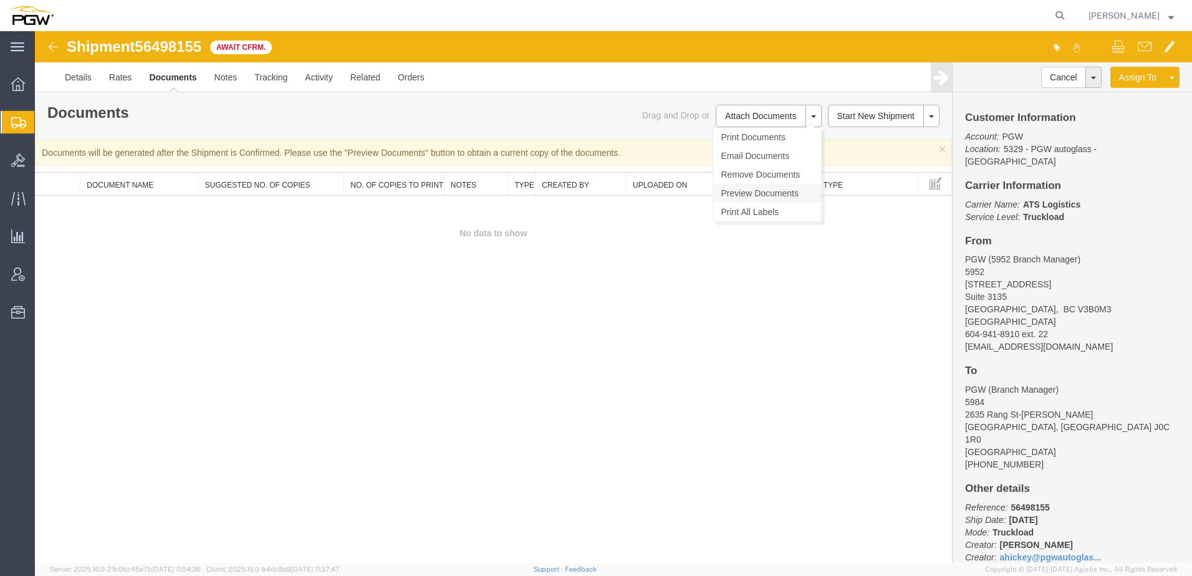
click at [745, 198] on link "Preview Documents" at bounding box center [767, 193] width 108 height 19
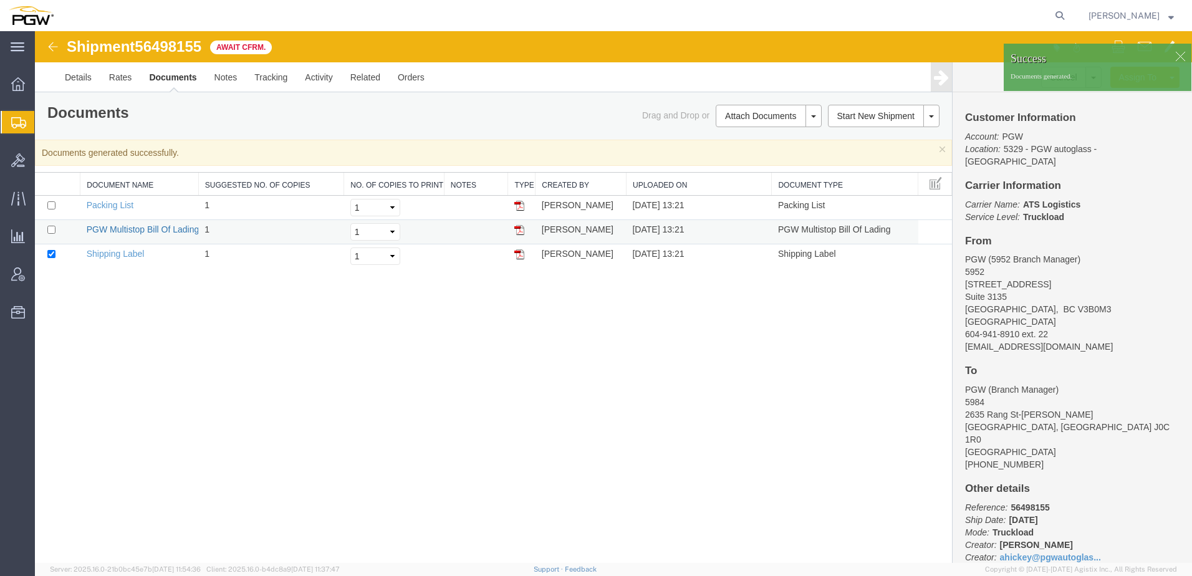
click at [106, 229] on link "PGW Multistop Bill Of Lading" at bounding box center [143, 229] width 113 height 10
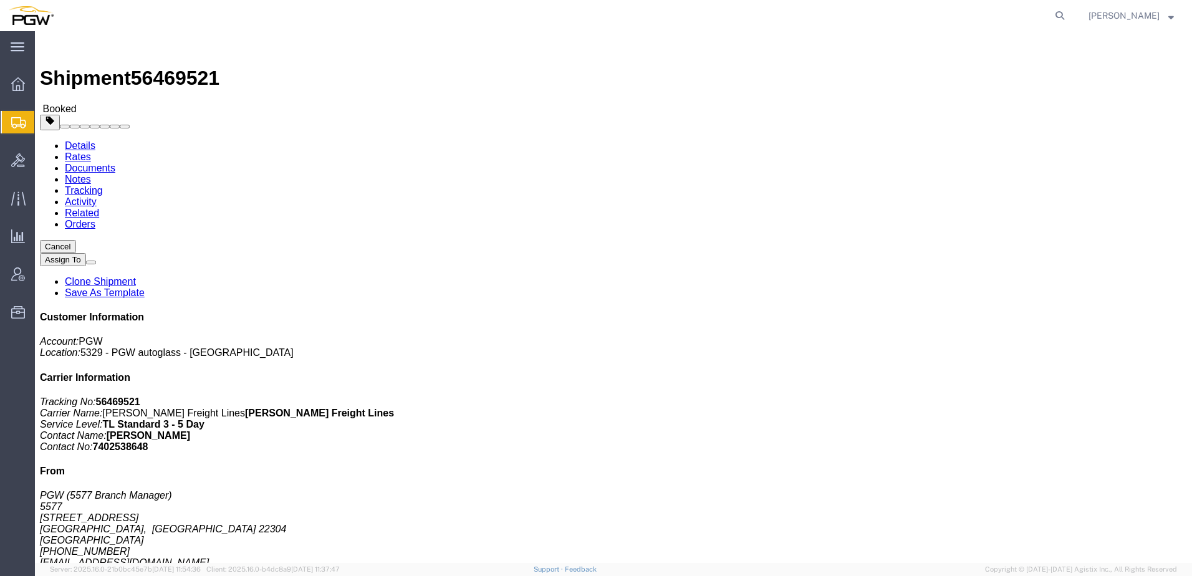
click link "Documents"
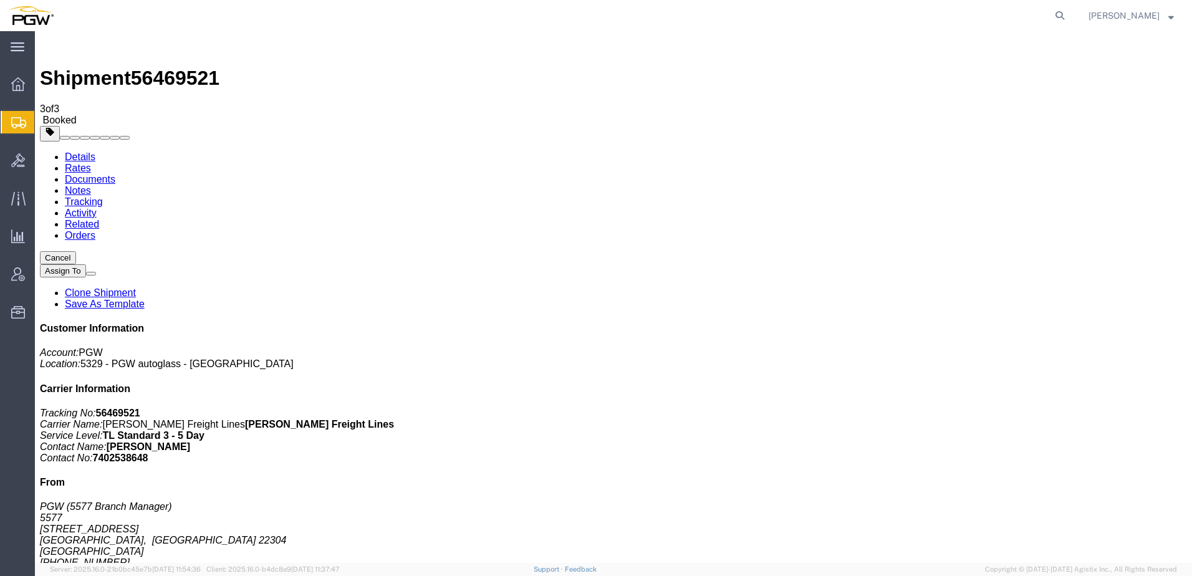
click at [1068, 12] on icon at bounding box center [1059, 15] width 17 height 17
click at [1033, 12] on input "search" at bounding box center [861, 16] width 379 height 30
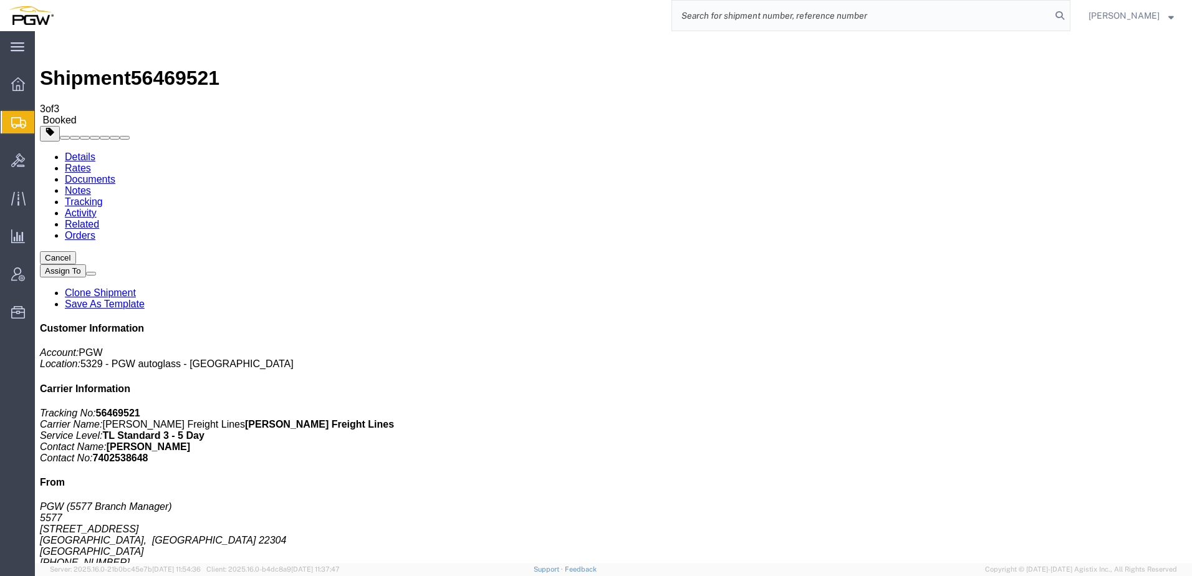
paste input "56499597"
type input "56499597"
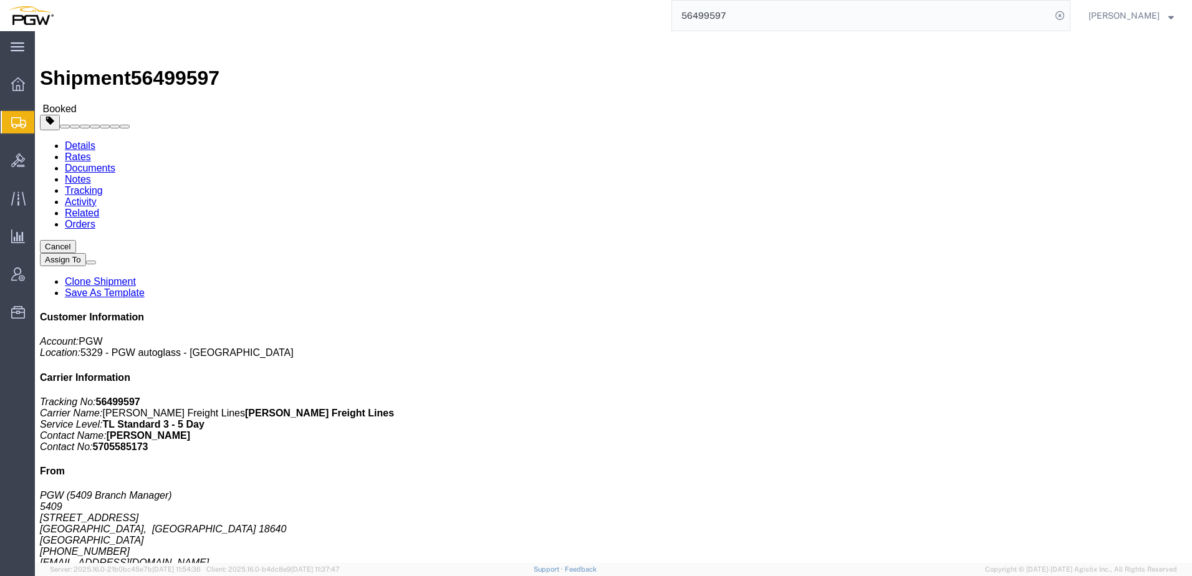
click address "PGW (5409 Branch Manager) 5409 125 Enterprise Way Pittston, PA 18640 United Sta…"
click link "Rates"
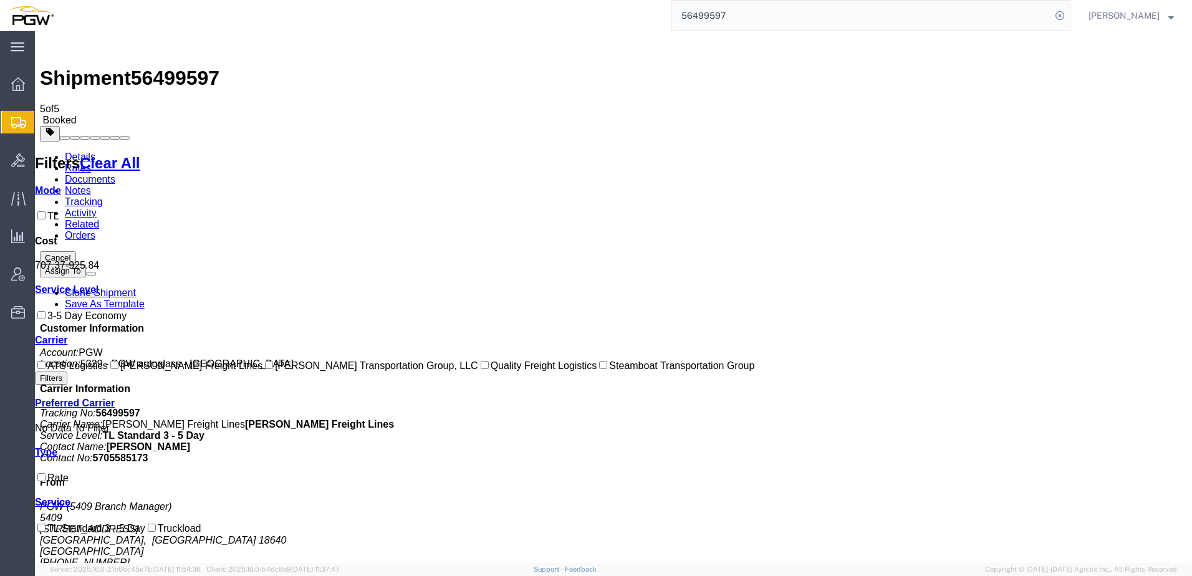
click at [75, 151] on link "Details" at bounding box center [80, 156] width 31 height 11
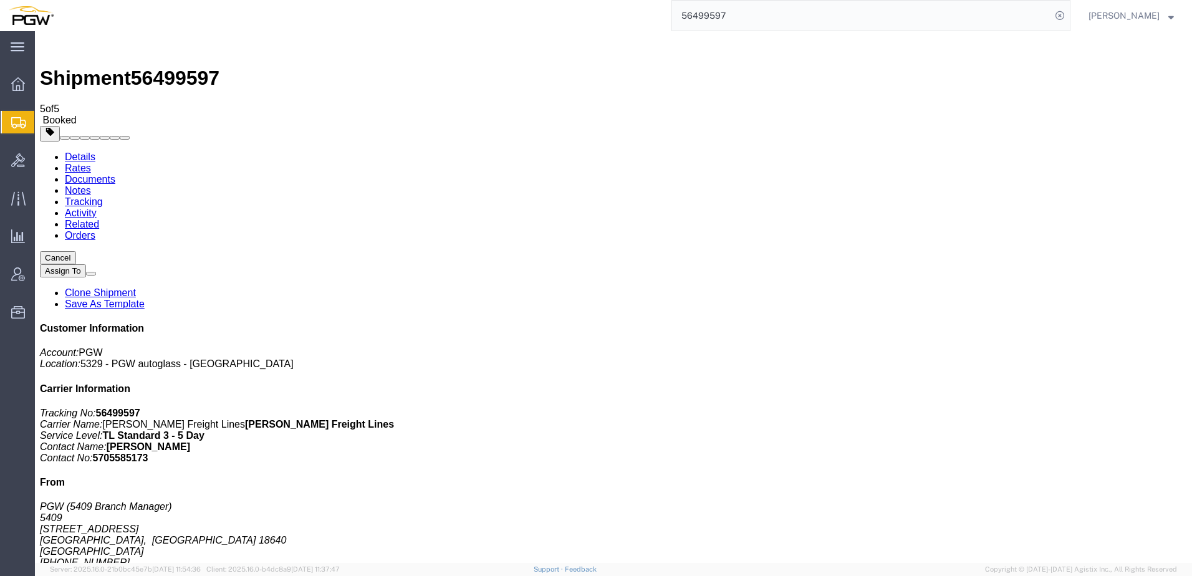
drag, startPoint x: 161, startPoint y: 167, endPoint x: 146, endPoint y: 206, distance: 41.4
click address "PGW (5409 Branch Manager) 5409 125 Enterprise Way Pittston, PA 18640 United Sta…"
click at [0, 0] on span "Shipment Manager" at bounding box center [0, 0] width 0 height 0
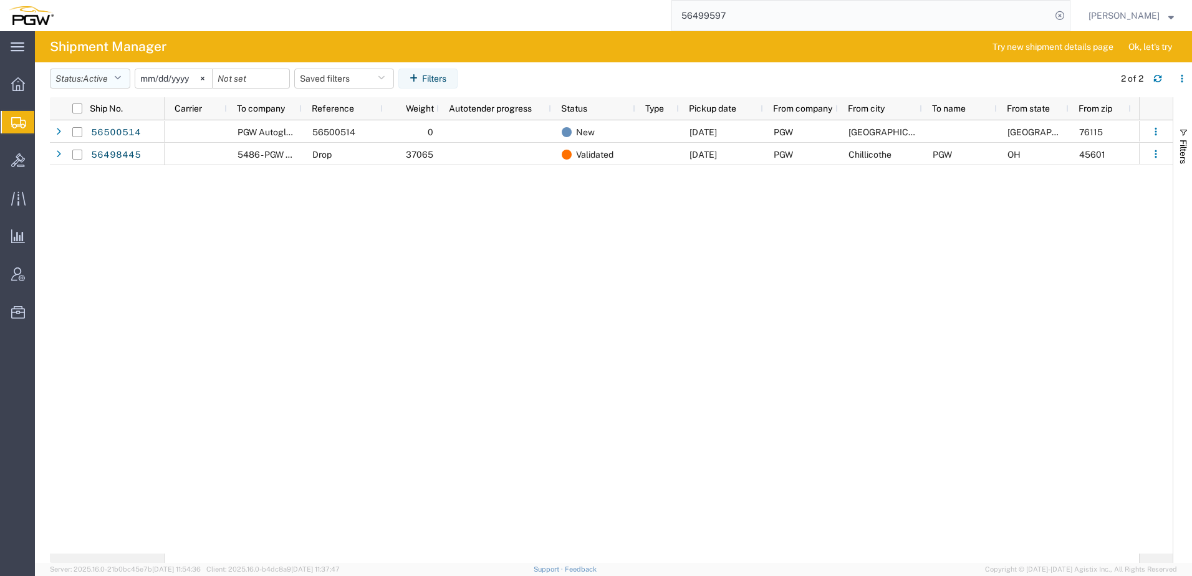
click at [85, 81] on button "Status: Active" at bounding box center [90, 79] width 80 height 20
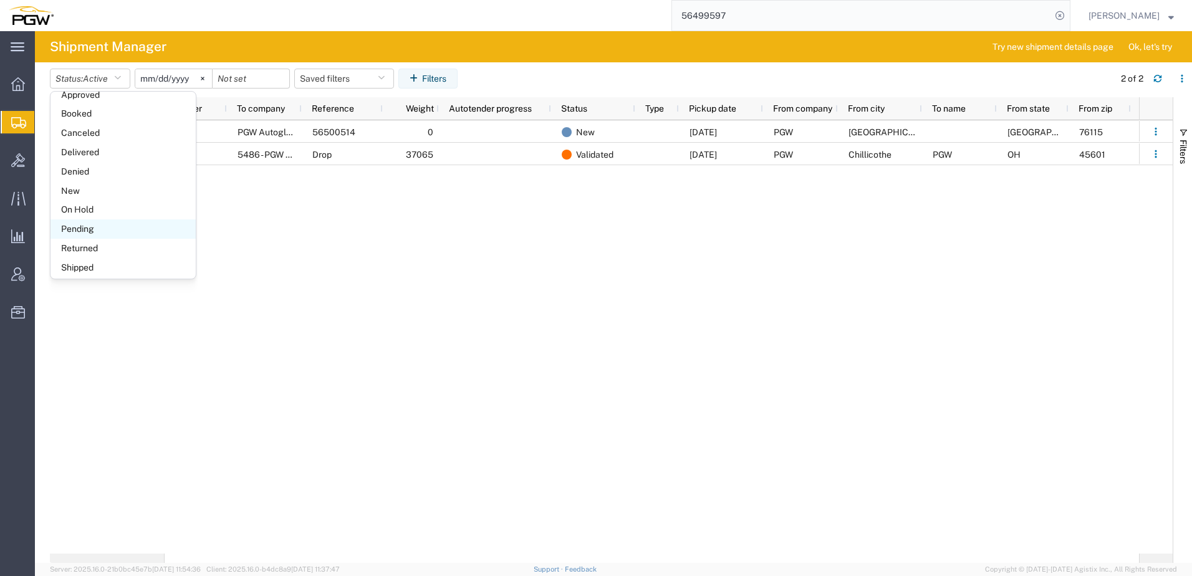
scroll to position [72, 0]
click at [403, 257] on div "PGW Autoglass-AMG McAllen 5815 56500514 0 New 08/18/2025 PGW Fort Worth TX 7611…" at bounding box center [652, 336] width 974 height 433
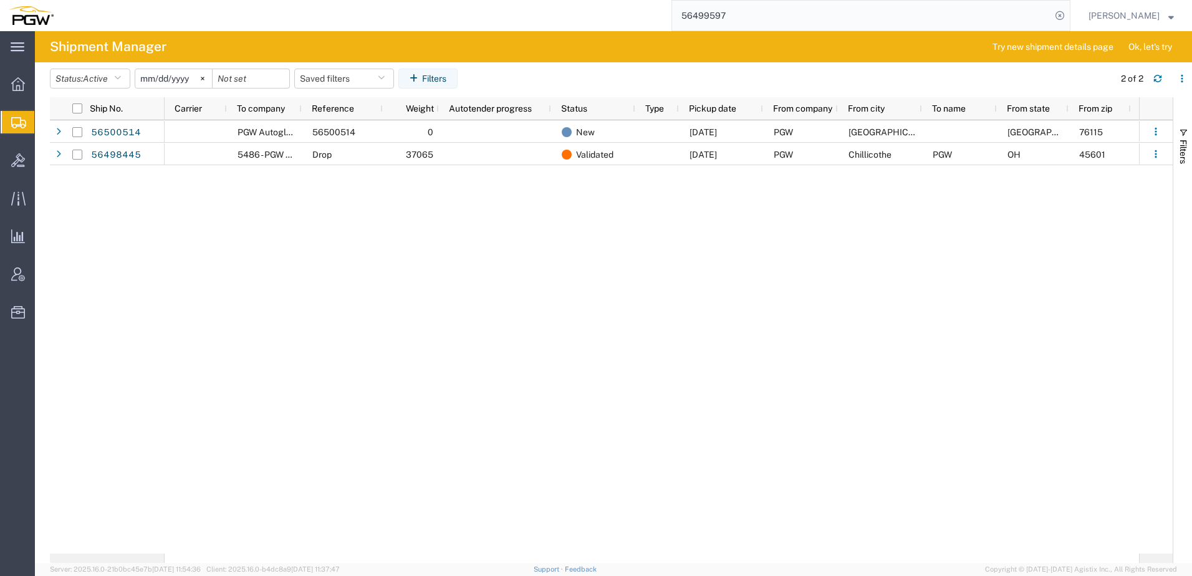
click at [183, 77] on input "[DATE]" at bounding box center [173, 78] width 77 height 19
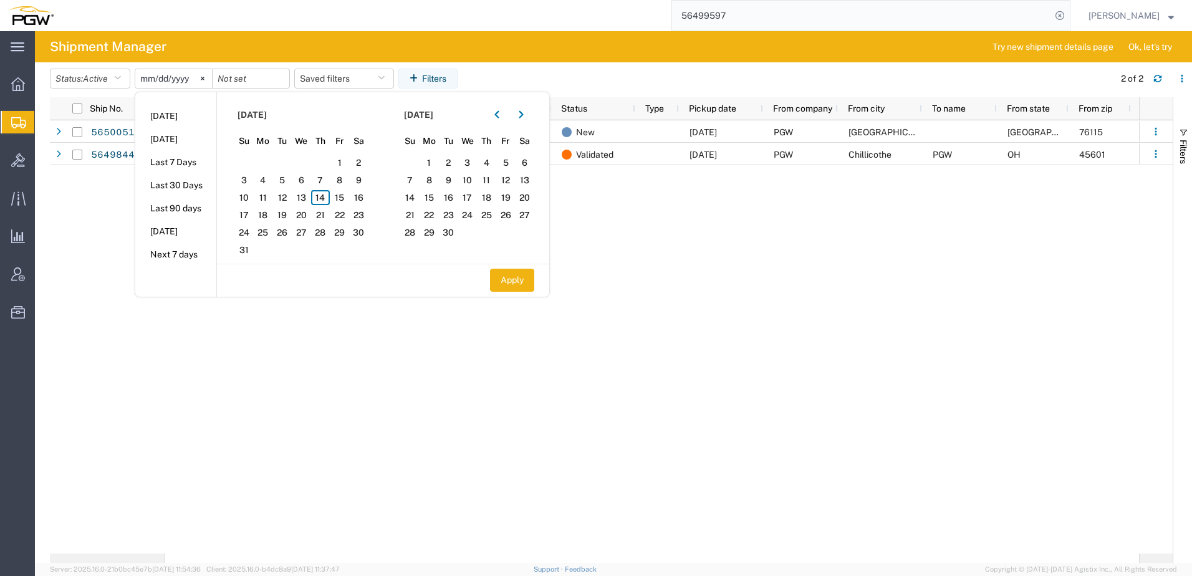
click at [257, 449] on div "PGW Autoglass-AMG McAllen 5815 56500514 0 New 08/18/2025 PGW Fort Worth TX 7611…" at bounding box center [652, 336] width 974 height 433
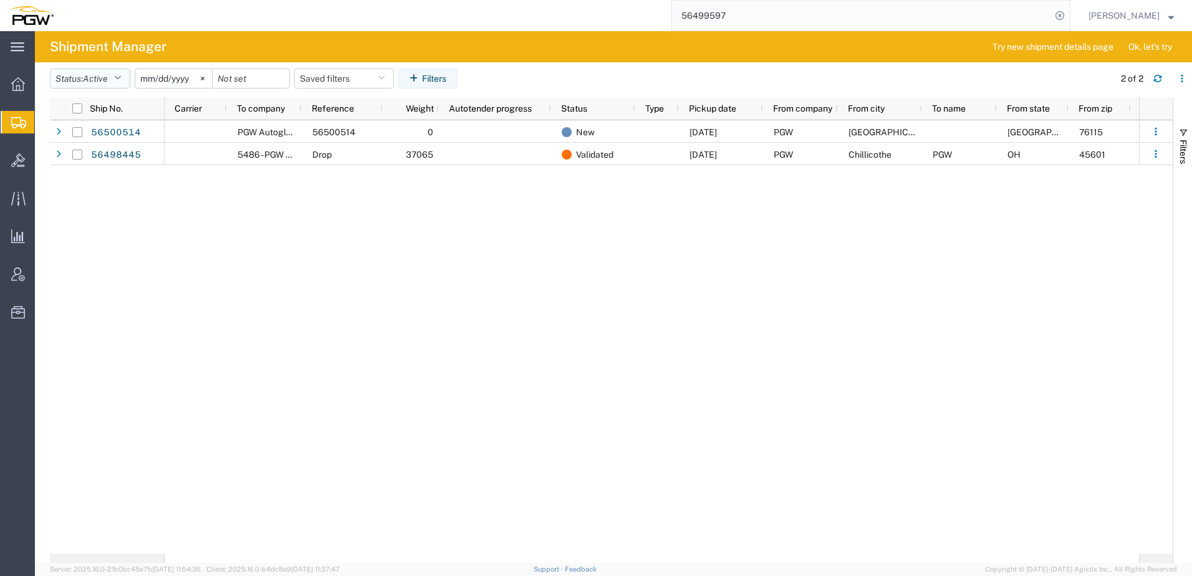
click at [115, 73] on button "Status: Active" at bounding box center [90, 79] width 80 height 20
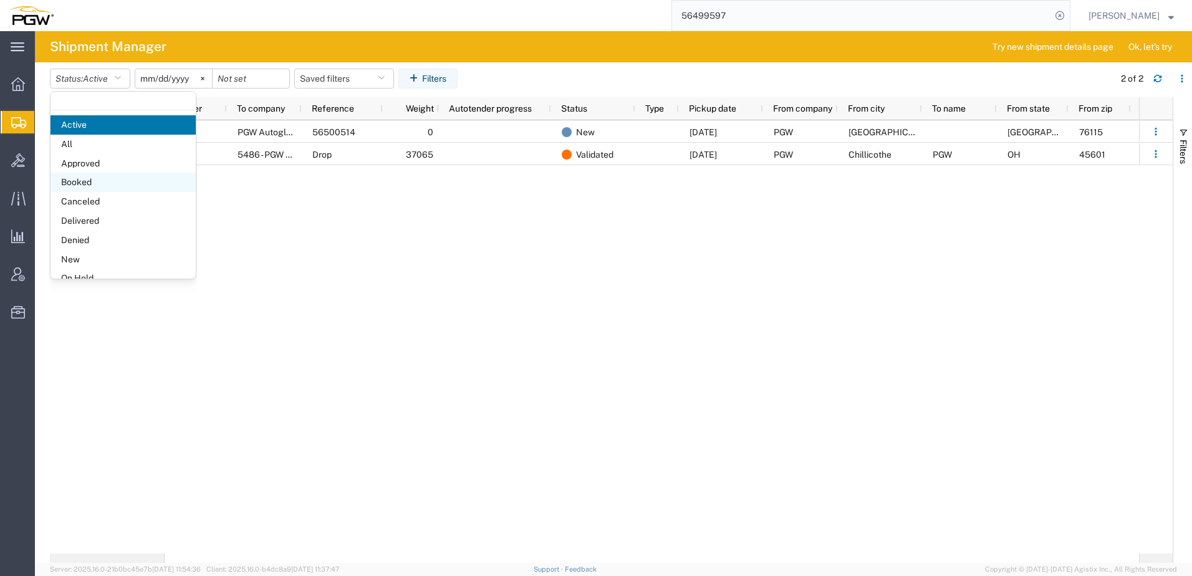
click at [77, 181] on span "Booked" at bounding box center [122, 182] width 145 height 19
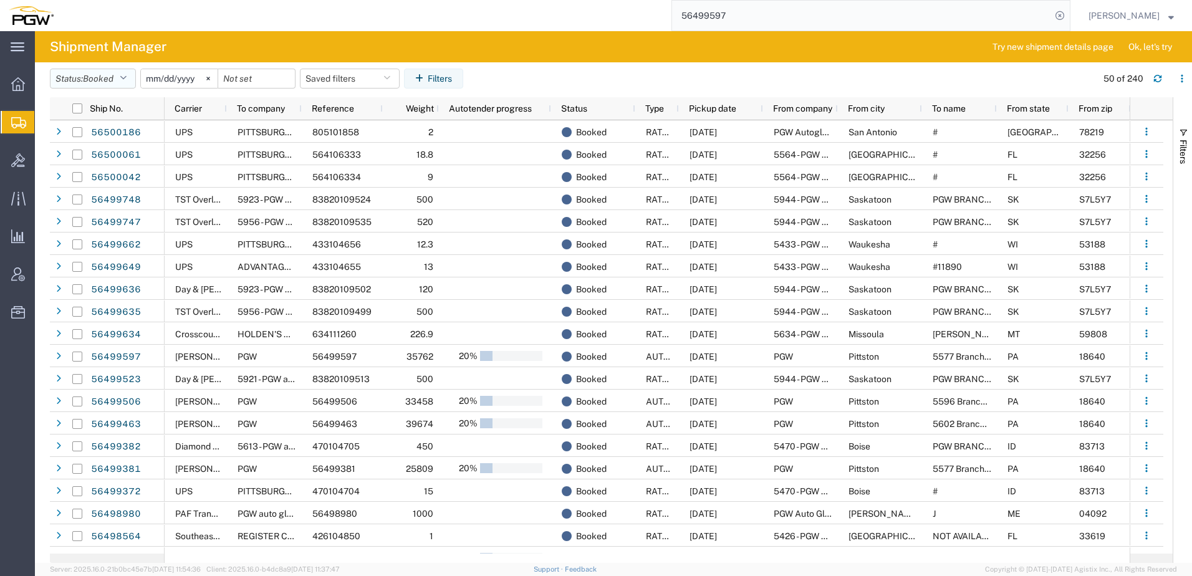
click at [102, 77] on span "Booked" at bounding box center [98, 79] width 31 height 10
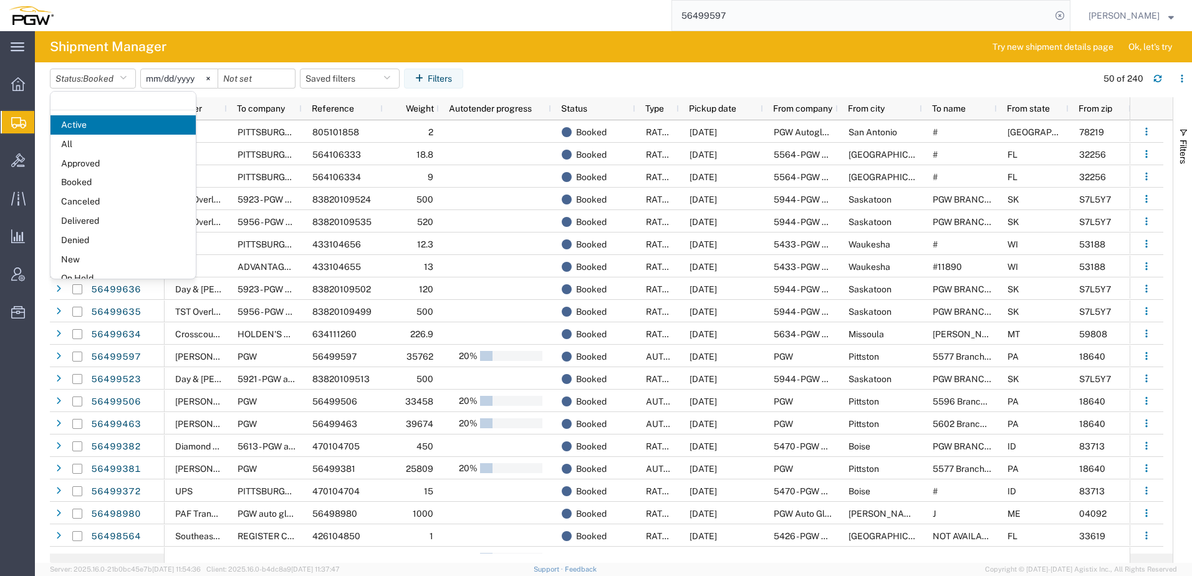
click at [165, 79] on input "2025-07-14" at bounding box center [179, 78] width 77 height 19
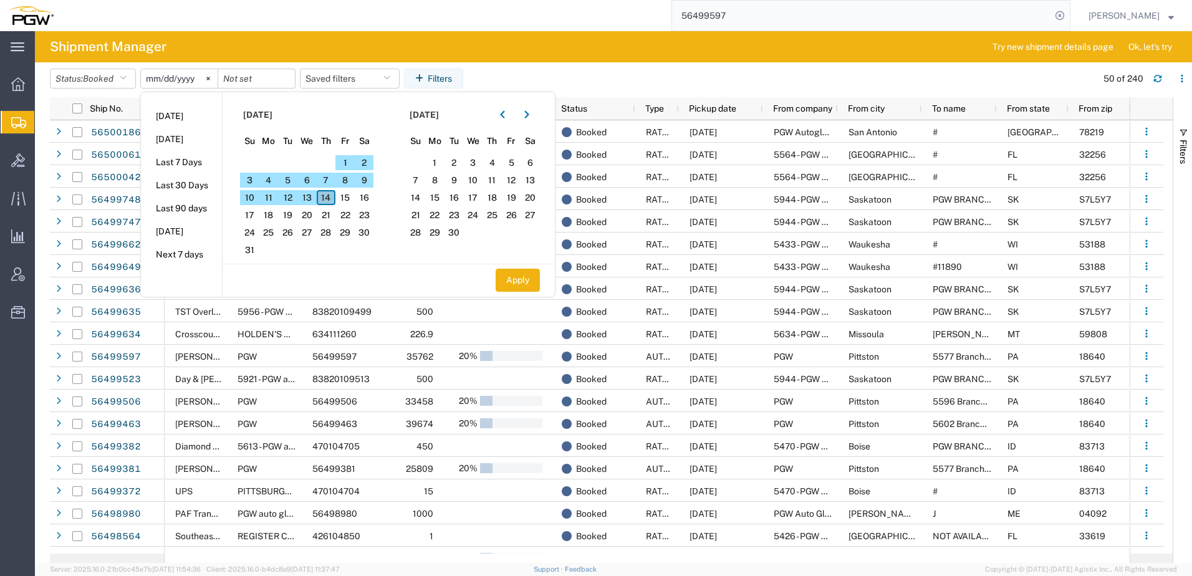
click at [327, 201] on span "14" at bounding box center [326, 197] width 19 height 15
click at [246, 74] on input "date" at bounding box center [256, 78] width 77 height 19
click at [325, 202] on span "14" at bounding box center [326, 197] width 19 height 15
click at [526, 284] on button "Apply" at bounding box center [518, 280] width 44 height 23
type input "2025-08-14"
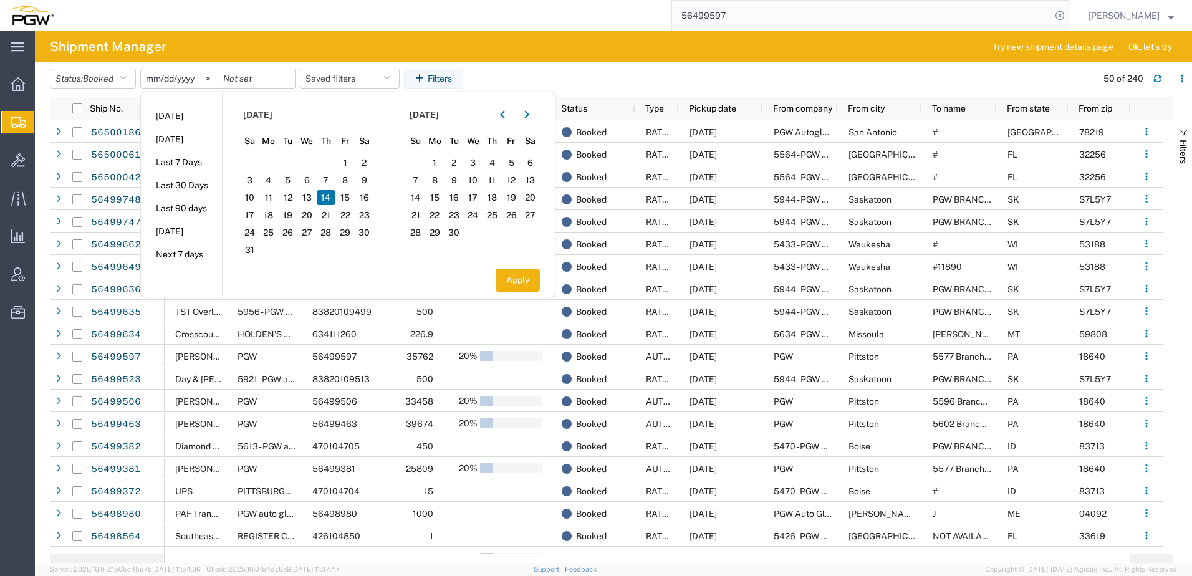
type input "2025-08-14"
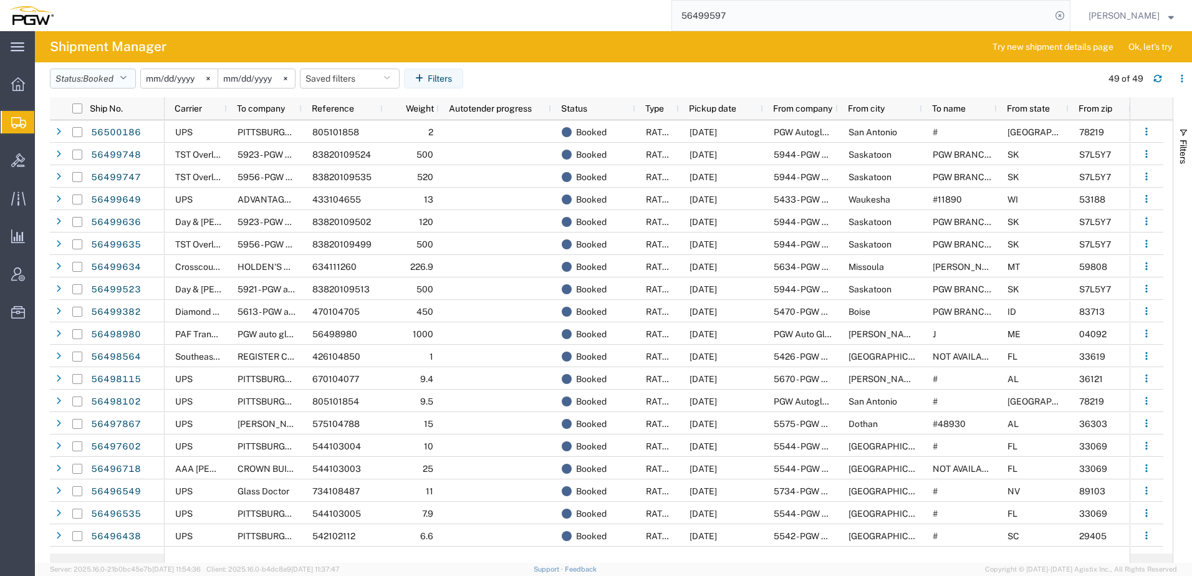
click at [88, 79] on span "Booked" at bounding box center [98, 79] width 31 height 10
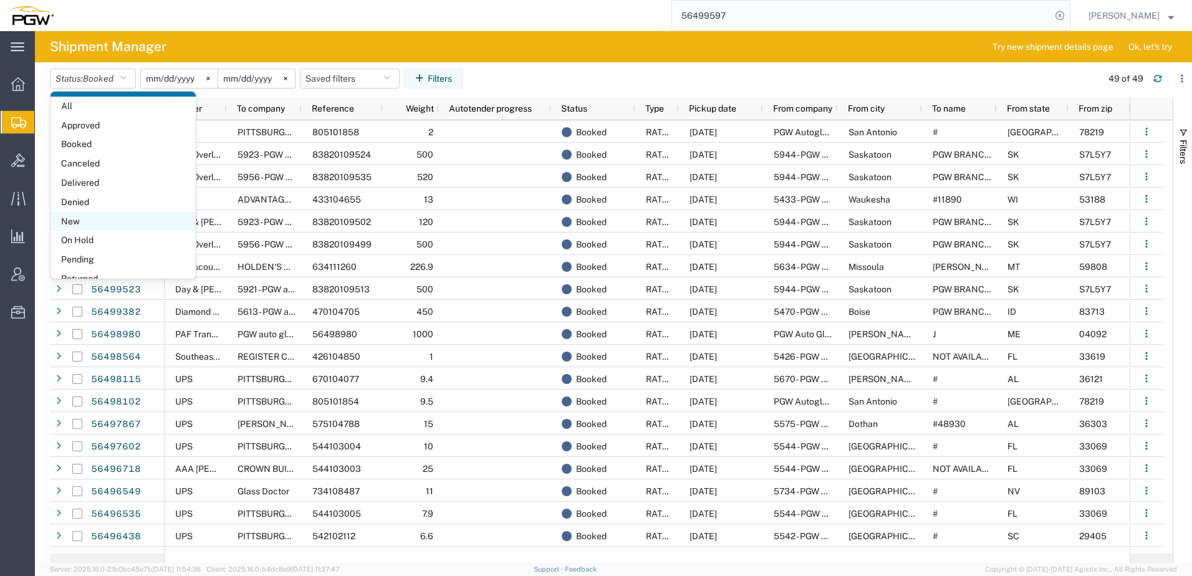
scroll to position [72, 0]
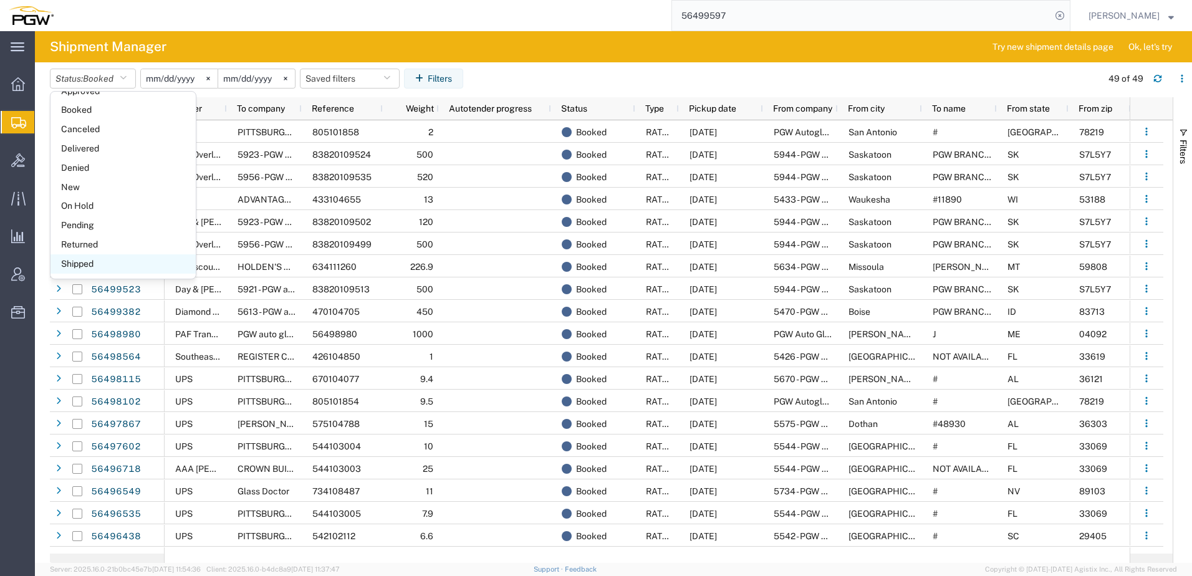
click at [84, 266] on span "Shipped" at bounding box center [122, 263] width 145 height 19
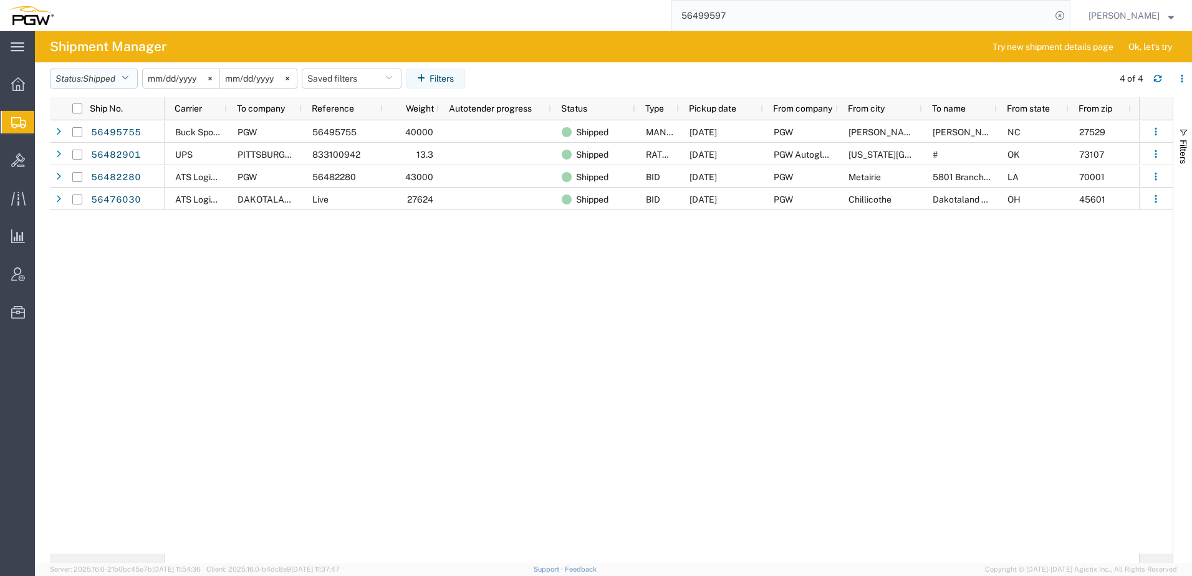
click at [101, 83] on span "Shipped" at bounding box center [99, 79] width 32 height 10
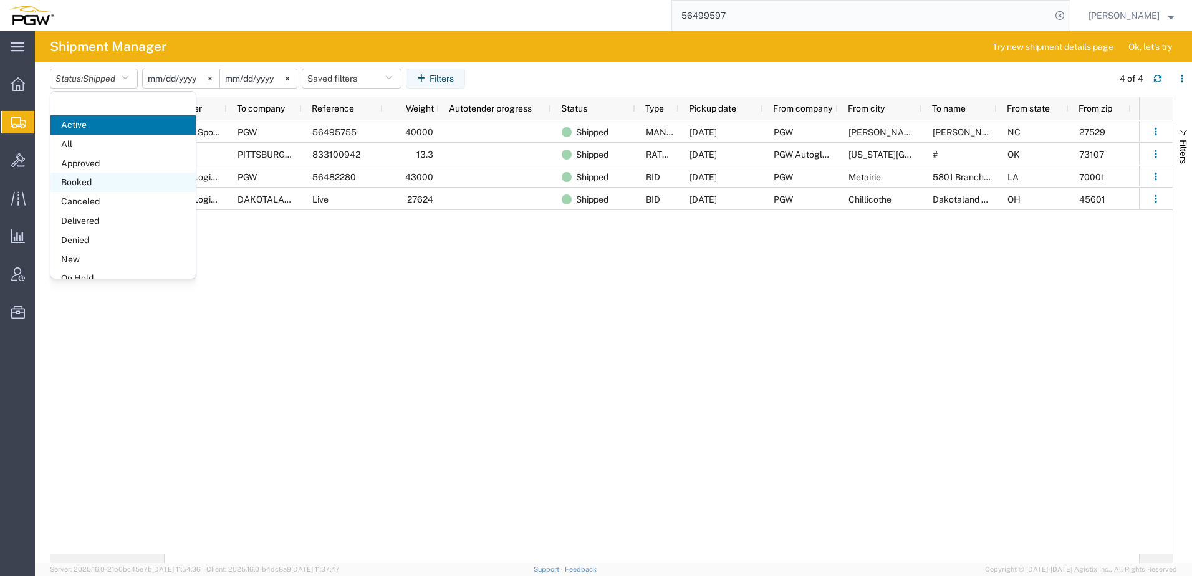
click at [95, 183] on span "Booked" at bounding box center [122, 182] width 145 height 19
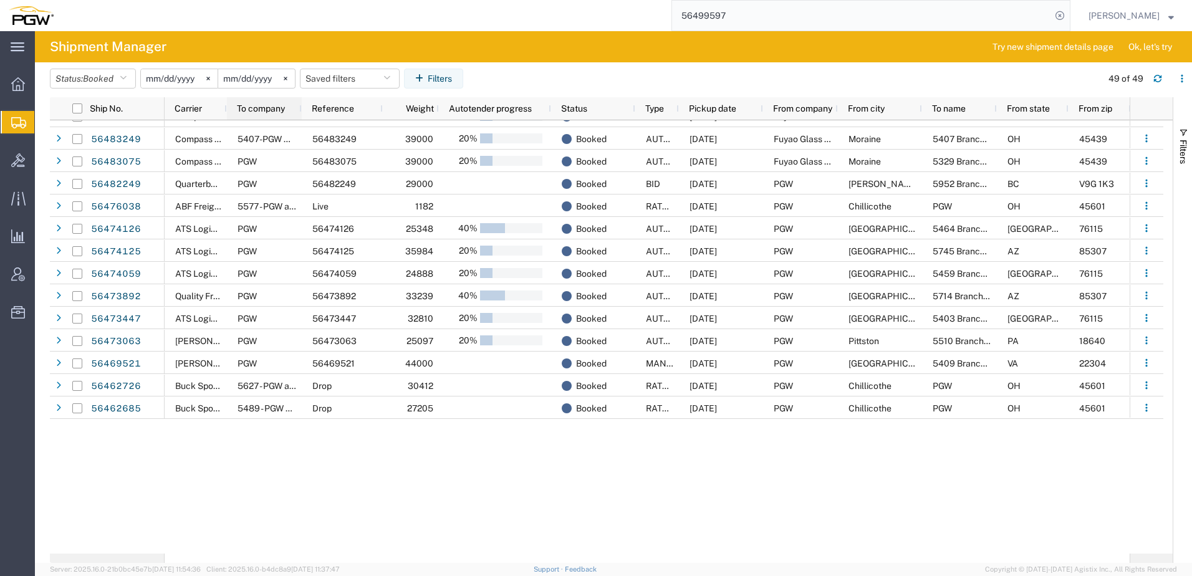
scroll to position [293, 0]
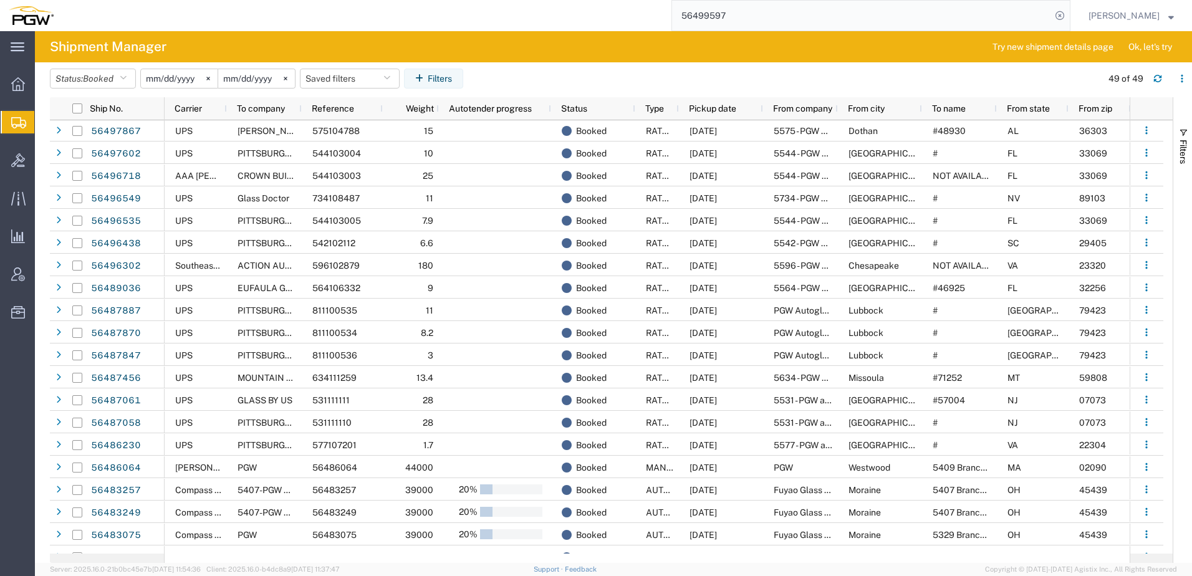
click at [174, 84] on input "2025-08-14" at bounding box center [179, 78] width 77 height 19
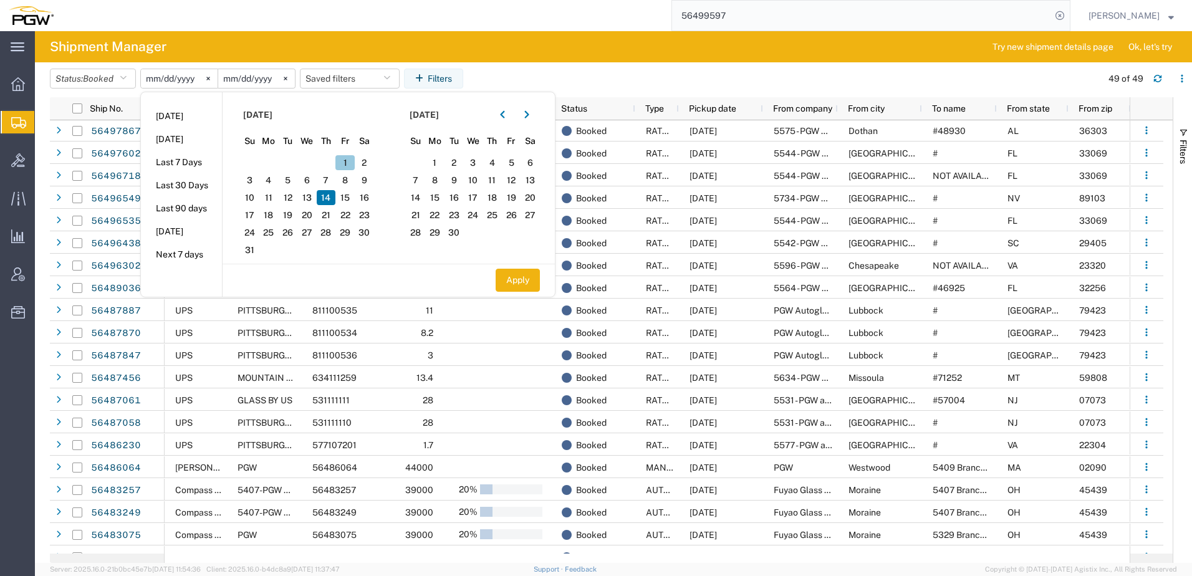
click at [346, 160] on span "1" at bounding box center [344, 162] width 19 height 15
click at [310, 196] on span "13" at bounding box center [306, 197] width 19 height 15
click at [524, 273] on button "Apply" at bounding box center [518, 280] width 44 height 23
type input "2025-08-01"
type input "2025-08-13"
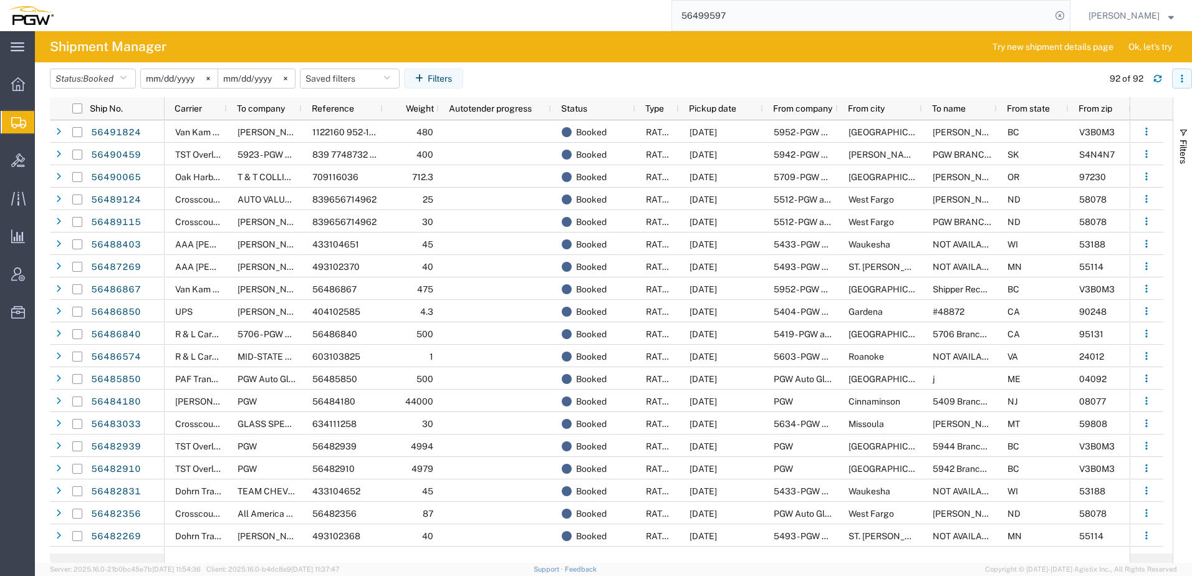
click at [1179, 77] on icon "button" at bounding box center [1181, 78] width 9 height 9
click at [1104, 113] on div "Download" at bounding box center [1117, 111] width 69 height 25
click at [185, 23] on div "56499597" at bounding box center [566, 15] width 1008 height 31
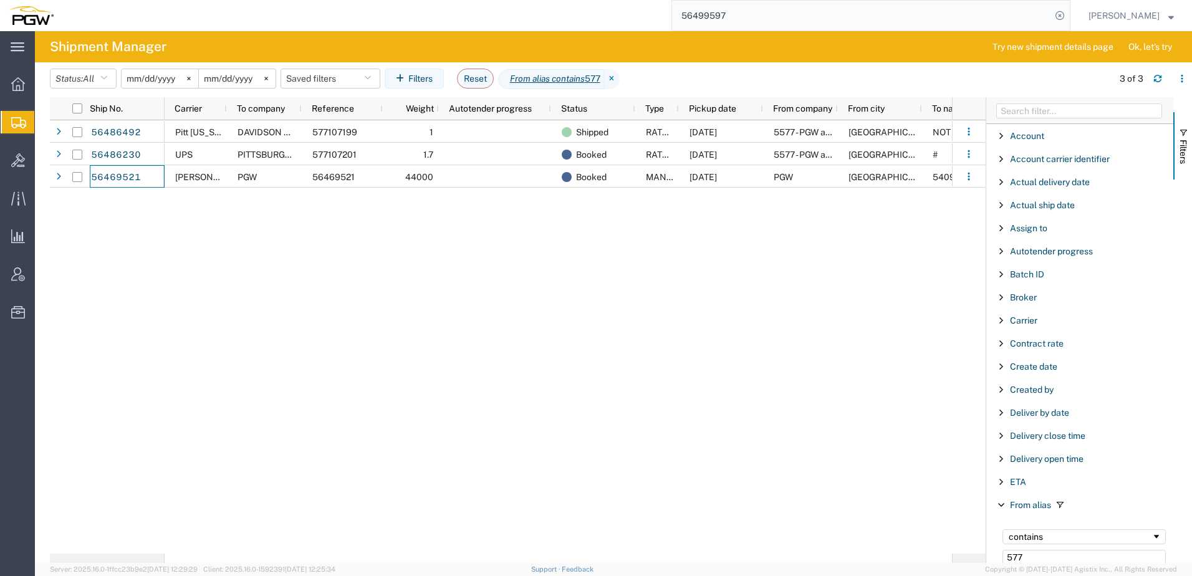
scroll to position [187, 0]
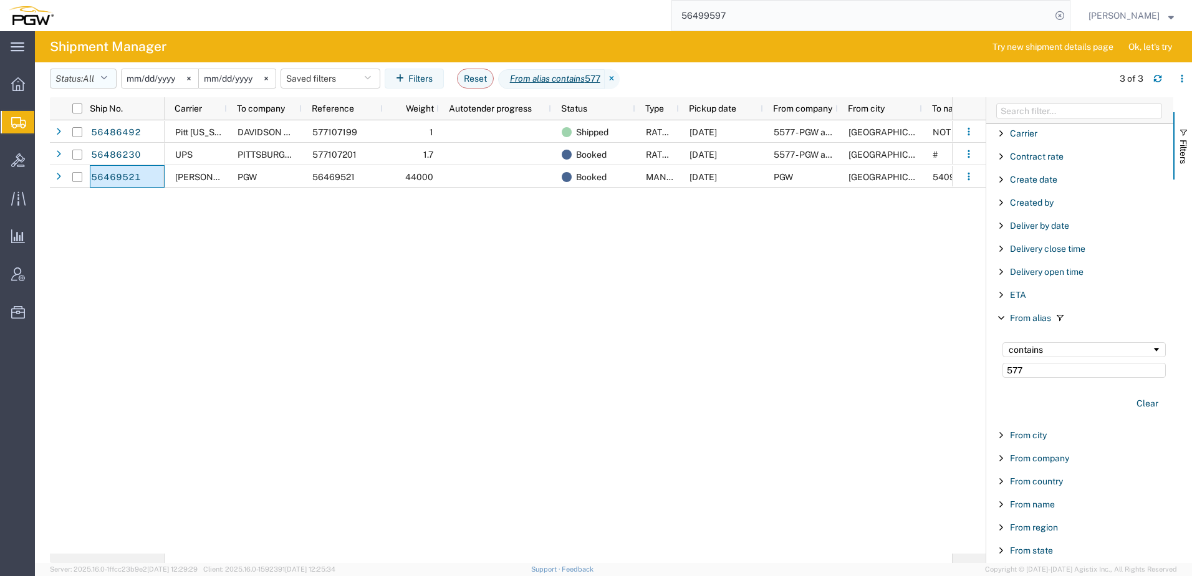
click at [72, 73] on button "Status: All" at bounding box center [83, 79] width 67 height 20
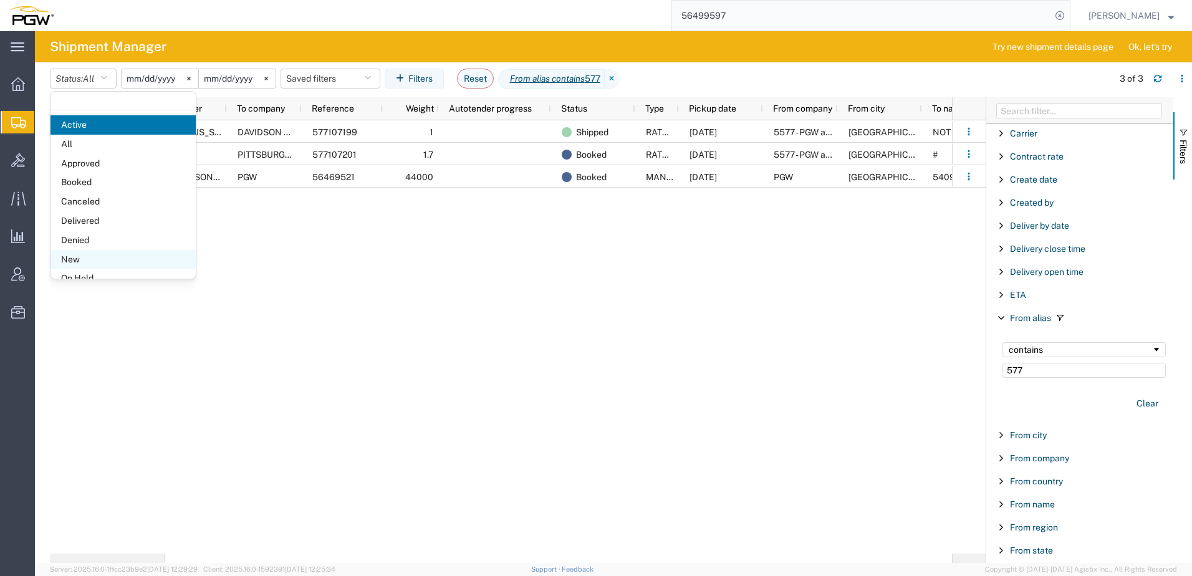
click at [74, 259] on span "New" at bounding box center [122, 259] width 145 height 19
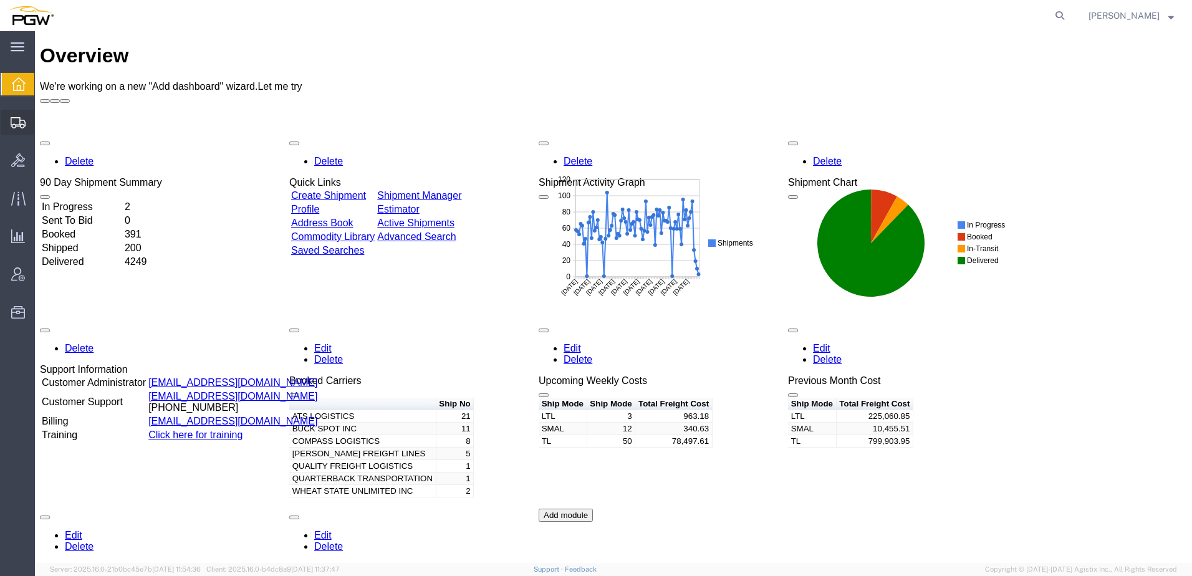
click at [0, 0] on span "Shipment Manager" at bounding box center [0, 0] width 0 height 0
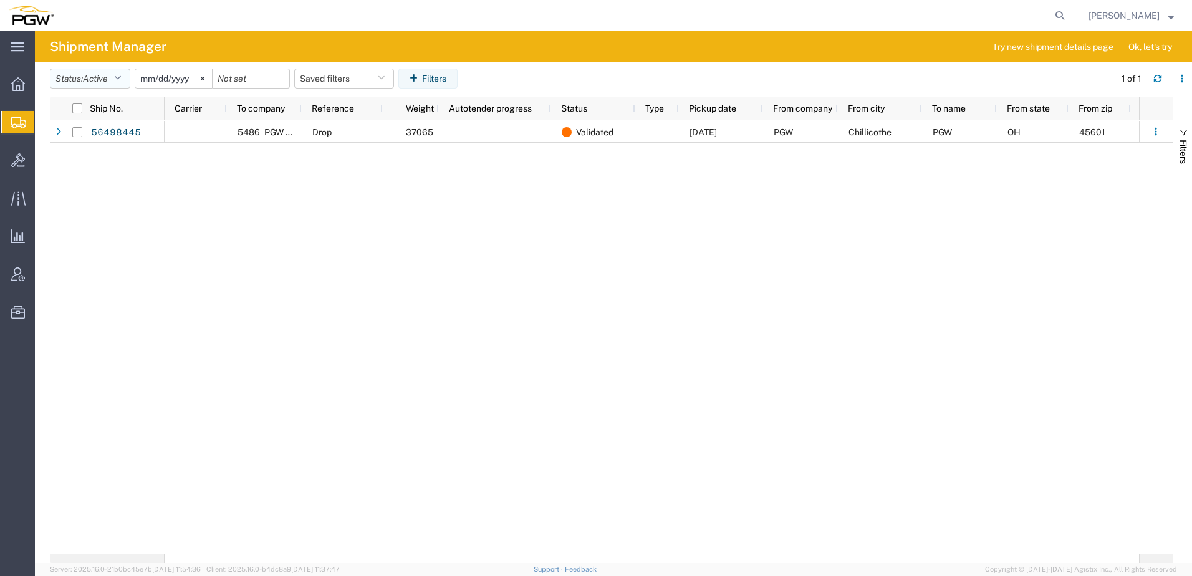
click at [102, 80] on span "Active" at bounding box center [95, 79] width 25 height 10
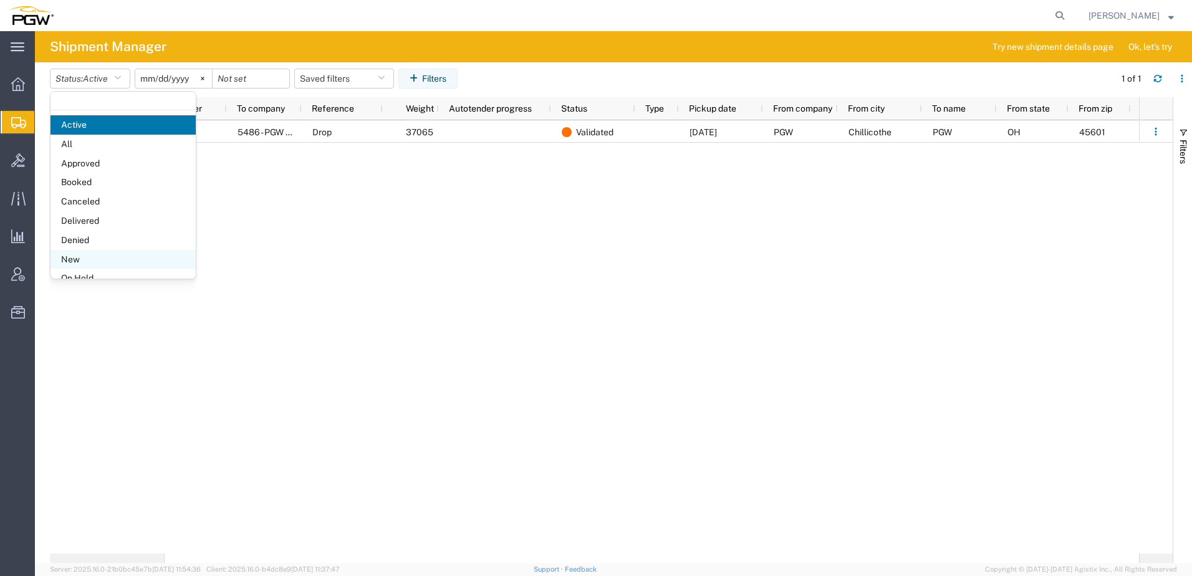
click at [74, 262] on span "New" at bounding box center [122, 259] width 145 height 19
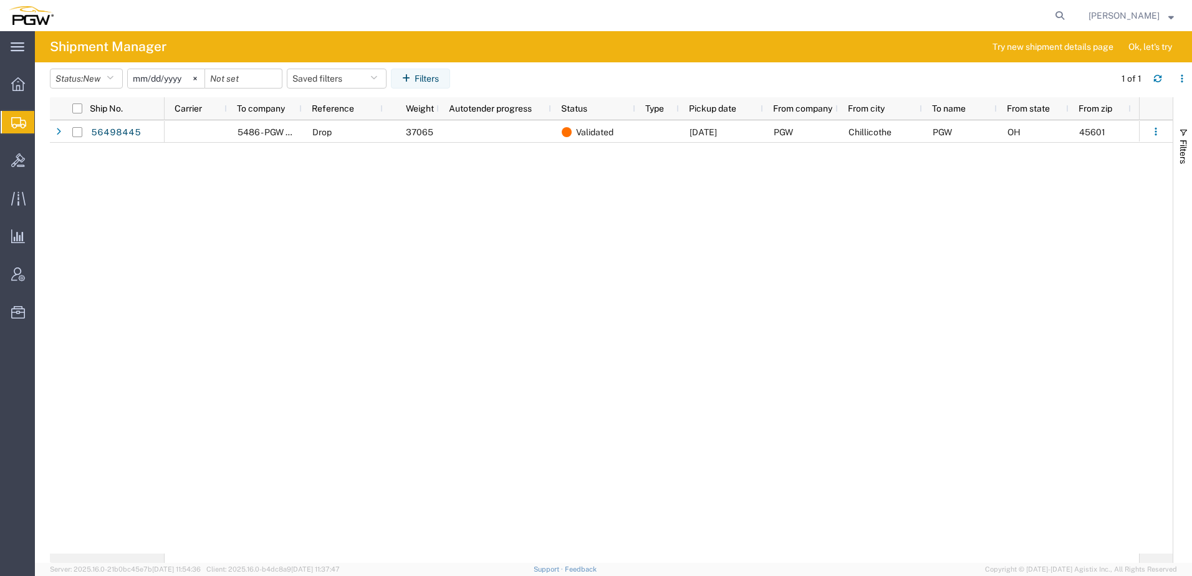
click at [363, 283] on div "5486 - PGW autoglass - [GEOGRAPHIC_DATA] Drop 37065 Validated [DATE] PGW Chilli…" at bounding box center [652, 336] width 974 height 433
click at [18, 158] on icon at bounding box center [18, 160] width 14 height 14
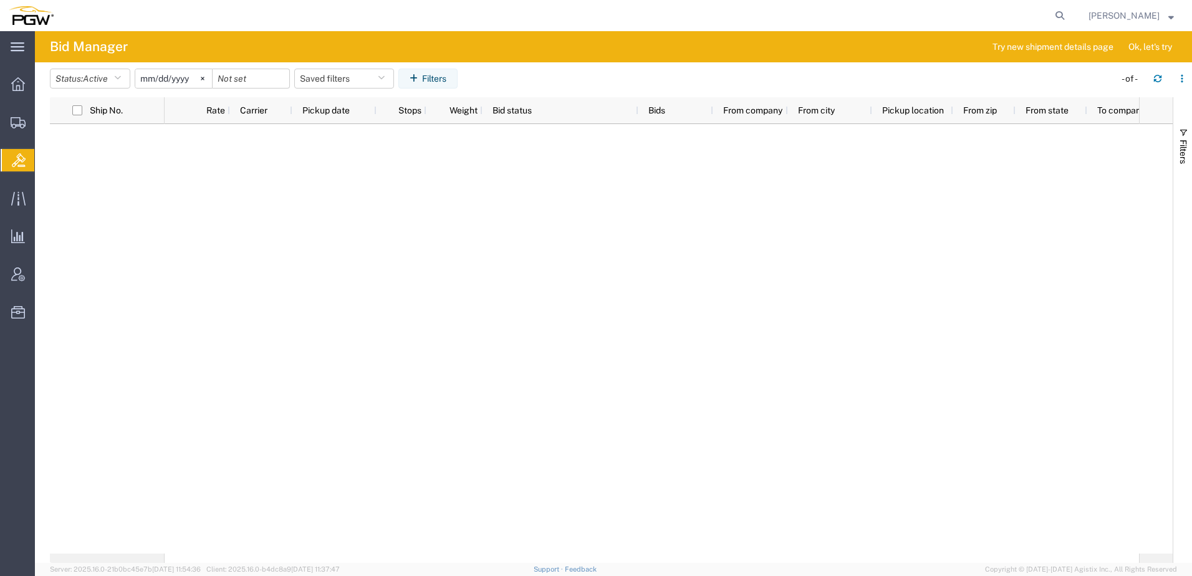
click at [478, 355] on div at bounding box center [652, 338] width 974 height 429
drag, startPoint x: 95, startPoint y: 144, endPoint x: 9, endPoint y: 123, distance: 89.0
click at [0, 0] on span "Shipment Manager" at bounding box center [0, 0] width 0 height 0
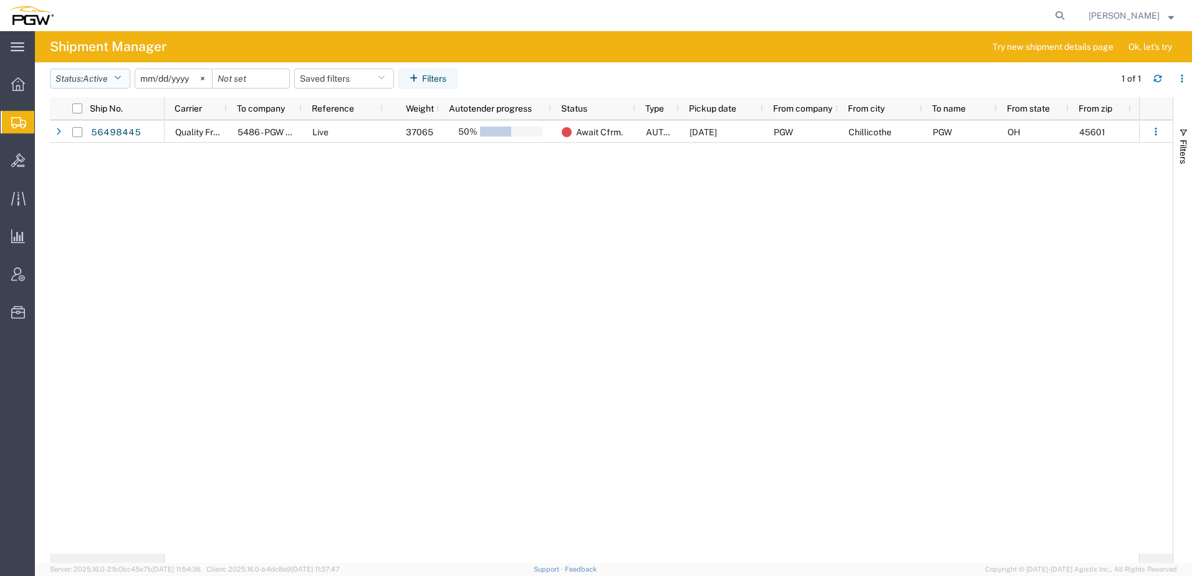
click at [80, 82] on button "Status: Active" at bounding box center [90, 79] width 80 height 20
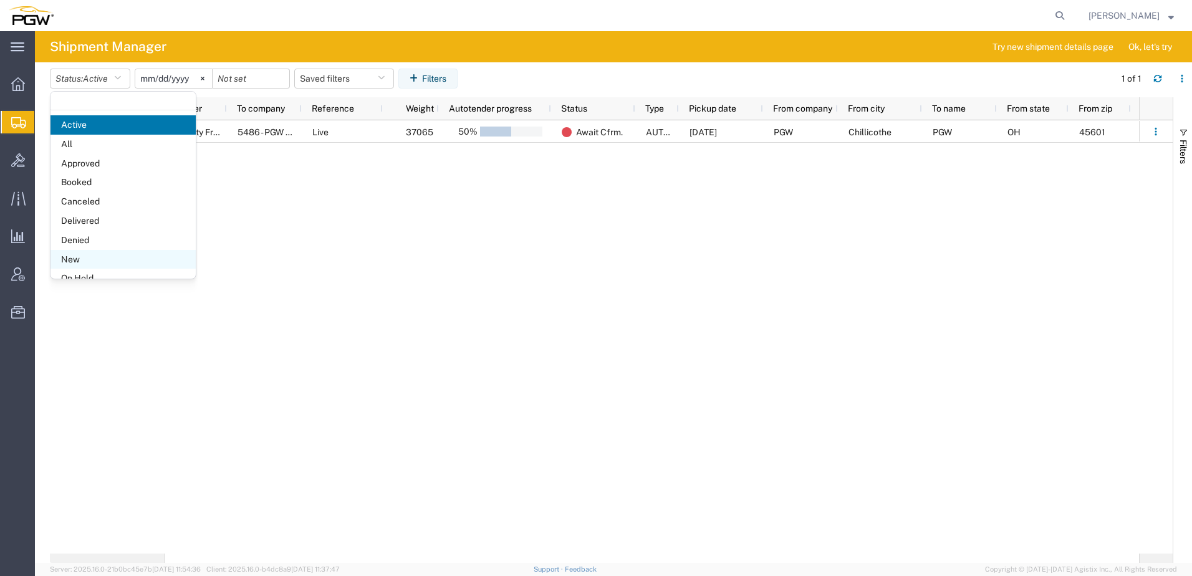
click at [80, 261] on span "New" at bounding box center [122, 259] width 145 height 19
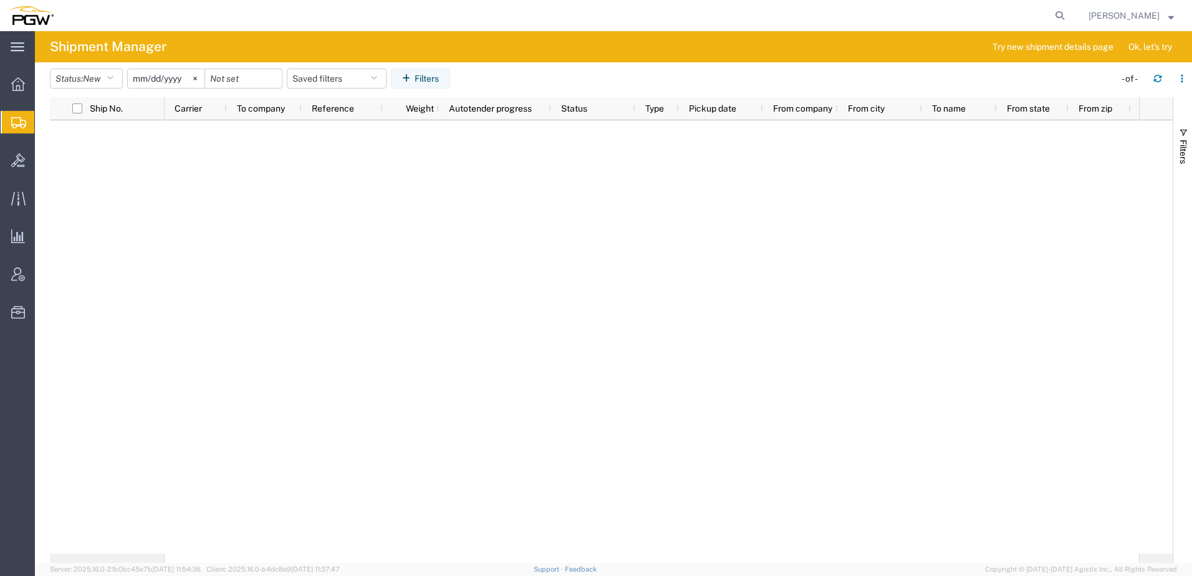
click at [275, 318] on div at bounding box center [652, 336] width 974 height 433
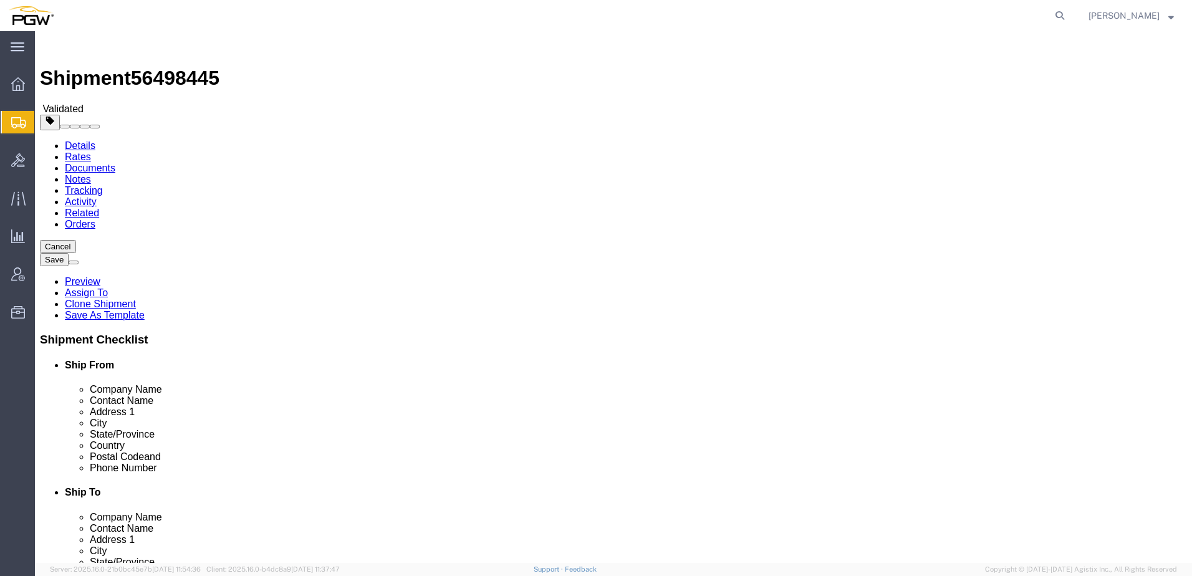
drag, startPoint x: 320, startPoint y: 75, endPoint x: 285, endPoint y: 44, distance: 46.8
click link "Activity"
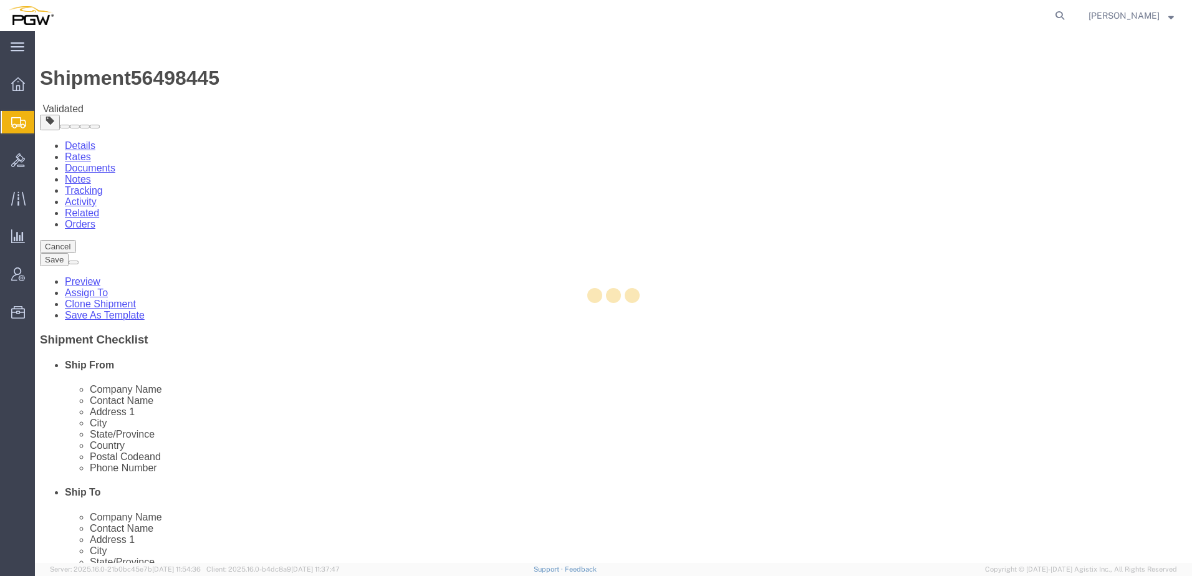
select select "28253"
select select "28319"
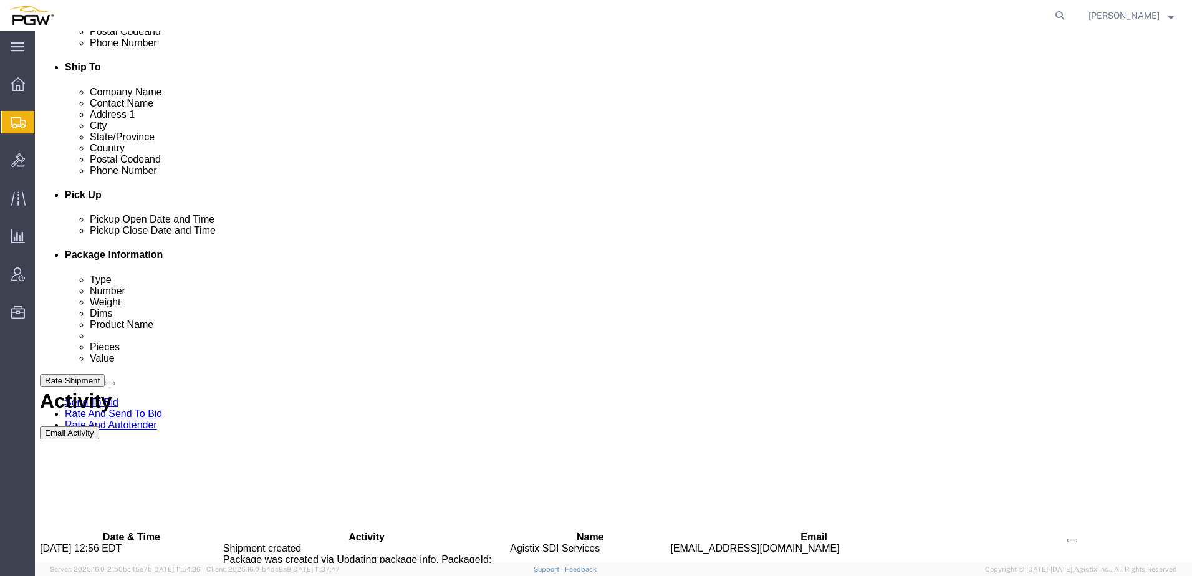
scroll to position [593, 0]
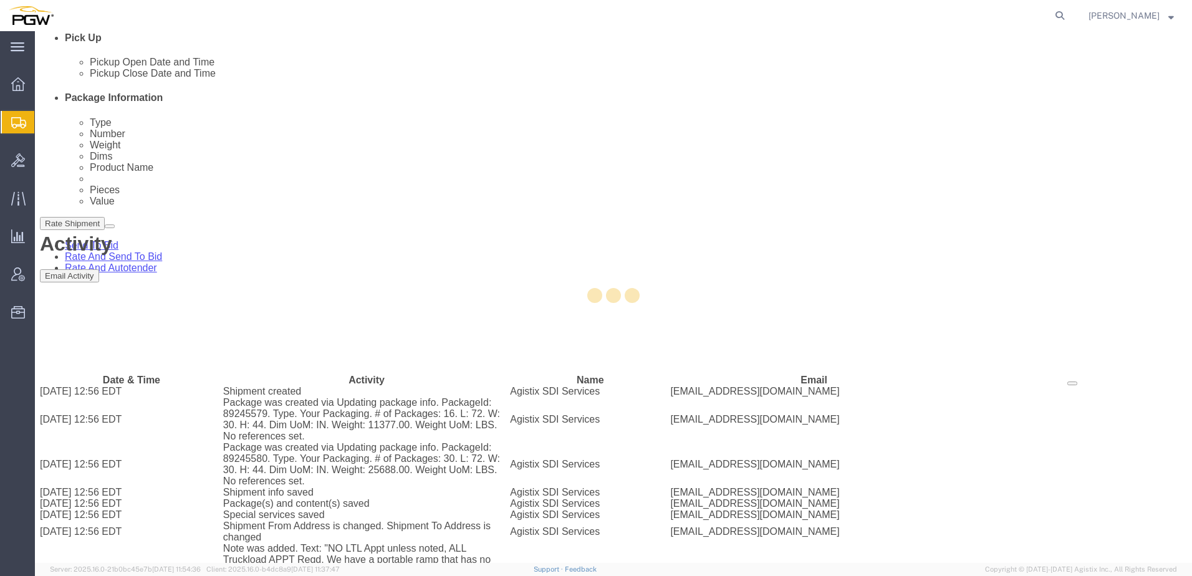
select select "28253"
select select "28319"
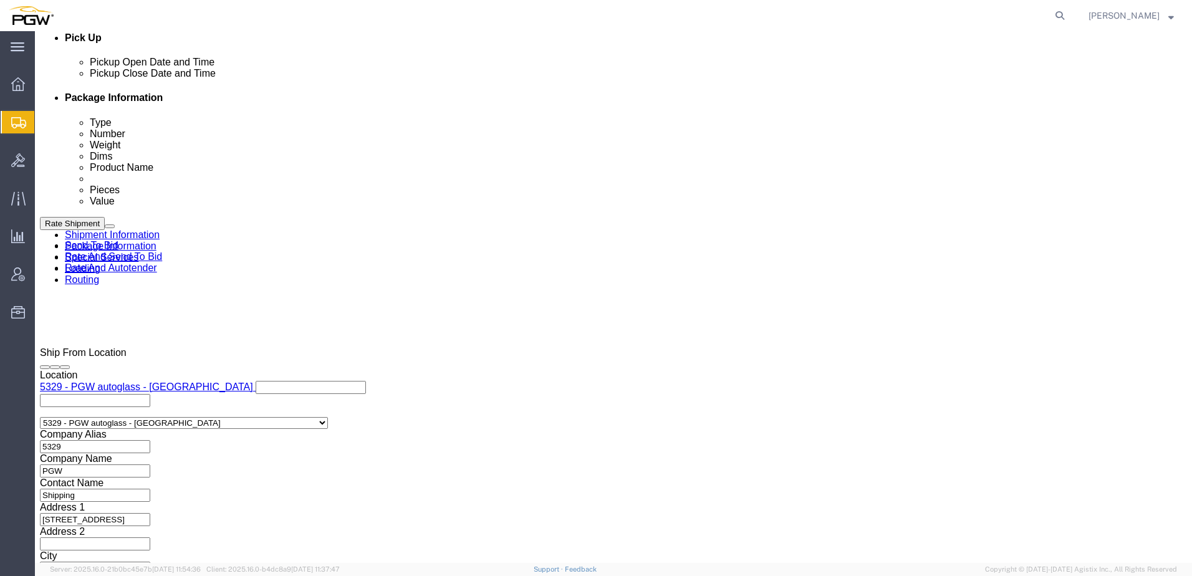
scroll to position [656, 0]
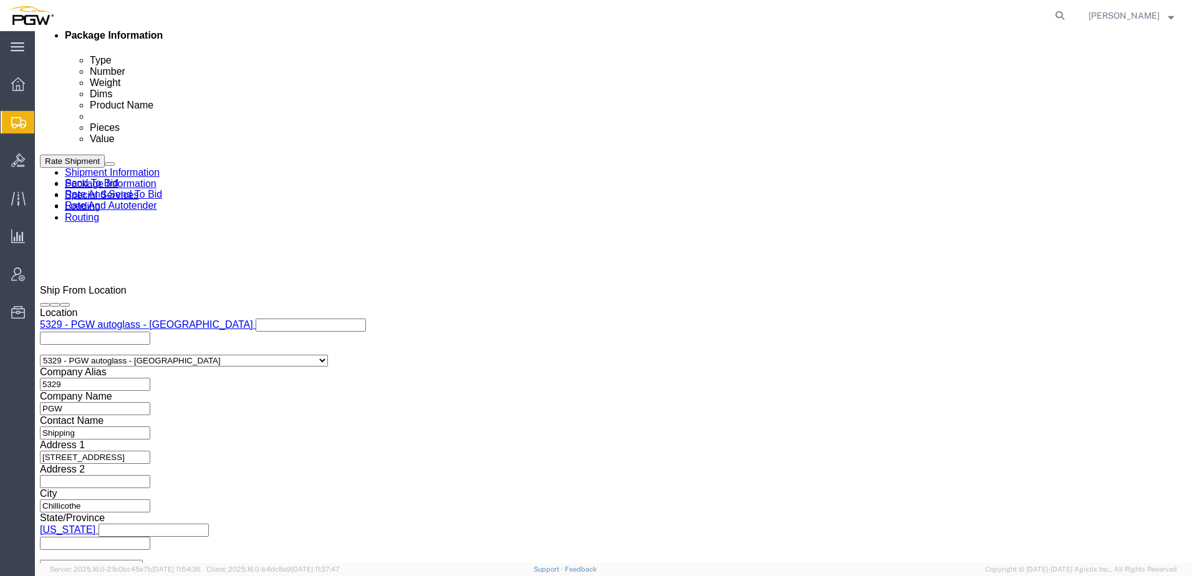
drag, startPoint x: 246, startPoint y: 390, endPoint x: -199, endPoint y: 335, distance: 447.9
click html "Shipment 56498445 23 of 23 Validated Details Rates Documents Notes Tracking Act…"
type input "Live"
click link "Rate And Autotender"
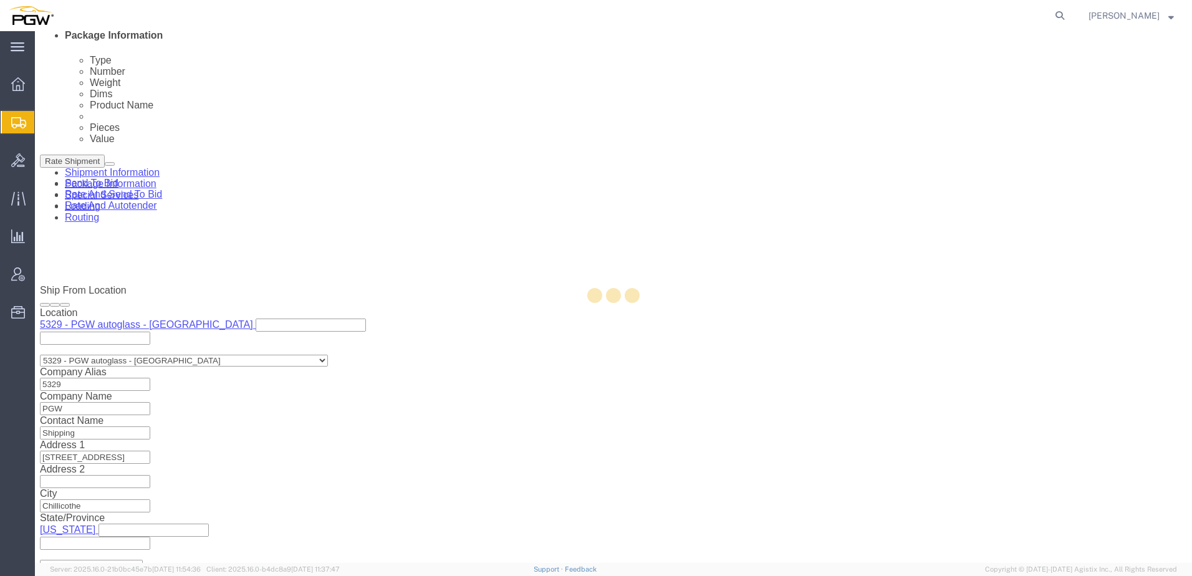
select select "28253"
select select "28319"
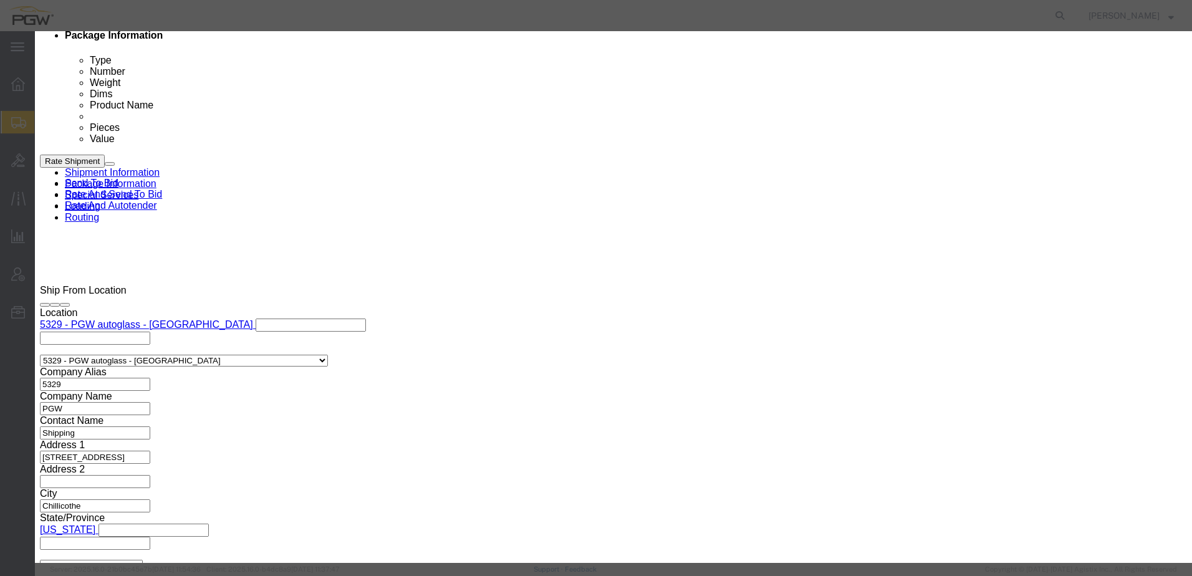
click input "2"
drag, startPoint x: 597, startPoint y: 87, endPoint x: 647, endPoint y: 82, distance: 50.8
type input "1"
click input "1"
click select "Price Carrier Rank"
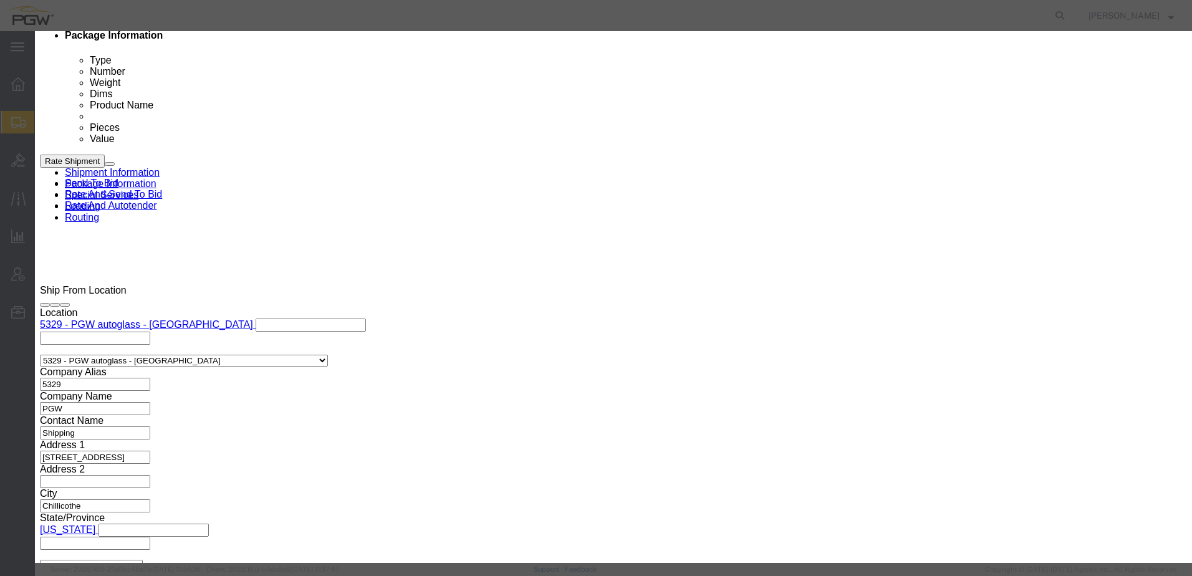
select select "LANE_RANK"
click select "Price Carrier Rank"
click button "Save Auto-Tender"
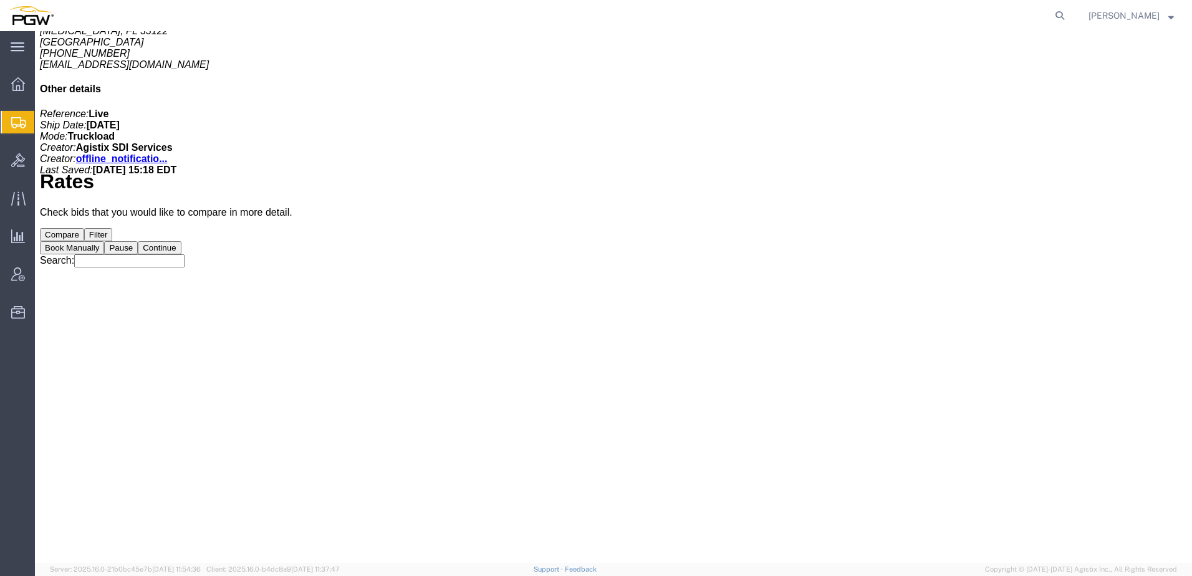
scroll to position [0, 0]
